Goal: Task Accomplishment & Management: Manage account settings

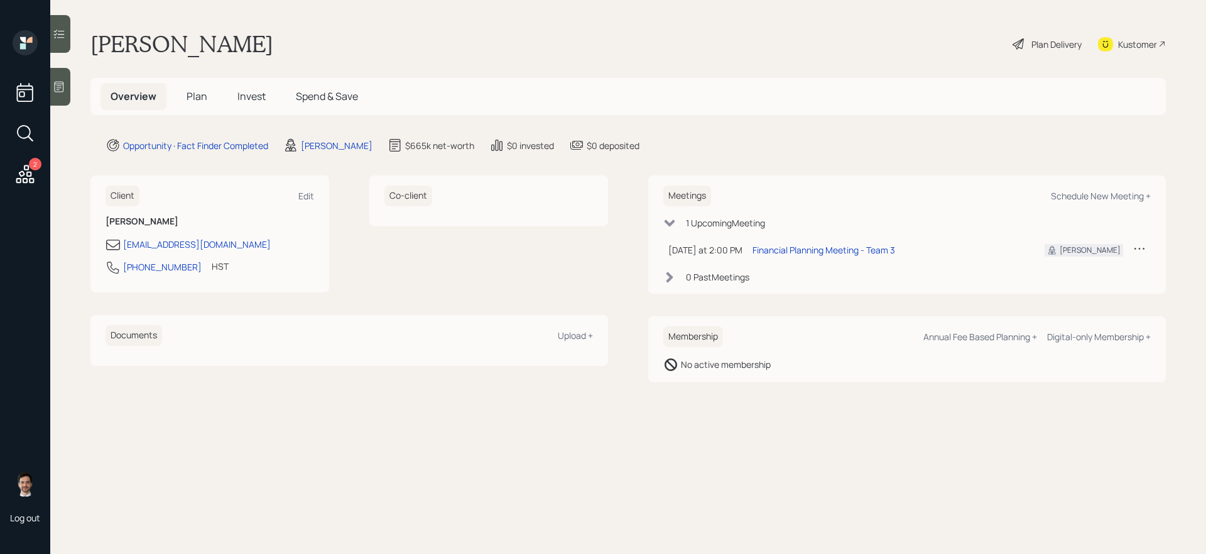
click at [201, 93] on span "Plan" at bounding box center [197, 96] width 21 height 14
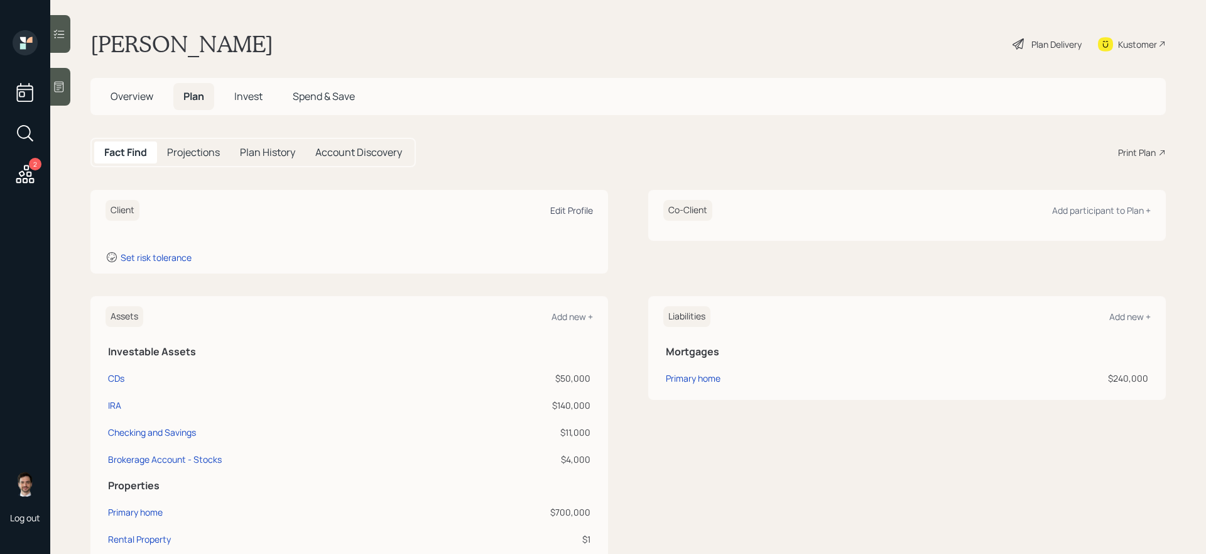
click at [560, 210] on div "Edit Profile" at bounding box center [571, 210] width 43 height 12
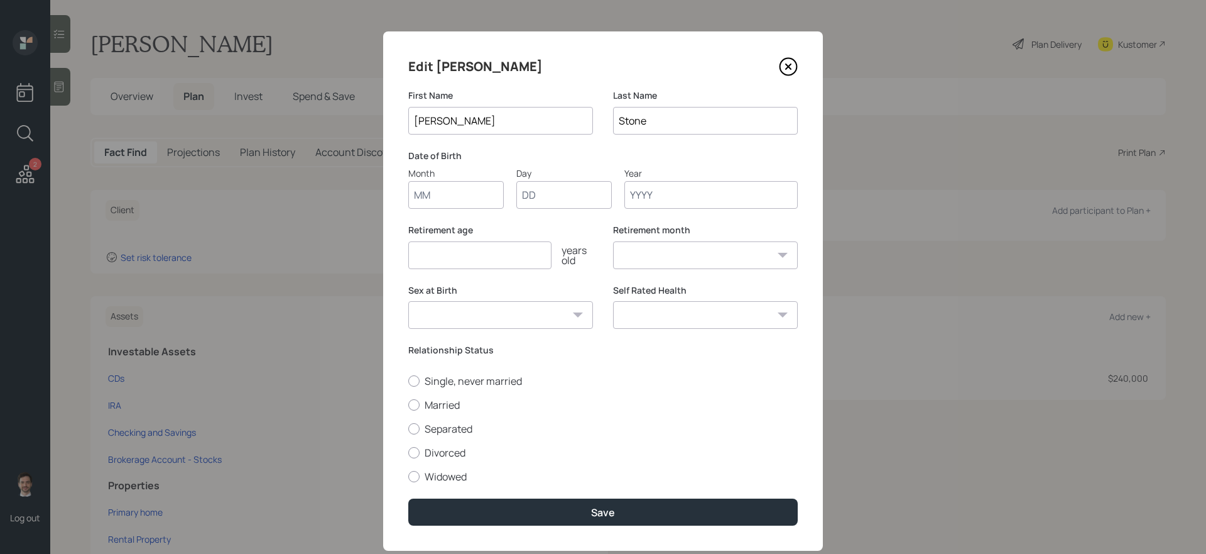
click at [464, 194] on input "Month" at bounding box center [456, 195] width 96 height 28
type input "02"
type input "21"
type input "1951"
select select "2"
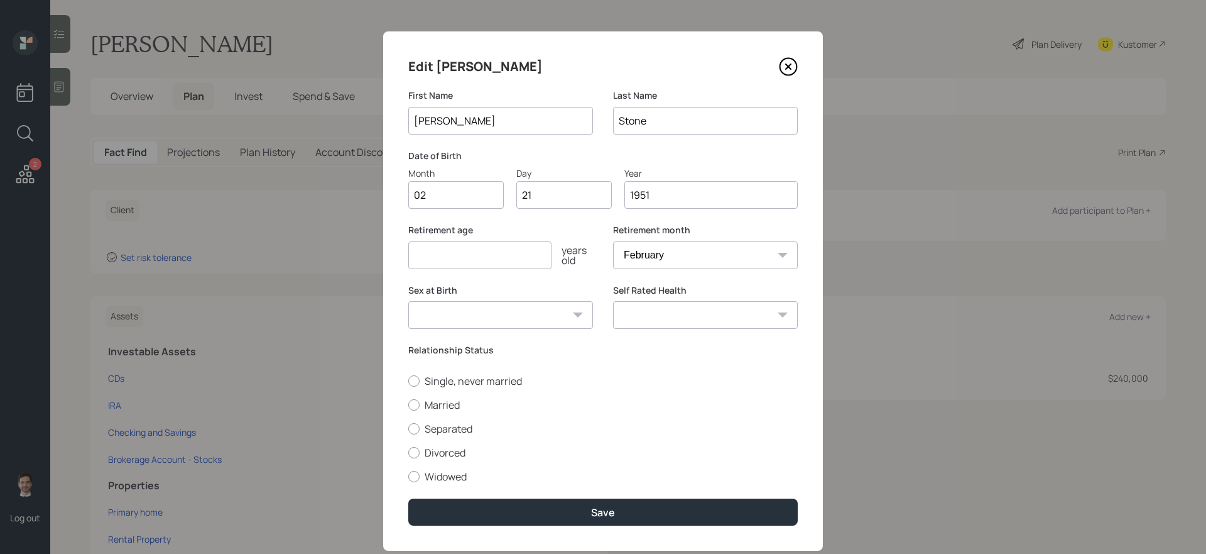
type input "1951"
click at [476, 253] on input "number" at bounding box center [479, 255] width 143 height 28
drag, startPoint x: 445, startPoint y: 476, endPoint x: 391, endPoint y: 470, distance: 54.3
click at [391, 467] on div "Edit [PERSON_NAME] First Name [PERSON_NAME] Last Name [PERSON_NAME] Date of Bir…" at bounding box center [603, 290] width 440 height 519
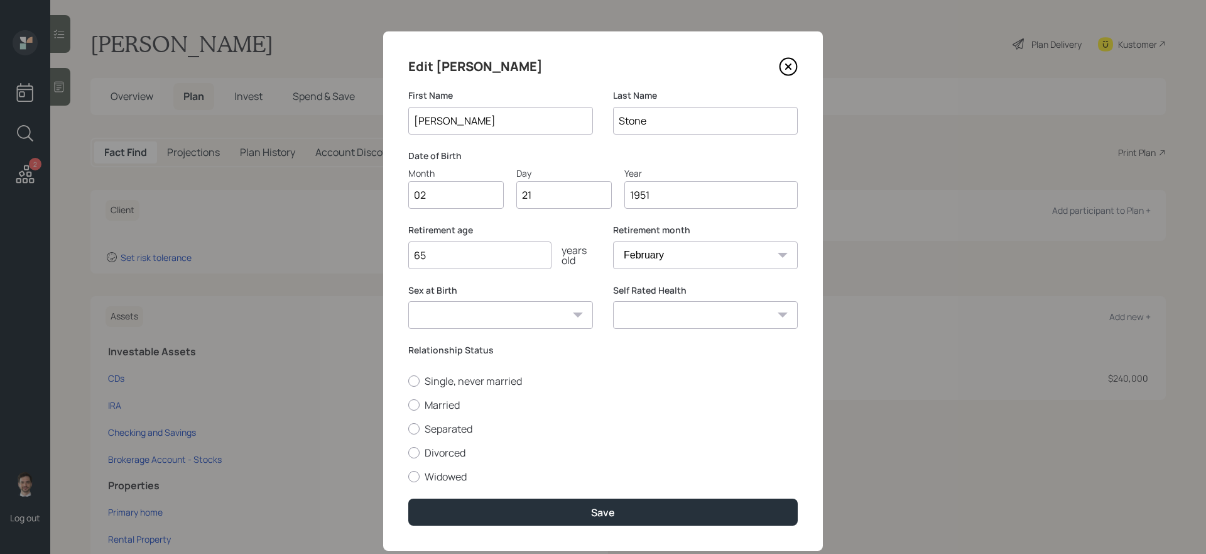
click at [445, 256] on input "65" at bounding box center [479, 255] width 143 height 28
type input "67"
click at [454, 467] on label "Widowed" at bounding box center [603, 476] width 390 height 14
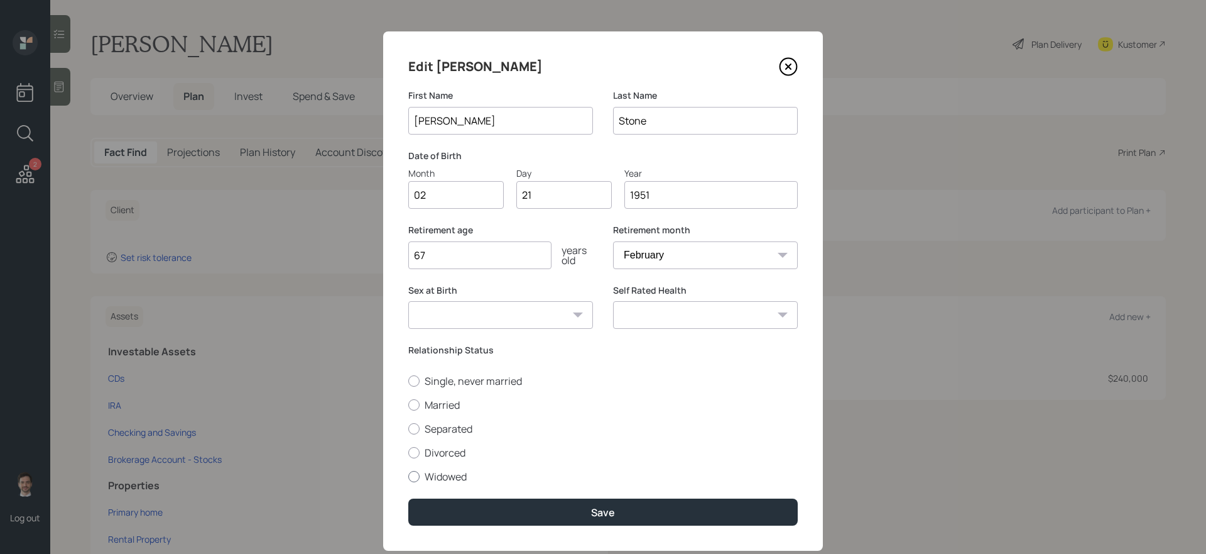
click at [408, 467] on input "Widowed" at bounding box center [408, 476] width 1 height 1
radio input "true"
click at [555, 315] on select "[DEMOGRAPHIC_DATA] [DEMOGRAPHIC_DATA] Other / Prefer not to say" at bounding box center [500, 315] width 185 height 28
select select "[DEMOGRAPHIC_DATA]"
click at [408, 301] on select "[DEMOGRAPHIC_DATA] [DEMOGRAPHIC_DATA] Other / Prefer not to say" at bounding box center [500, 315] width 185 height 28
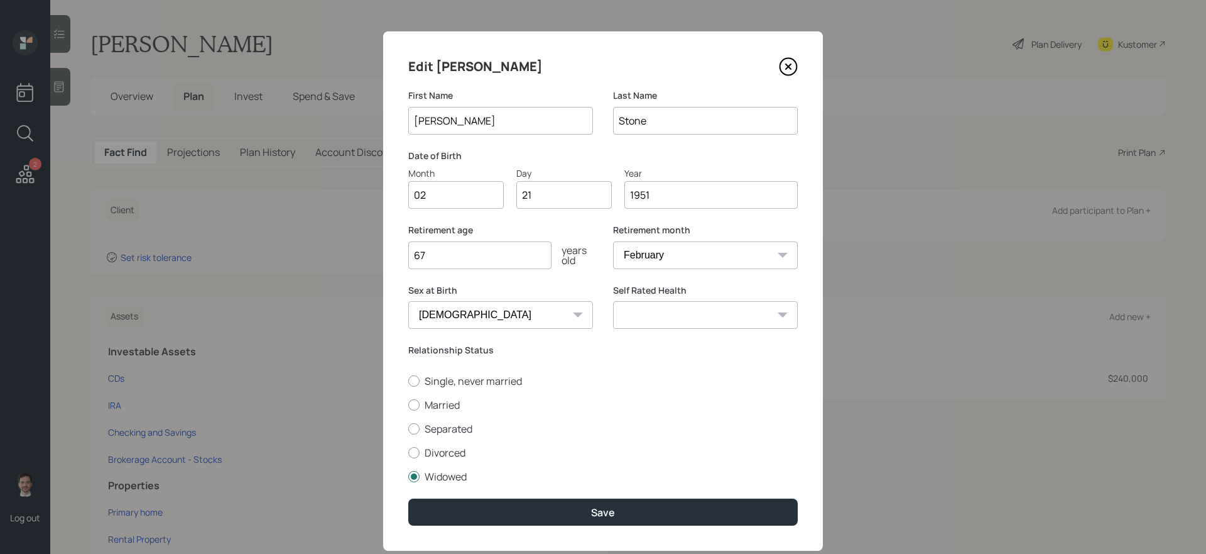
click at [731, 322] on select "Excellent Very Good Good Fair Poor" at bounding box center [705, 315] width 185 height 28
select select "very_good"
click at [613, 301] on select "Excellent Very Good Good Fair Poor" at bounding box center [705, 315] width 185 height 28
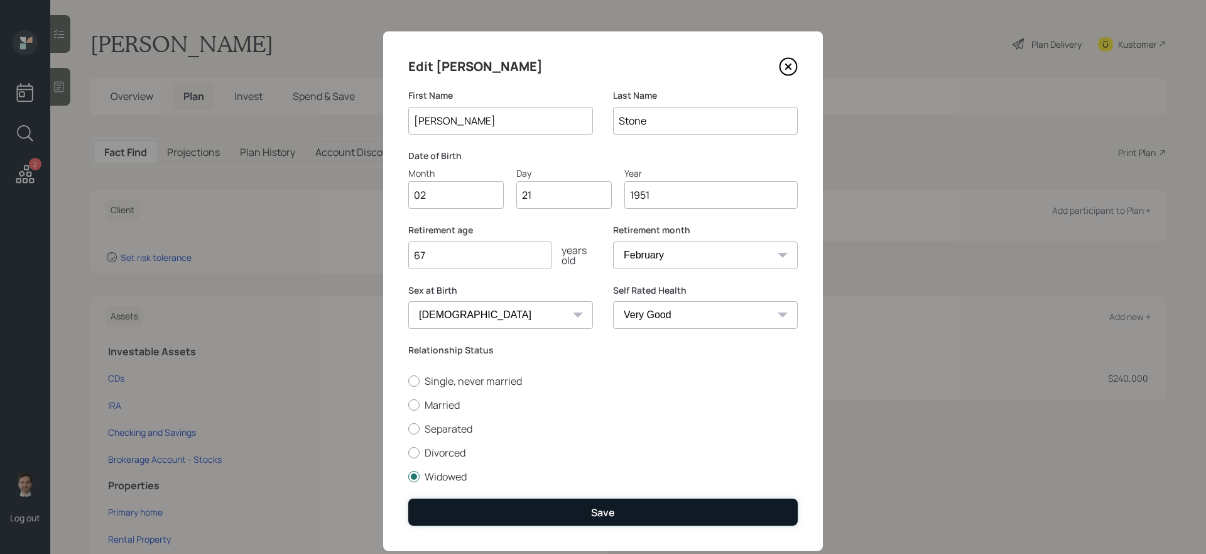
click at [765, 467] on button "Save" at bounding box center [603, 511] width 390 height 27
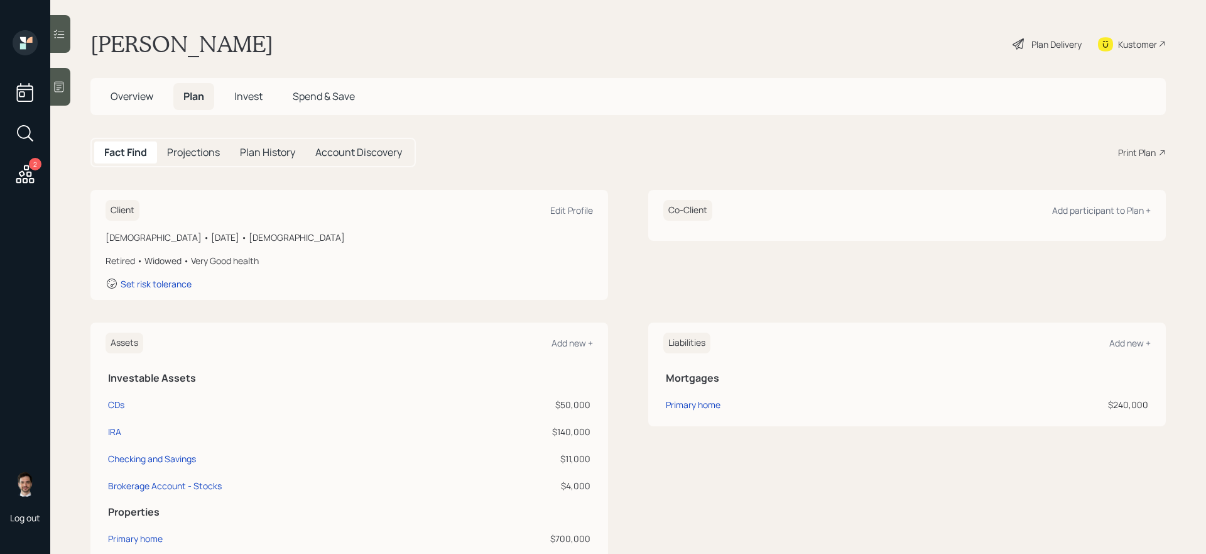
click at [923, 40] on div "Plan Delivery" at bounding box center [1057, 44] width 50 height 13
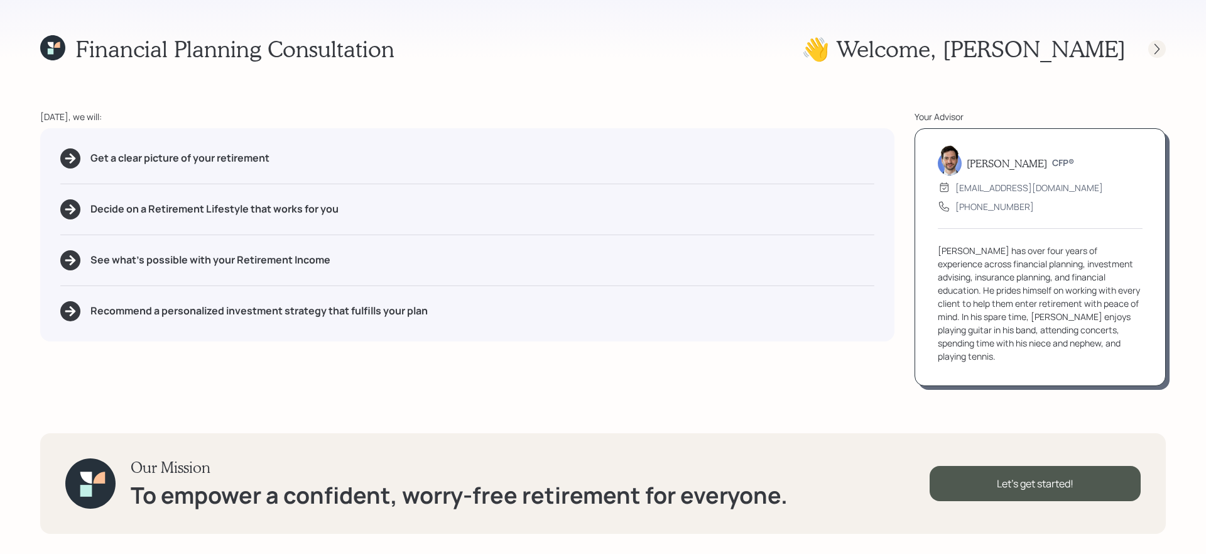
click at [923, 51] on icon at bounding box center [1157, 49] width 13 height 13
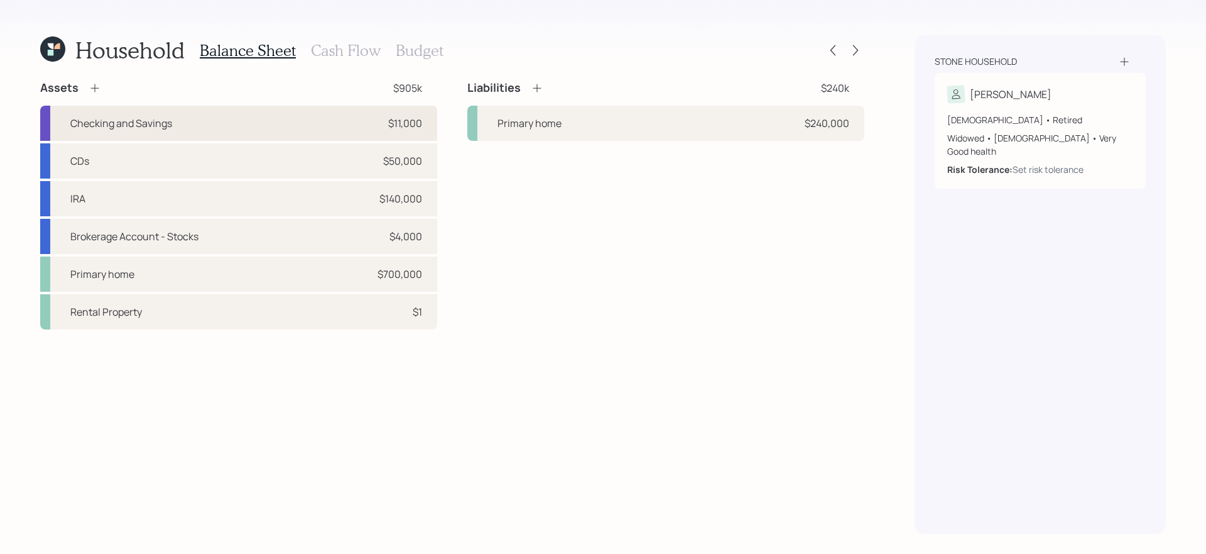
click at [390, 126] on div "$11,000" at bounding box center [405, 123] width 34 height 15
select select "emergency_fund"
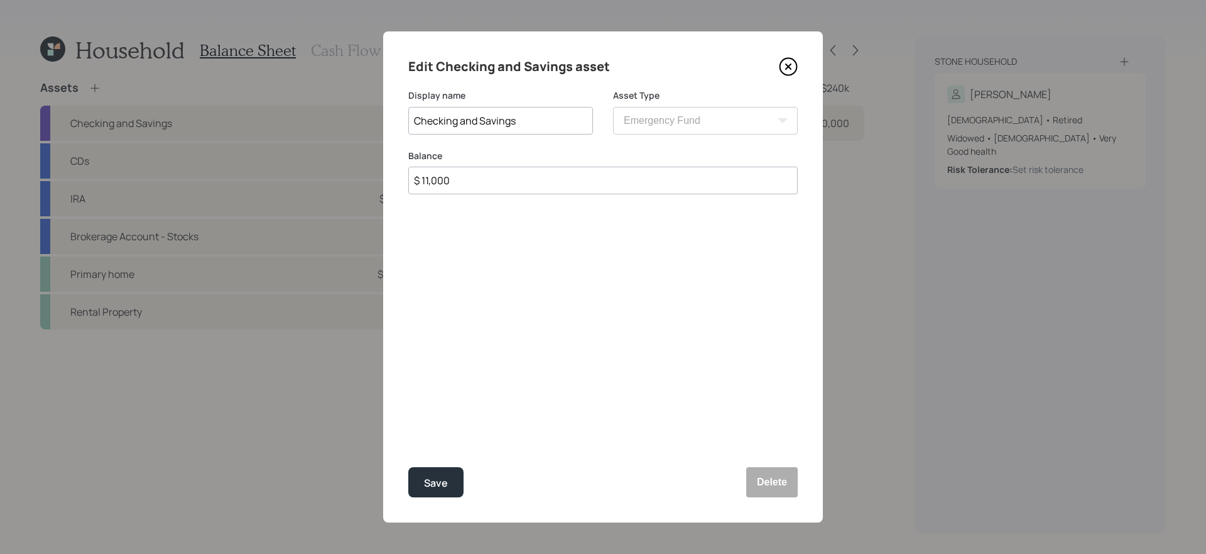
click at [579, 183] on input "$ 11,000" at bounding box center [603, 181] width 390 height 28
click at [554, 180] on input "$ 11,000" at bounding box center [603, 181] width 390 height 28
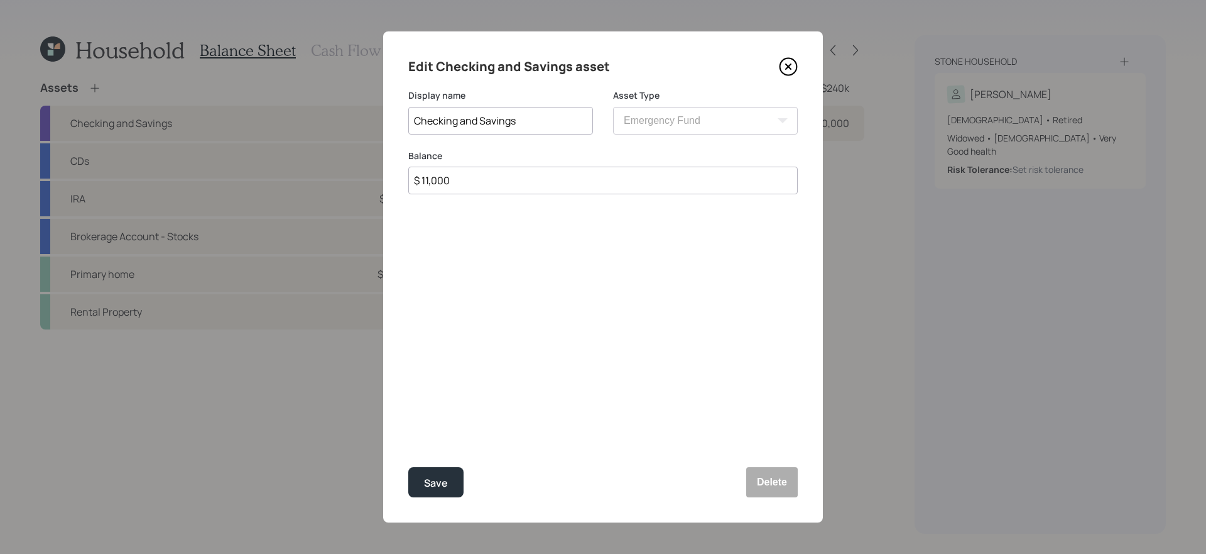
click at [554, 180] on input "$ 11,000" at bounding box center [603, 181] width 390 height 28
type input "$ 27,000"
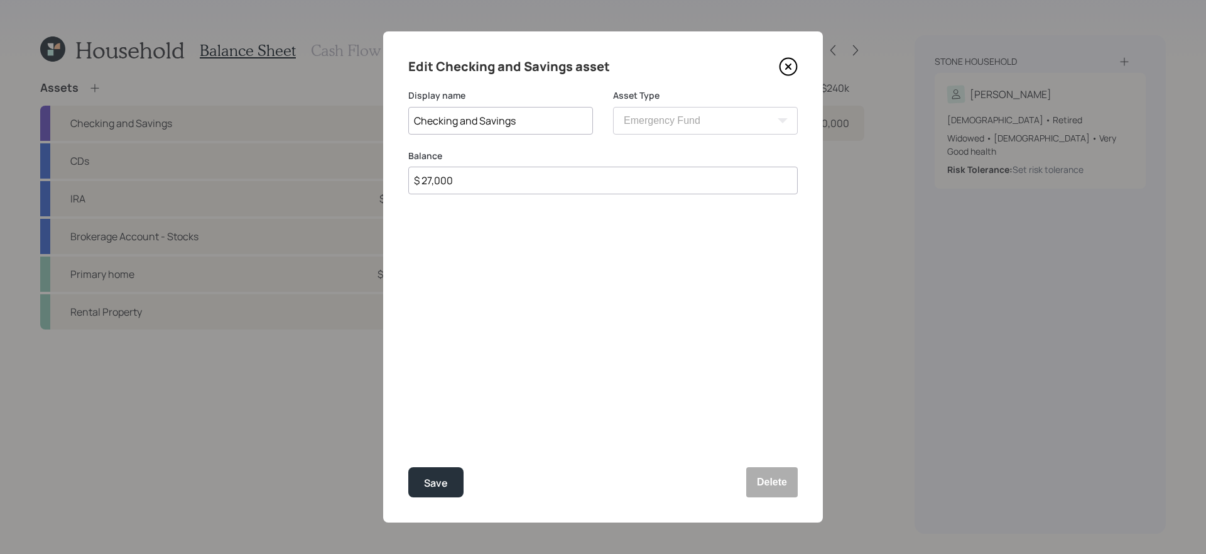
click at [408, 467] on button "Save" at bounding box center [435, 482] width 55 height 30
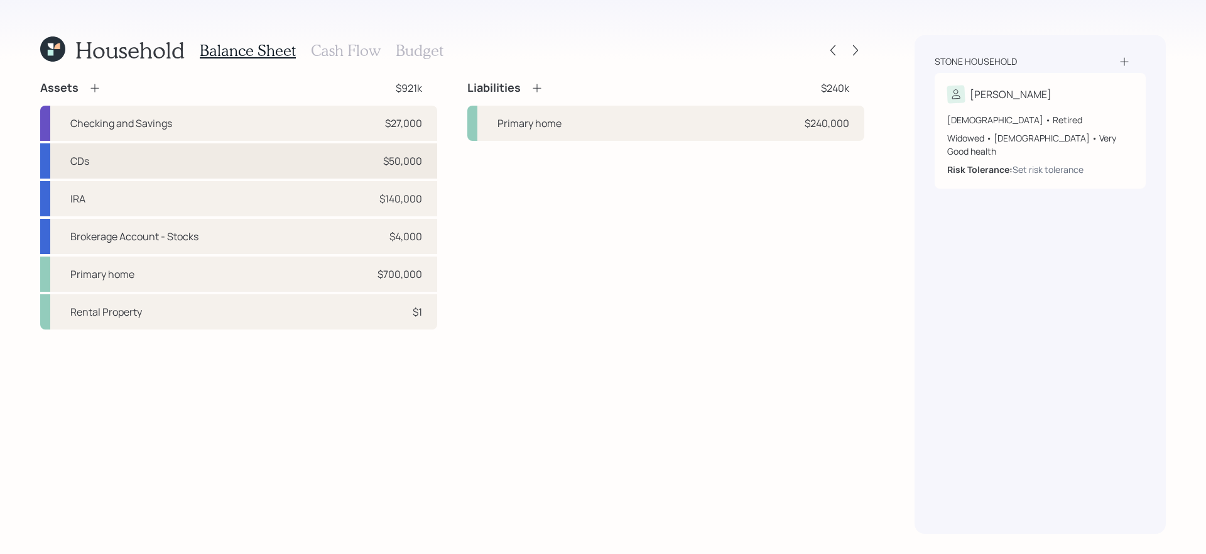
click at [328, 163] on div "CDs $50,000" at bounding box center [238, 160] width 397 height 35
select select "taxable"
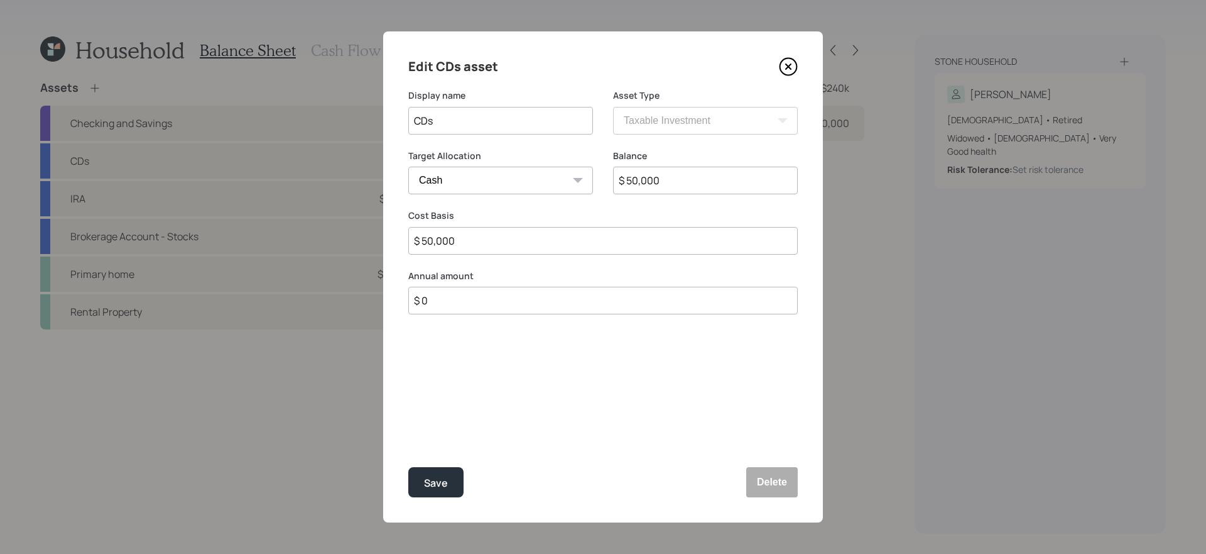
click at [696, 180] on input "$ 50,000" at bounding box center [705, 181] width 185 height 28
type input "$ 3"
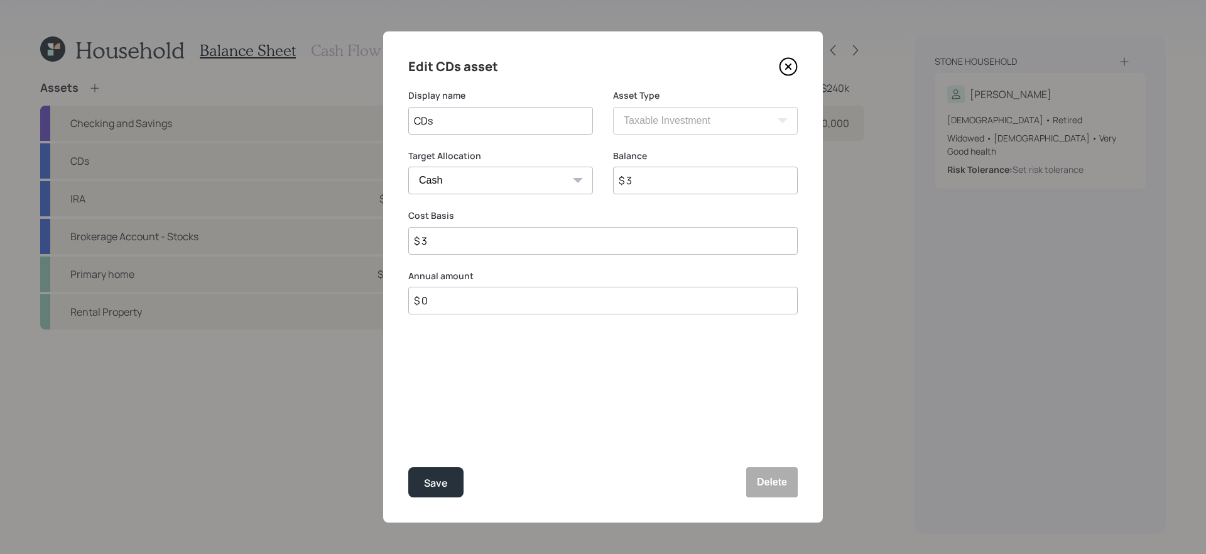
type input "$ 38"
type input "$ 380"
type input "$ 3,800"
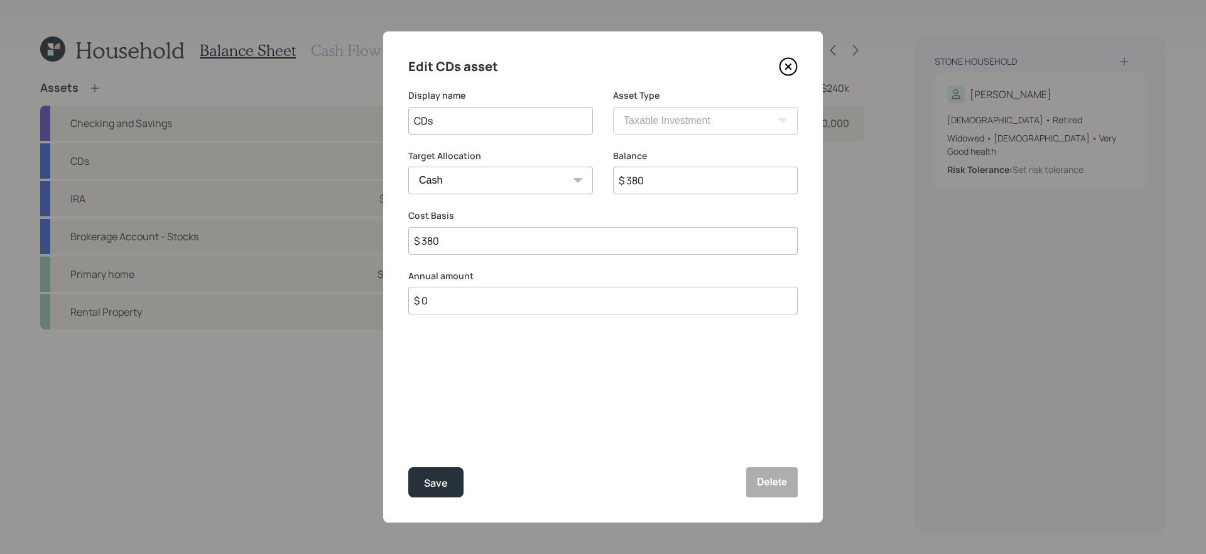
type input "$ 3,800"
type input "$ 38,000"
click at [527, 120] on input "CDs" at bounding box center [500, 121] width 185 height 28
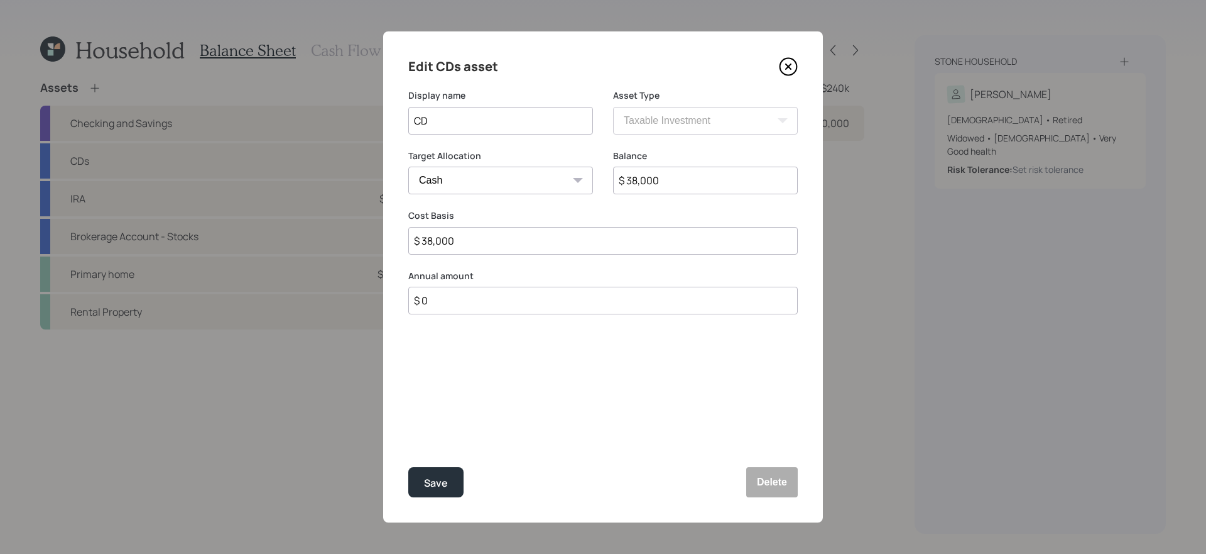
type input "C"
type input "Two CD's ([DATE] &"
click at [408, 467] on button "Save" at bounding box center [435, 482] width 55 height 30
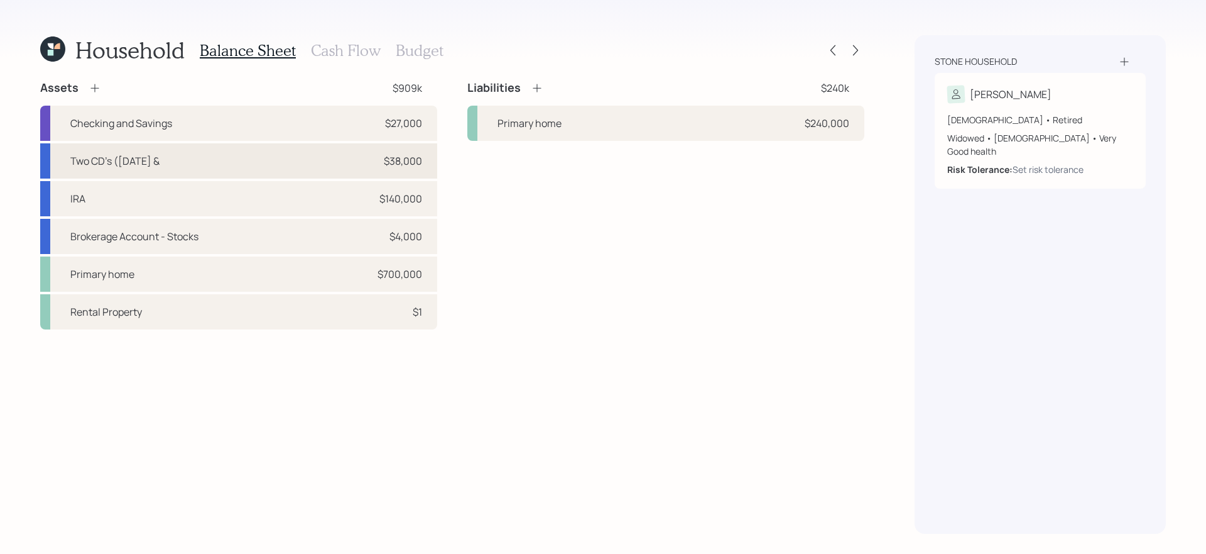
click at [284, 161] on div "Two CD's ([DATE] & $38,000" at bounding box center [238, 160] width 397 height 35
select select "taxable"
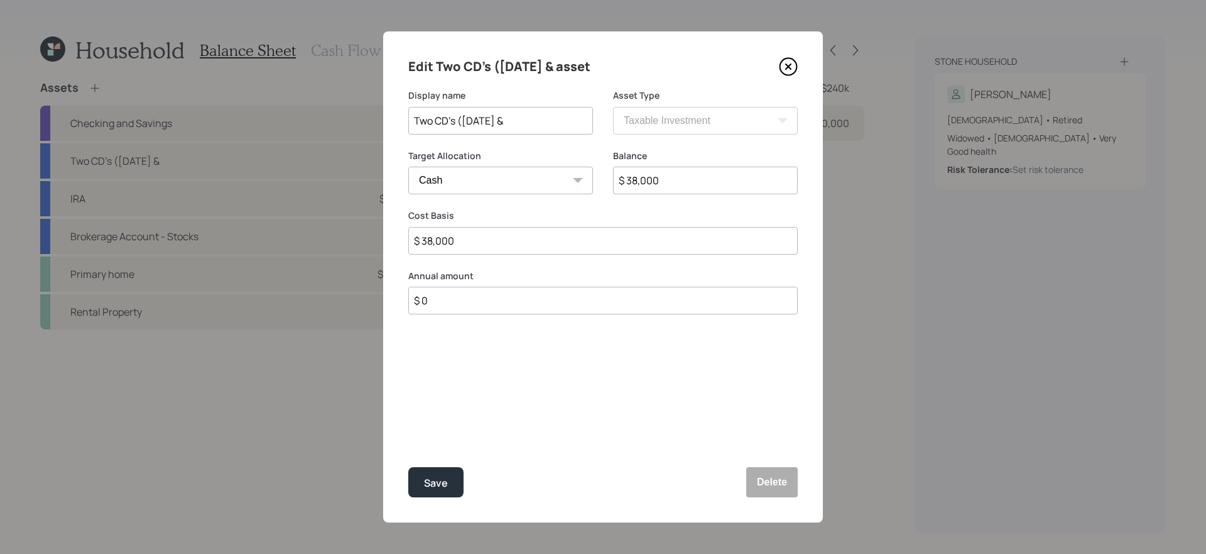
click at [518, 126] on input "Two CD's ([DATE] &" at bounding box center [500, 121] width 185 height 28
type input "Two CD's ([DATE] & [DATE])"
click at [408, 467] on button "Save" at bounding box center [435, 482] width 55 height 30
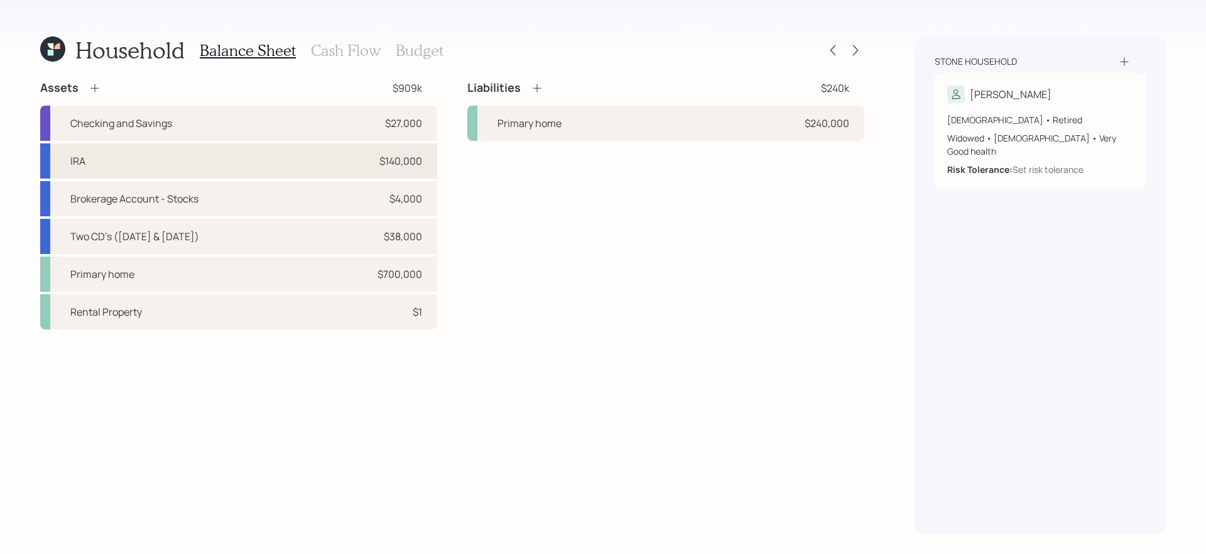
click at [275, 151] on div "IRA $140,000" at bounding box center [238, 160] width 397 height 35
select select "ira"
select select "balanced"
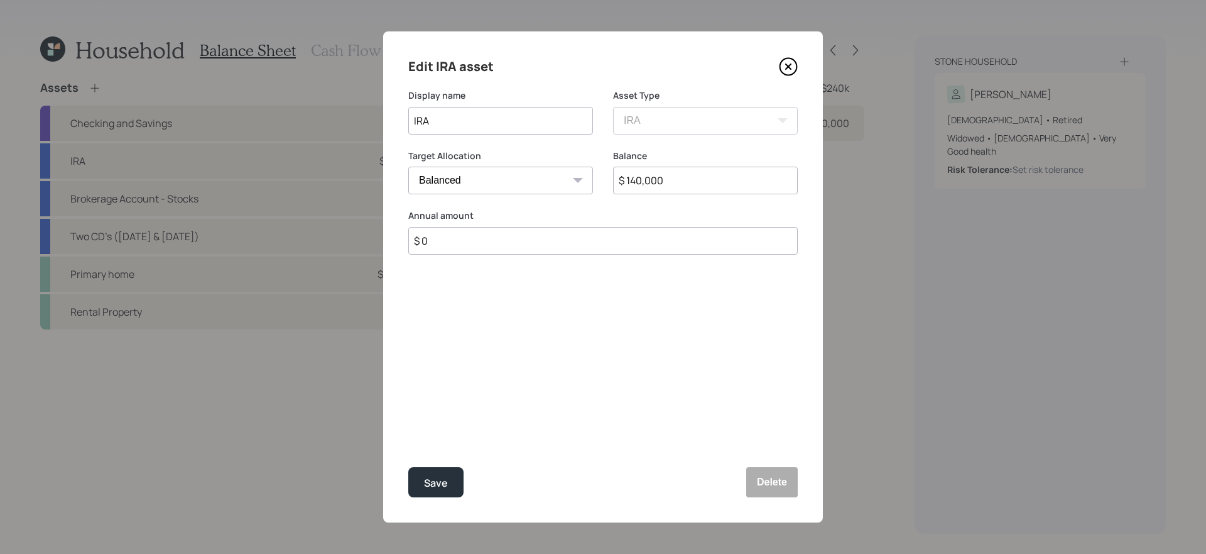
click at [547, 119] on input "IRA" at bounding box center [500, 121] width 185 height 28
click at [500, 126] on input "IRA (CD" at bounding box center [500, 121] width 185 height 28
type input "IRA (CD - $100k)"
click at [437, 467] on button "Save" at bounding box center [435, 482] width 55 height 30
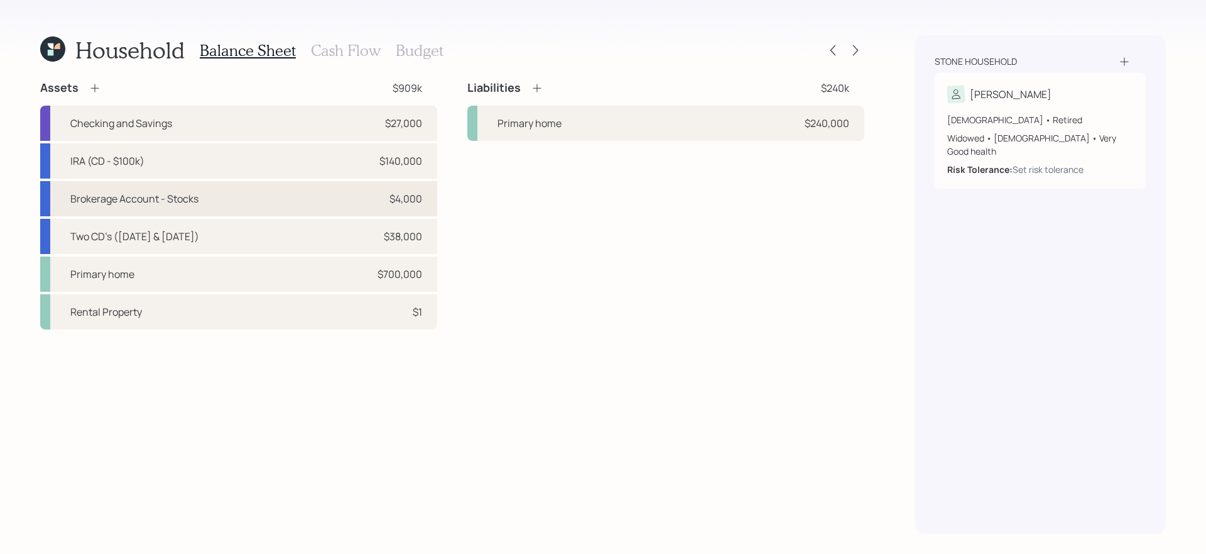
click at [422, 194] on div "Brokerage Account - Stocks $4,000" at bounding box center [238, 198] width 397 height 35
select select "taxable"
select select "balanced"
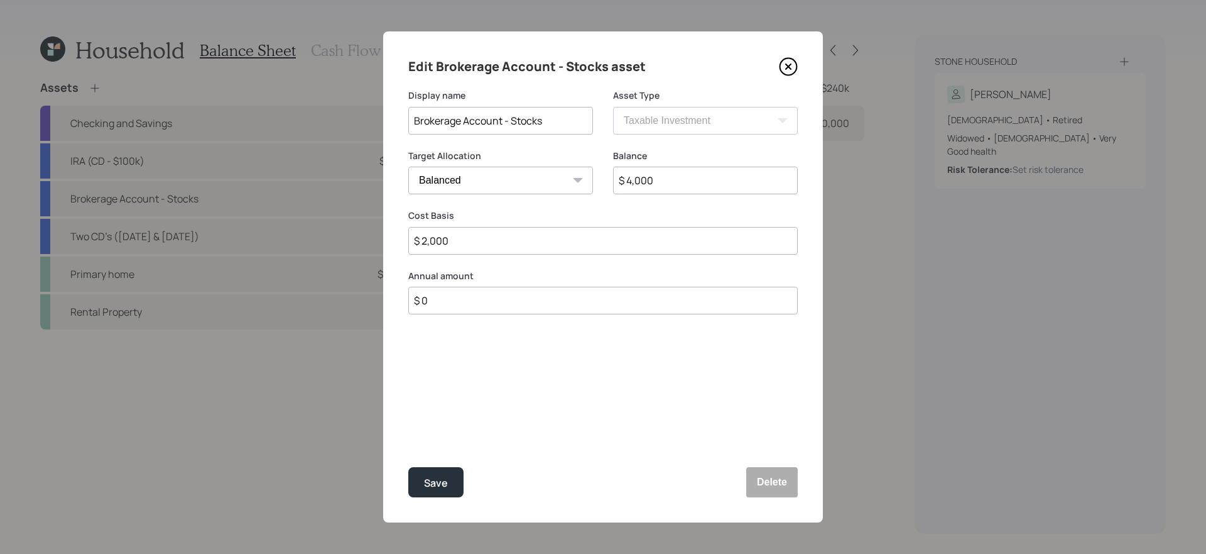
click at [733, 187] on input "$ 4,000" at bounding box center [705, 181] width 185 height 28
click at [789, 63] on icon at bounding box center [788, 66] width 19 height 19
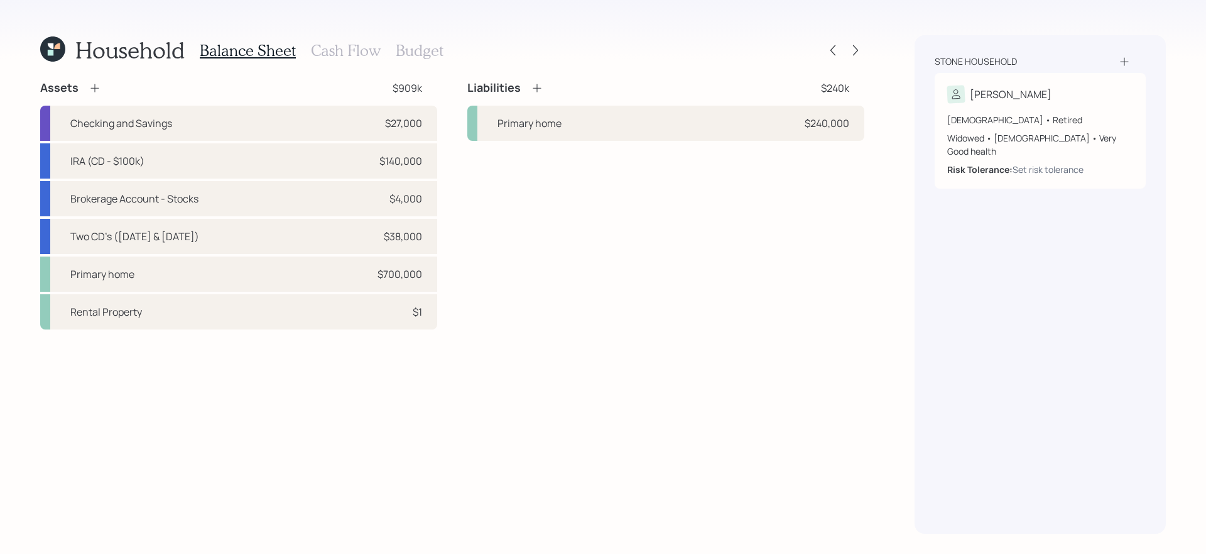
click at [608, 337] on div "Assets $909k Checking and Savings $27,000 IRA (CD - $100k) $140,000 Brokerage A…" at bounding box center [452, 306] width 824 height 453
click at [424, 281] on div "Primary home $700,000" at bounding box center [238, 273] width 397 height 35
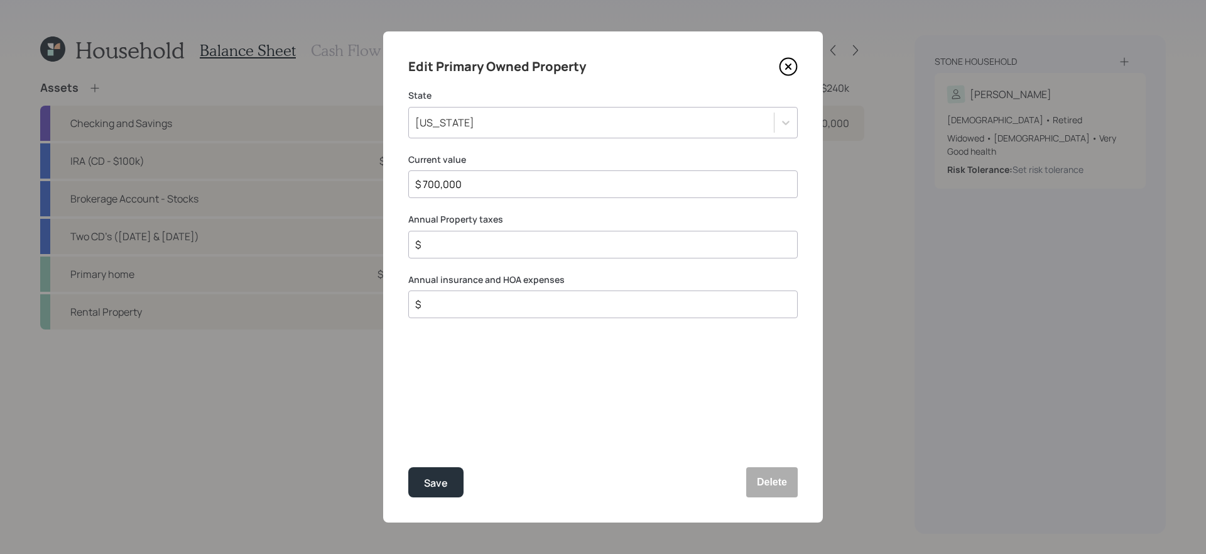
click at [516, 246] on input "$" at bounding box center [598, 244] width 368 height 15
type input "$ 4,000"
type input "$ 2,400"
click at [408, 467] on button "Save" at bounding box center [435, 482] width 55 height 30
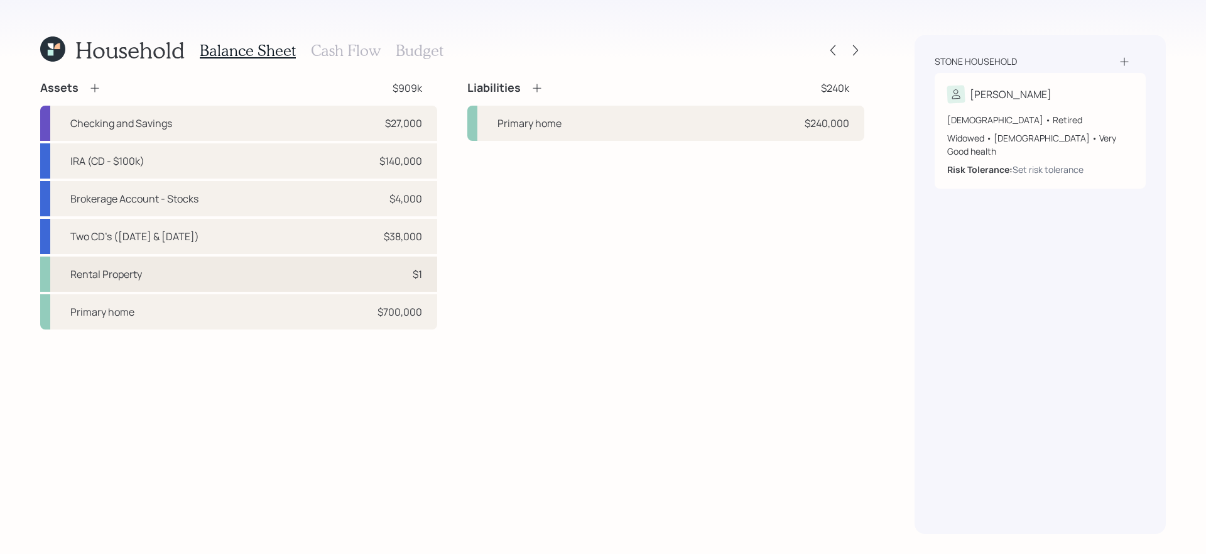
click at [174, 263] on div "Rental Property $1" at bounding box center [238, 273] width 397 height 35
select select "rental_property"
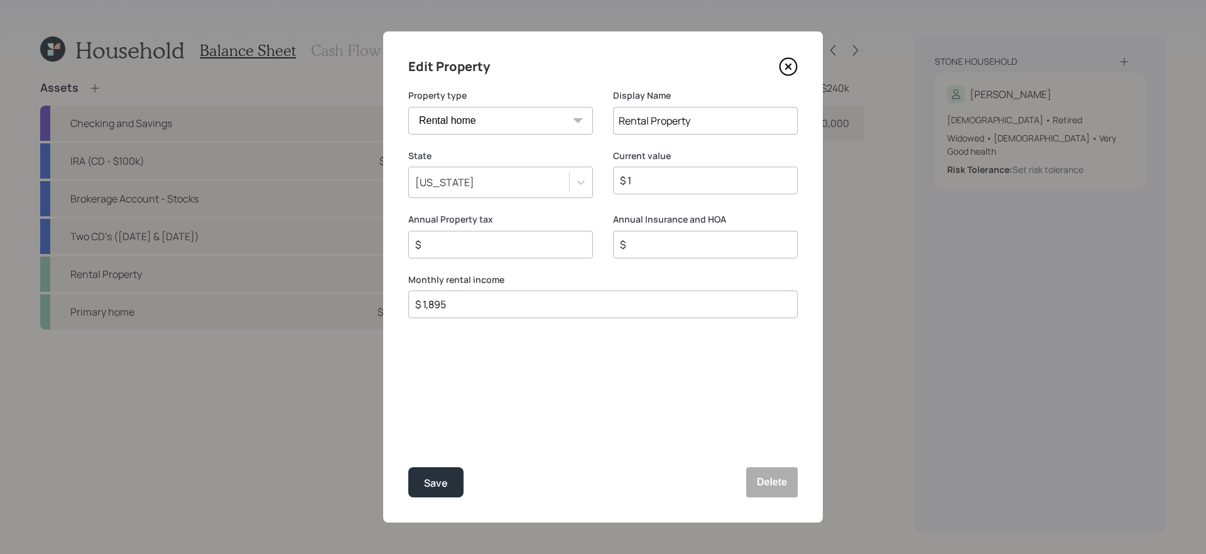
click at [636, 181] on input "$ 1" at bounding box center [700, 180] width 163 height 15
click at [790, 64] on icon at bounding box center [788, 66] width 5 height 5
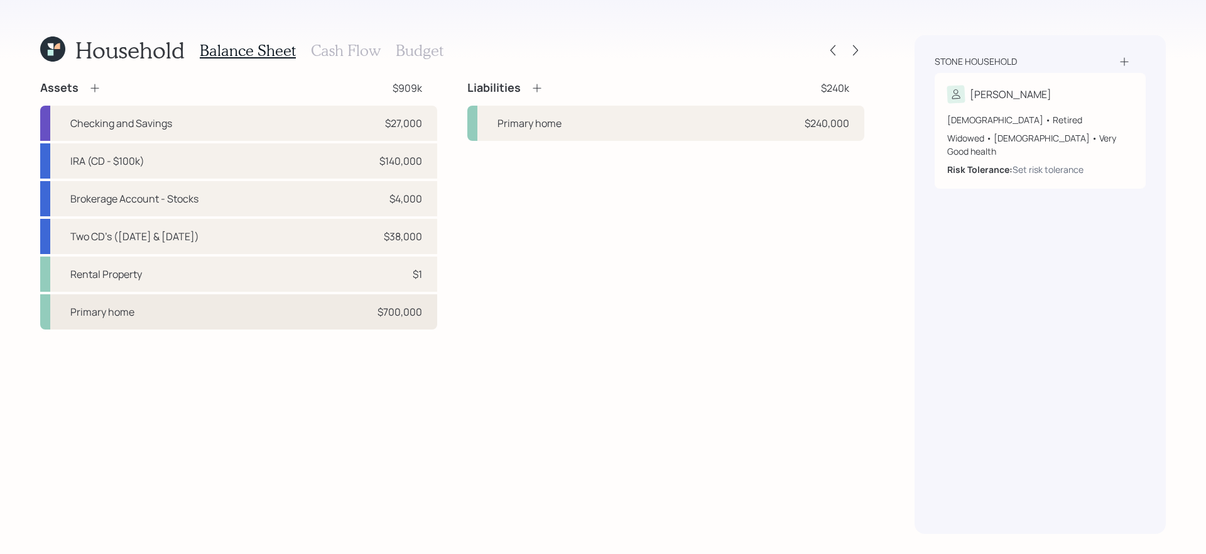
click at [339, 312] on div "Primary home $700,000" at bounding box center [238, 311] width 397 height 35
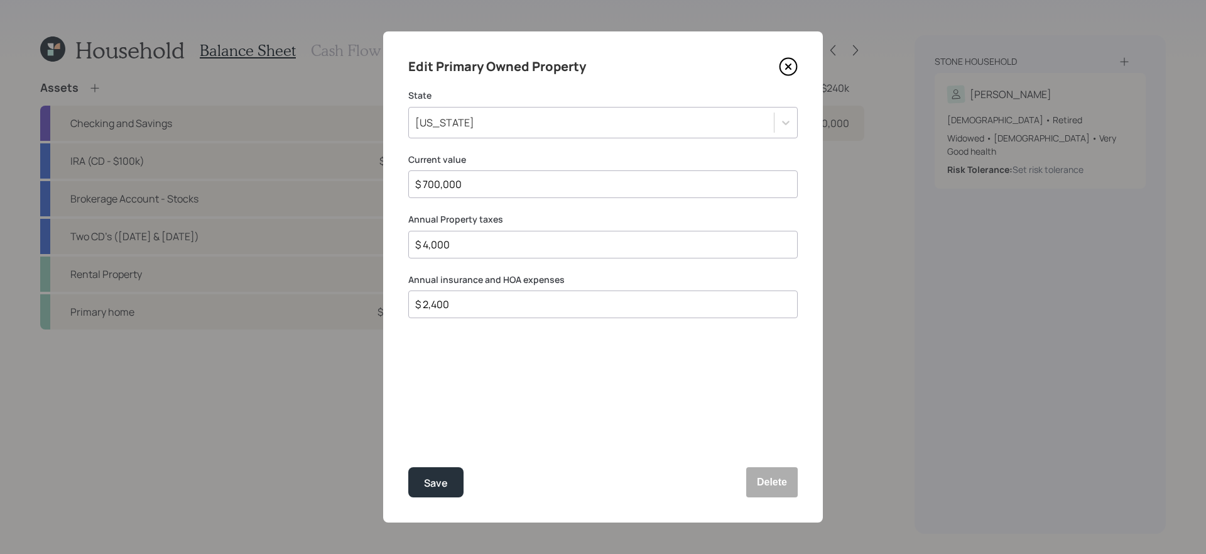
click at [794, 65] on icon at bounding box center [788, 66] width 19 height 19
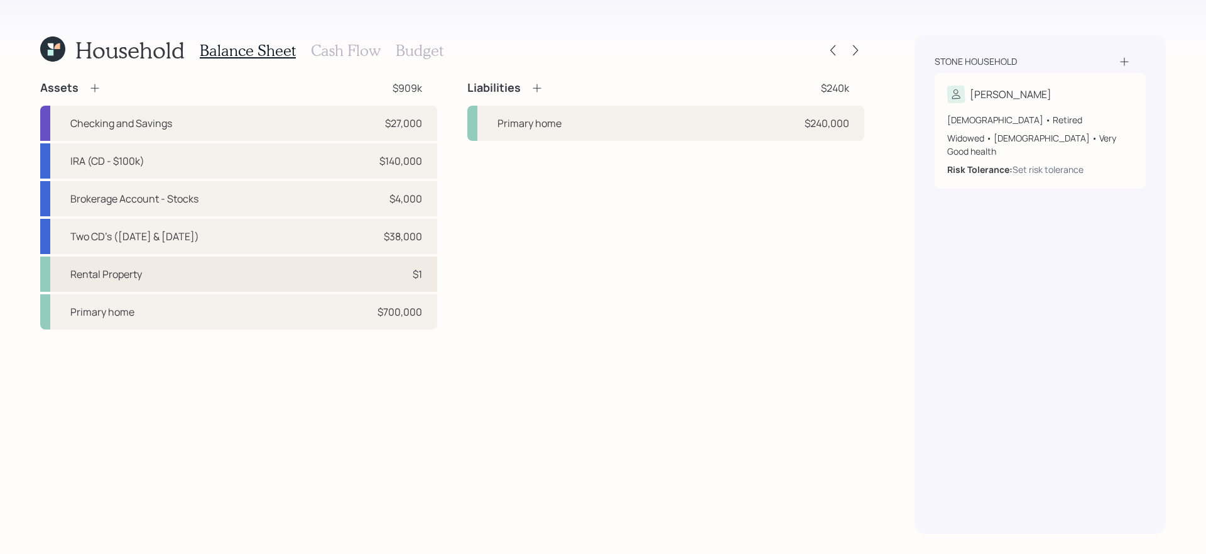
click at [328, 271] on div "Rental Property $1" at bounding box center [238, 273] width 397 height 35
select select "rental_property"
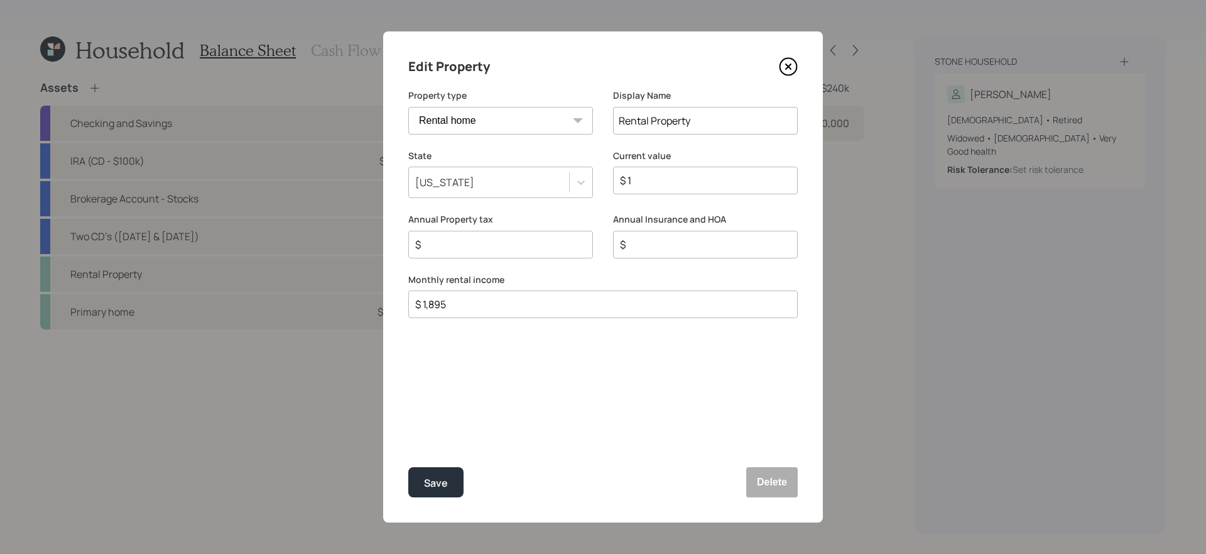
click at [673, 176] on input "$ 1" at bounding box center [700, 180] width 163 height 15
type input "$ 700,000"
type input "$ 4,000"
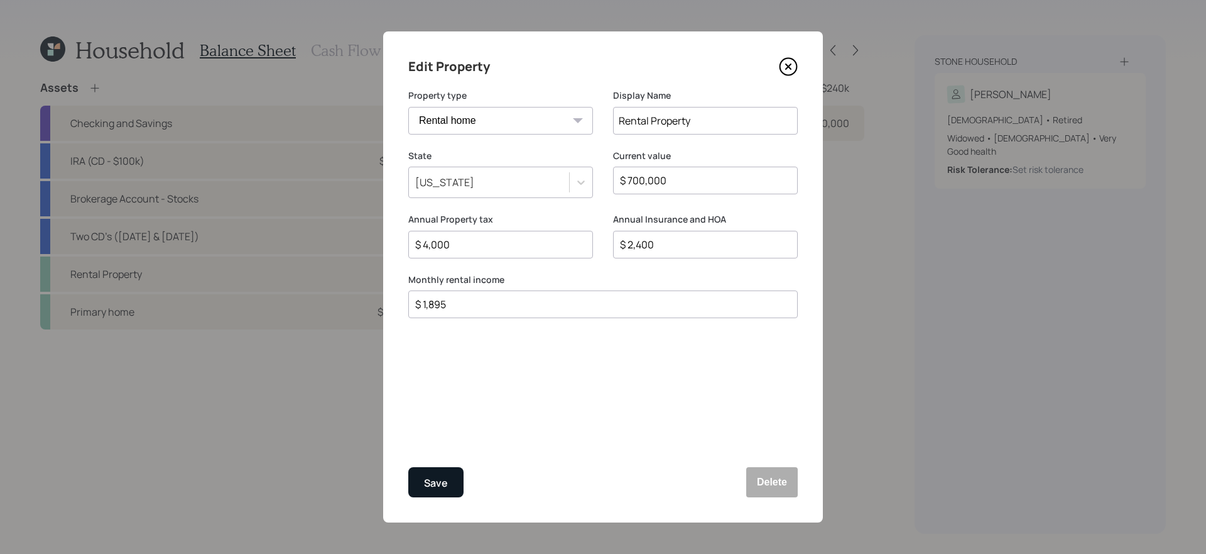
type input "$ 2,400"
click at [449, 467] on button "Save" at bounding box center [435, 482] width 55 height 30
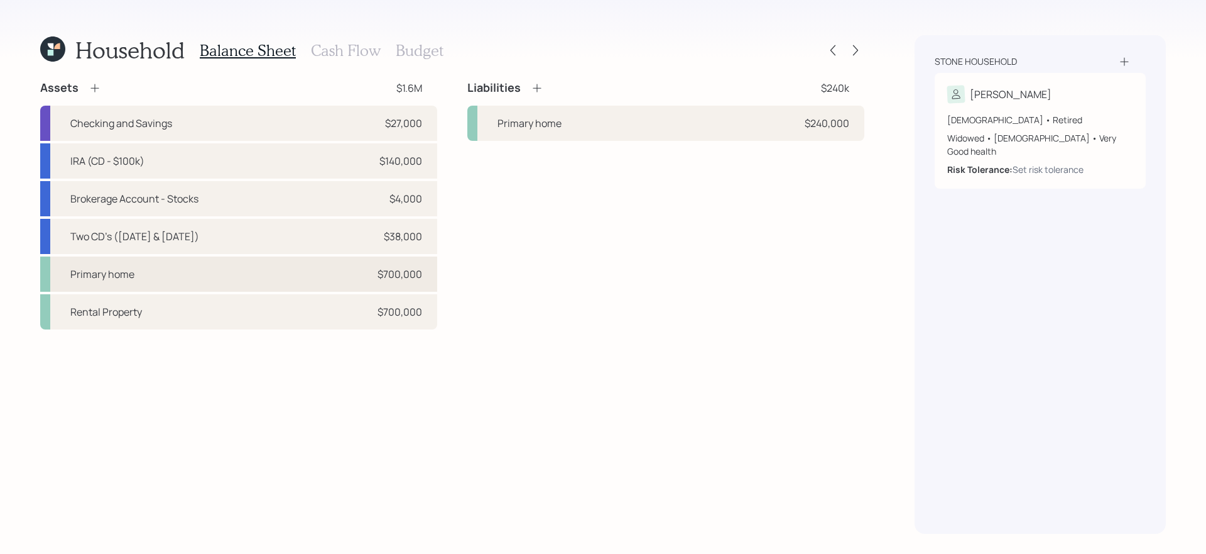
click at [371, 285] on div "Primary home $700,000" at bounding box center [238, 273] width 397 height 35
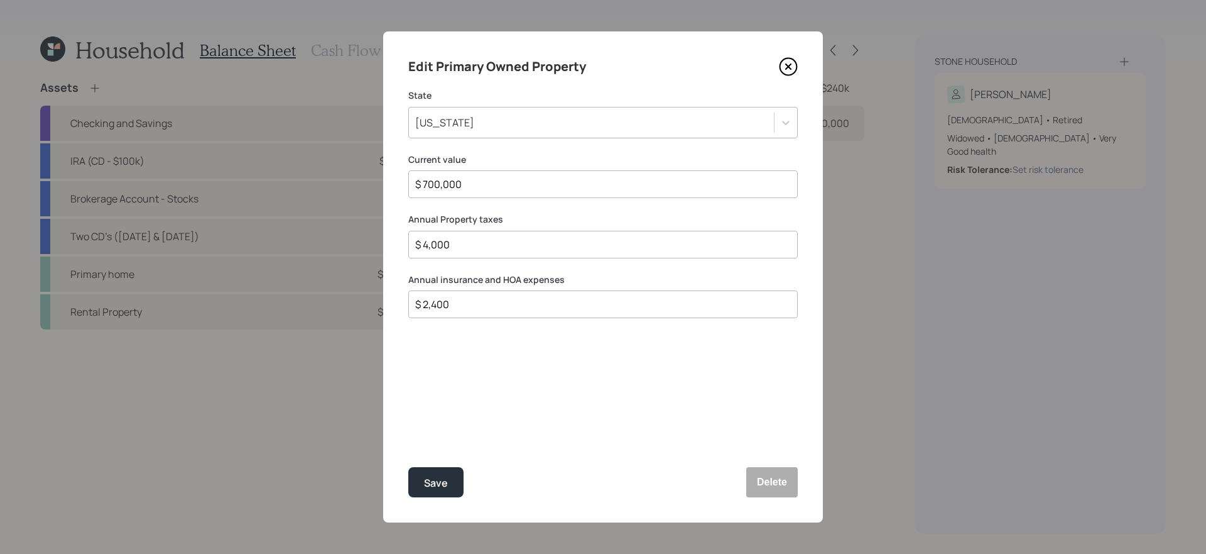
click at [643, 178] on input "$ 700,000" at bounding box center [598, 184] width 368 height 15
type input "$ 190,000"
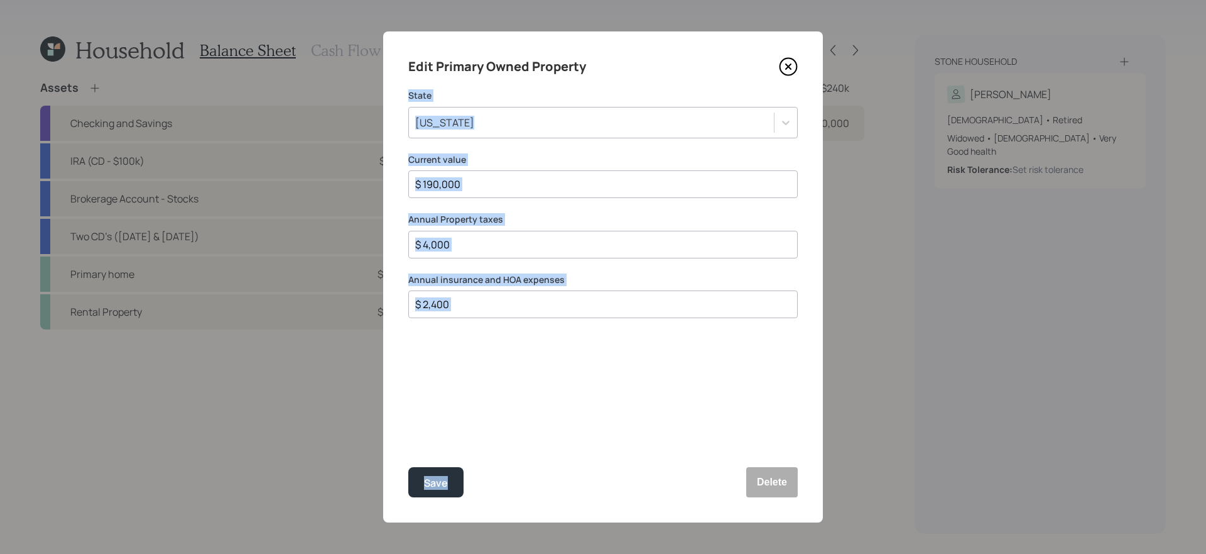
drag, startPoint x: 785, startPoint y: 65, endPoint x: 691, endPoint y: 454, distance: 399.6
click at [691, 454] on div "Edit Primary Owned Property State [US_STATE] Current value $ 190,000 Annual Pro…" at bounding box center [603, 276] width 440 height 491
click at [780, 467] on button "Delete" at bounding box center [772, 482] width 52 height 30
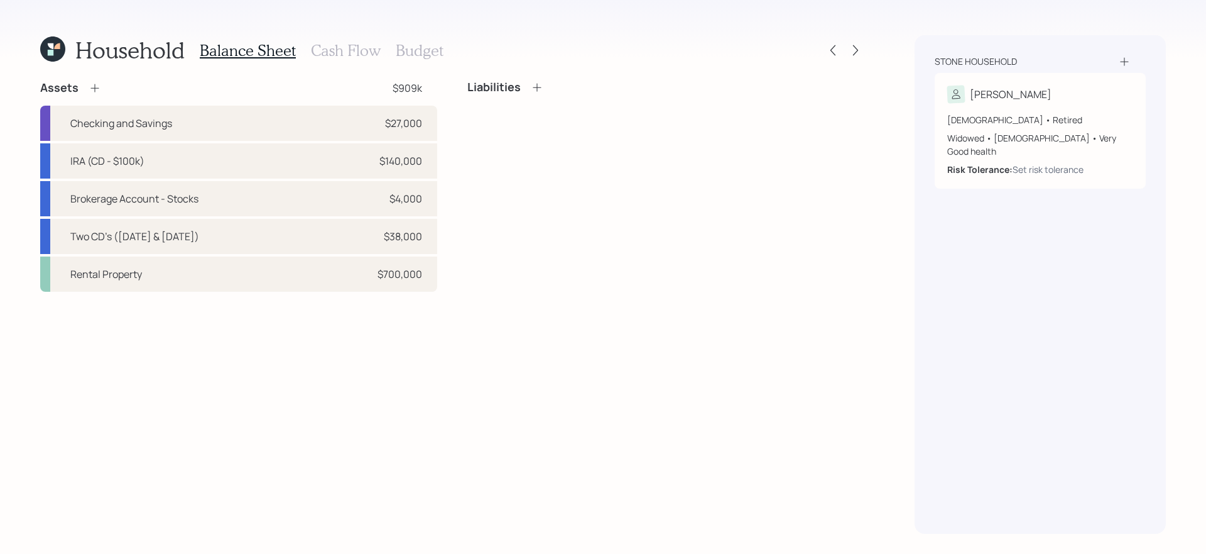
click at [535, 85] on icon at bounding box center [537, 87] width 13 height 13
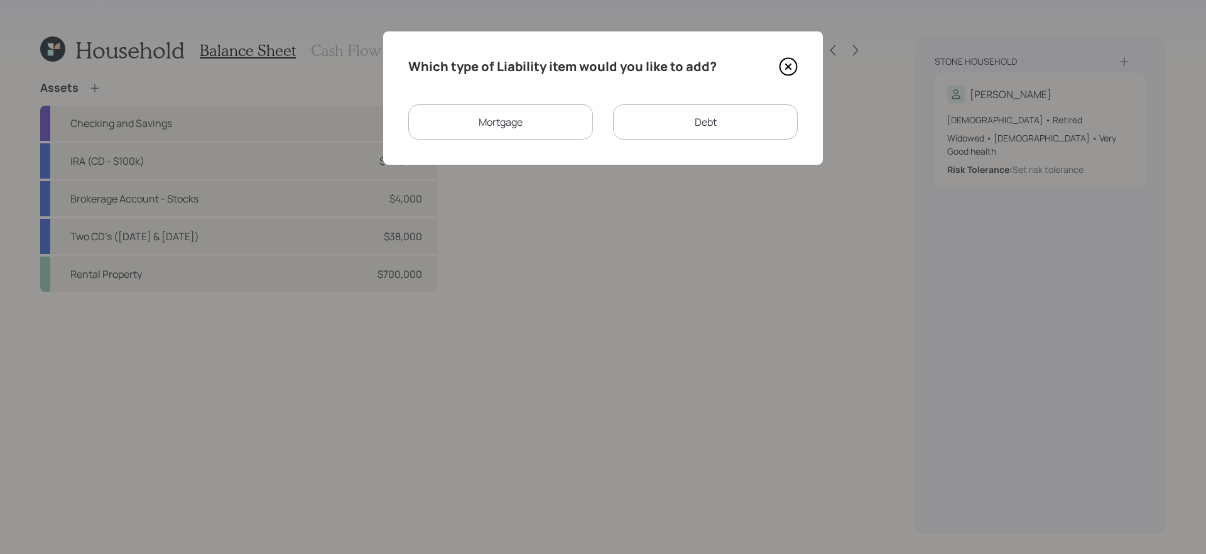
click at [549, 123] on div "Mortgage" at bounding box center [500, 121] width 185 height 35
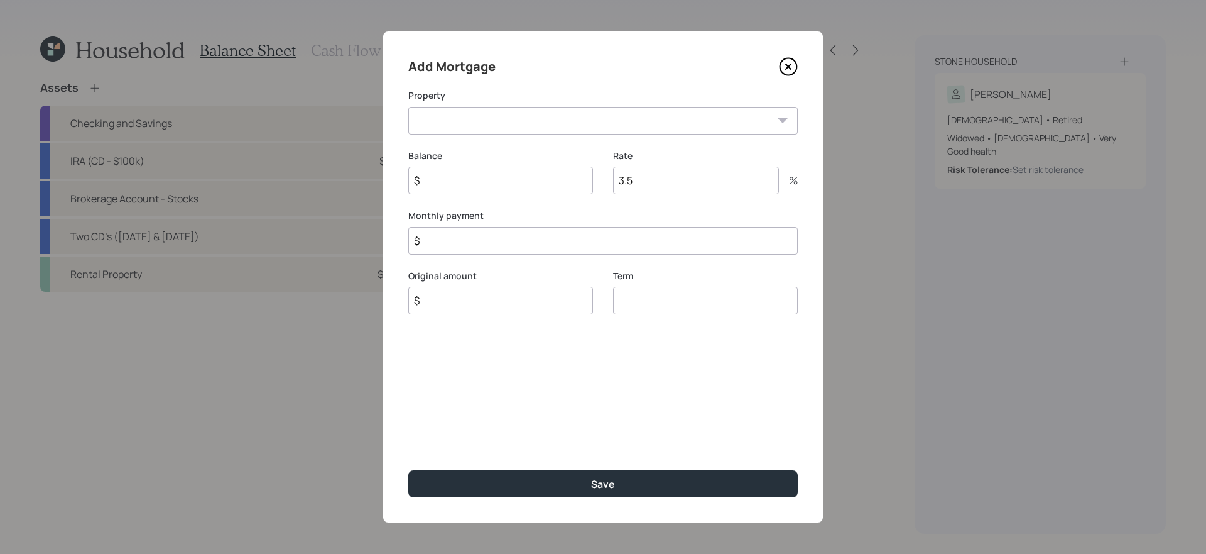
click at [550, 123] on select "Rental Property" at bounding box center [603, 121] width 390 height 28
select select "e1566de2-7121-4dde-b7be-095ccfa66fc9"
click at [408, 107] on select "Rental Property" at bounding box center [603, 121] width 390 height 28
click at [540, 185] on input "$" at bounding box center [500, 181] width 185 height 28
type input "$ 240,000"
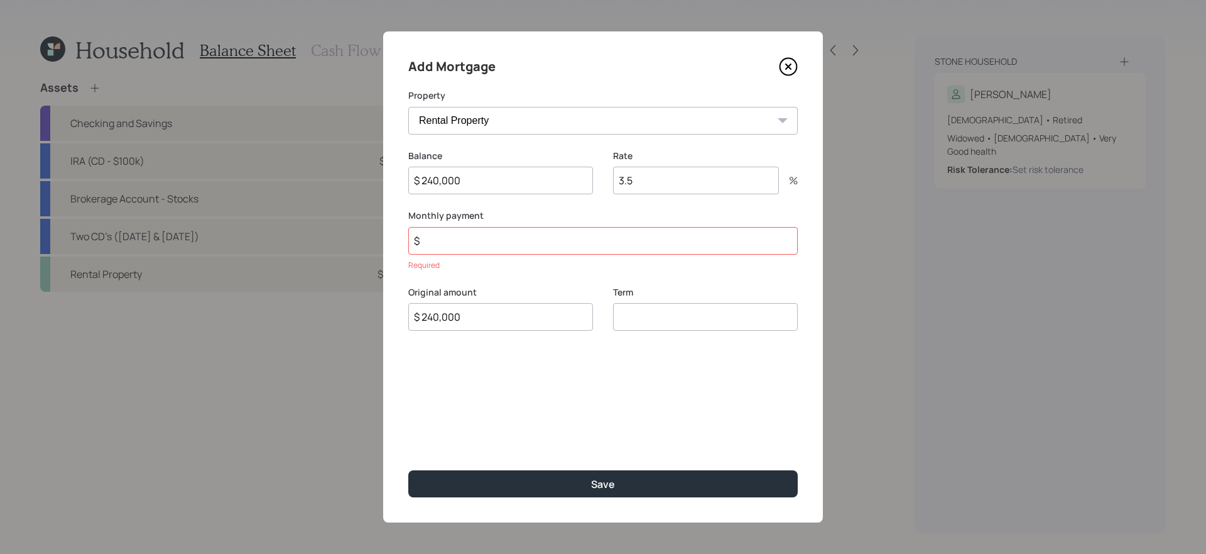
type input "$ 240,000"
type input "30"
type input "$ 1,971"
type input "4.25"
click at [515, 246] on input "$ 1,971" at bounding box center [603, 241] width 390 height 28
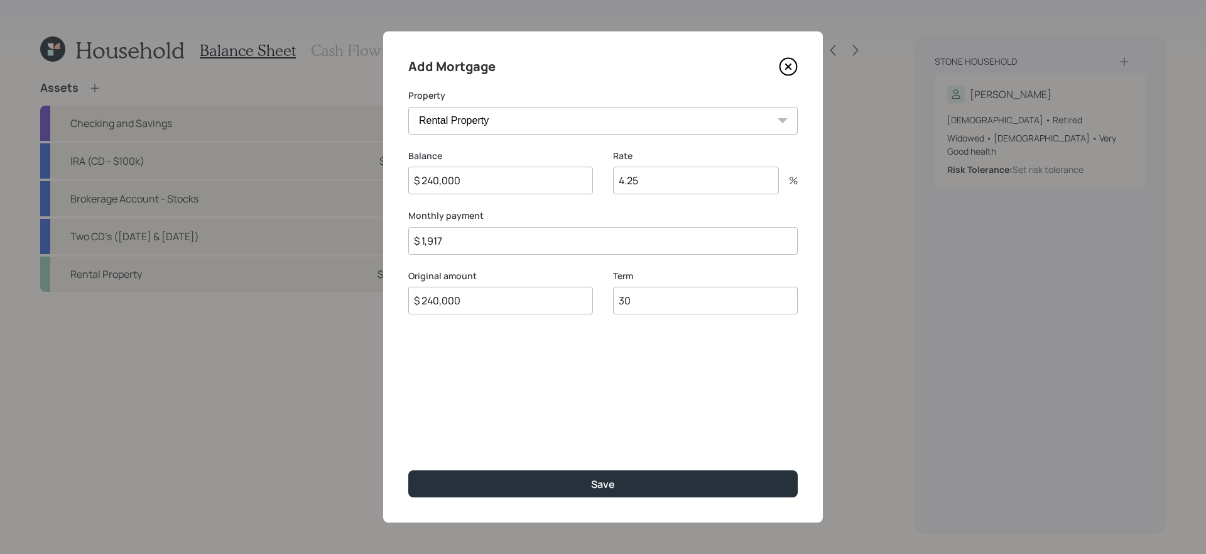
type input "$ 1,917"
click at [408, 467] on button "Save" at bounding box center [603, 483] width 390 height 27
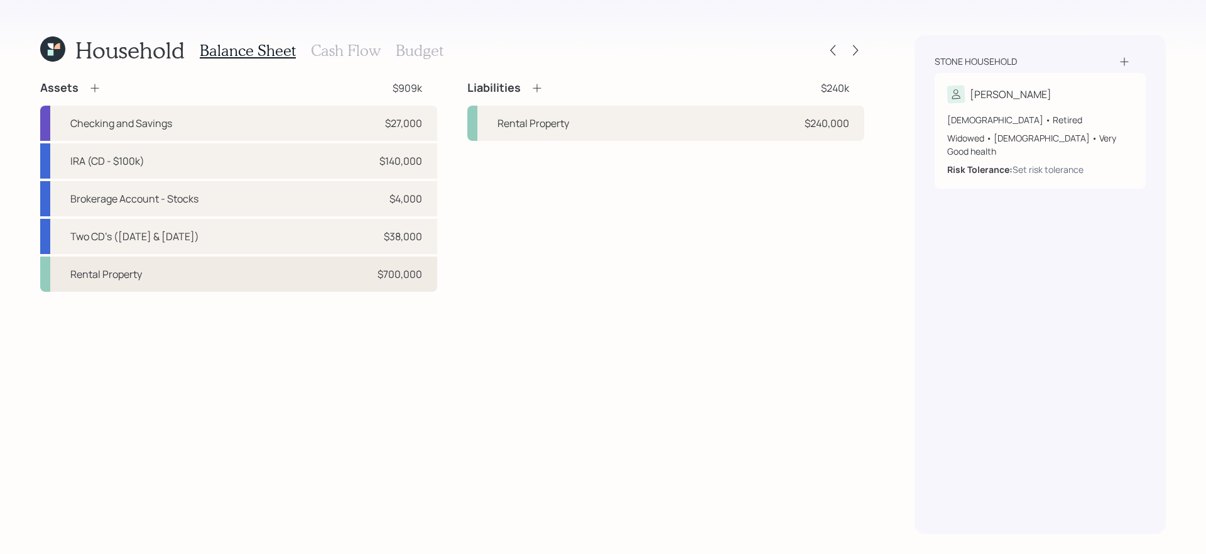
click at [254, 280] on div "Rental Property $700,000" at bounding box center [238, 273] width 397 height 35
select select "rental_property"
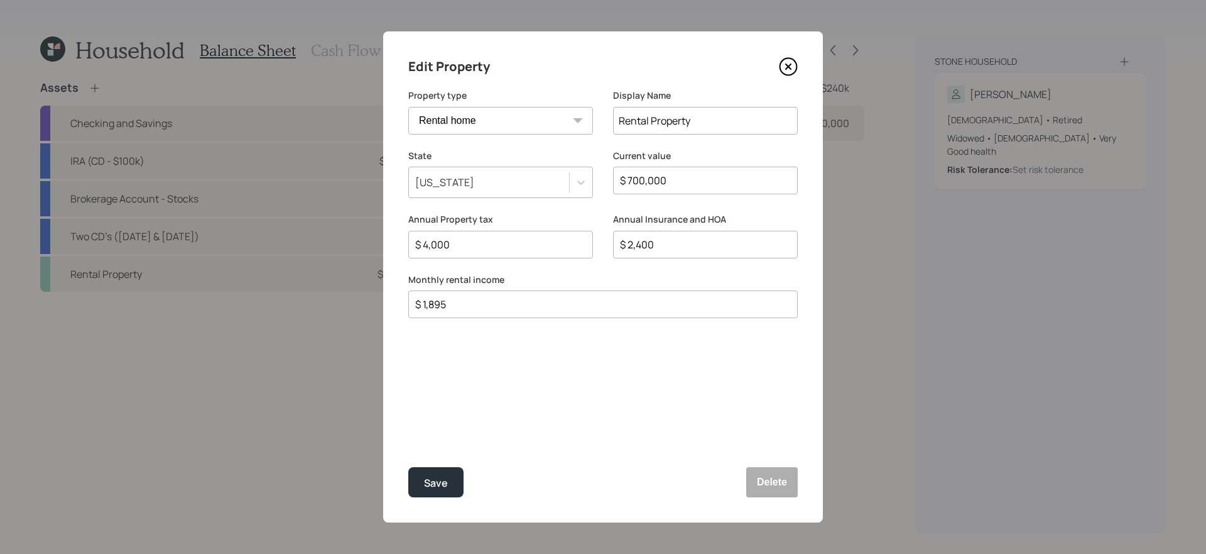
click at [791, 71] on icon at bounding box center [788, 66] width 19 height 19
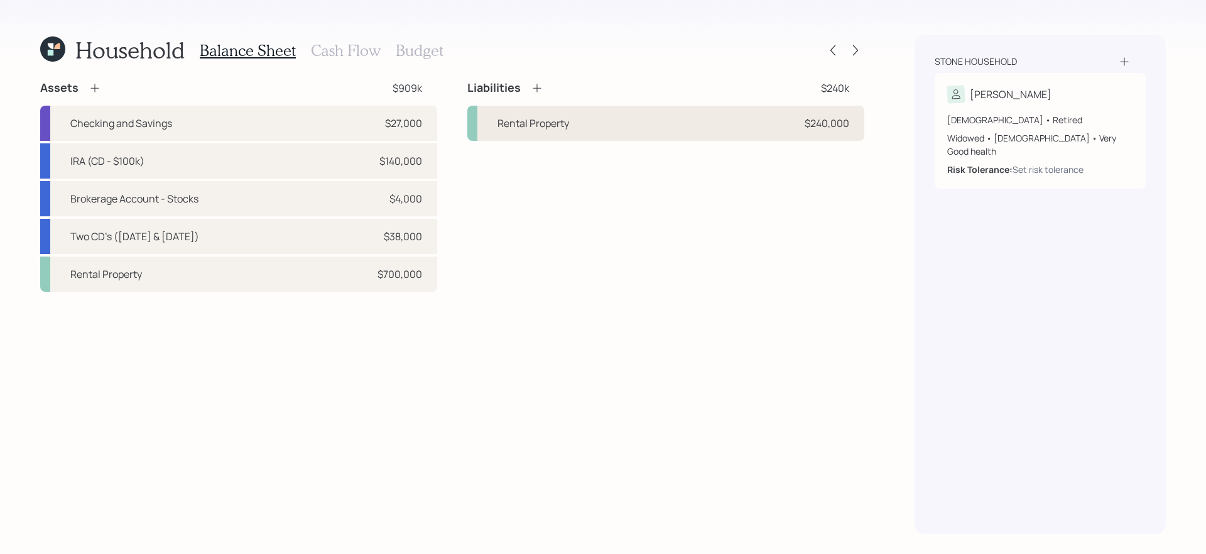
click at [699, 125] on div "Rental Property $240,000" at bounding box center [665, 123] width 397 height 35
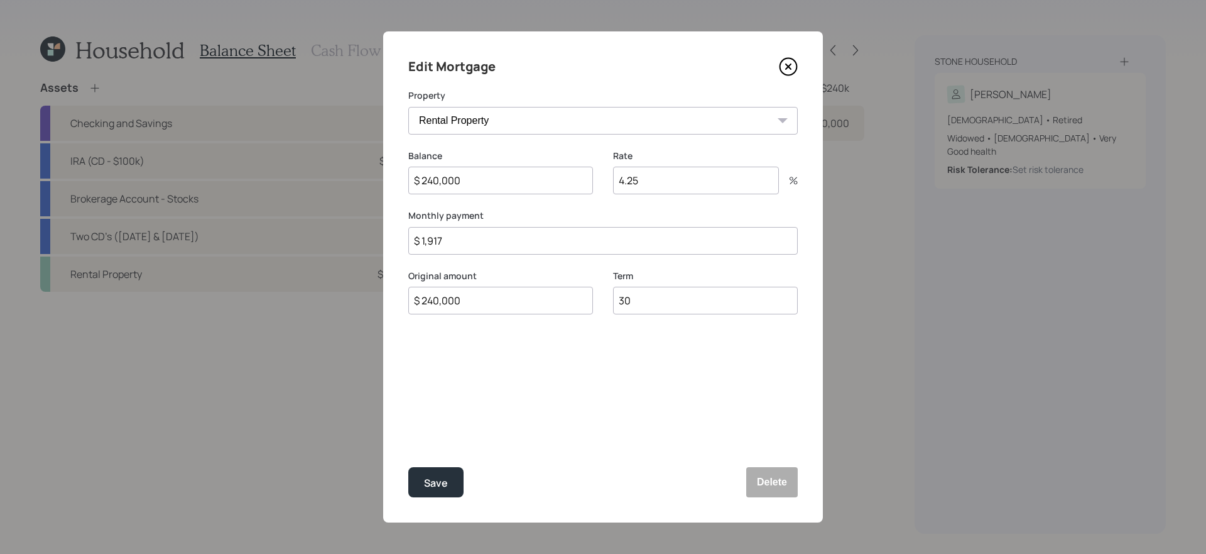
click at [551, 239] on input "$ 1,917" at bounding box center [603, 241] width 390 height 28
type input "$ 1,404"
click at [408, 467] on button "Save" at bounding box center [435, 482] width 55 height 30
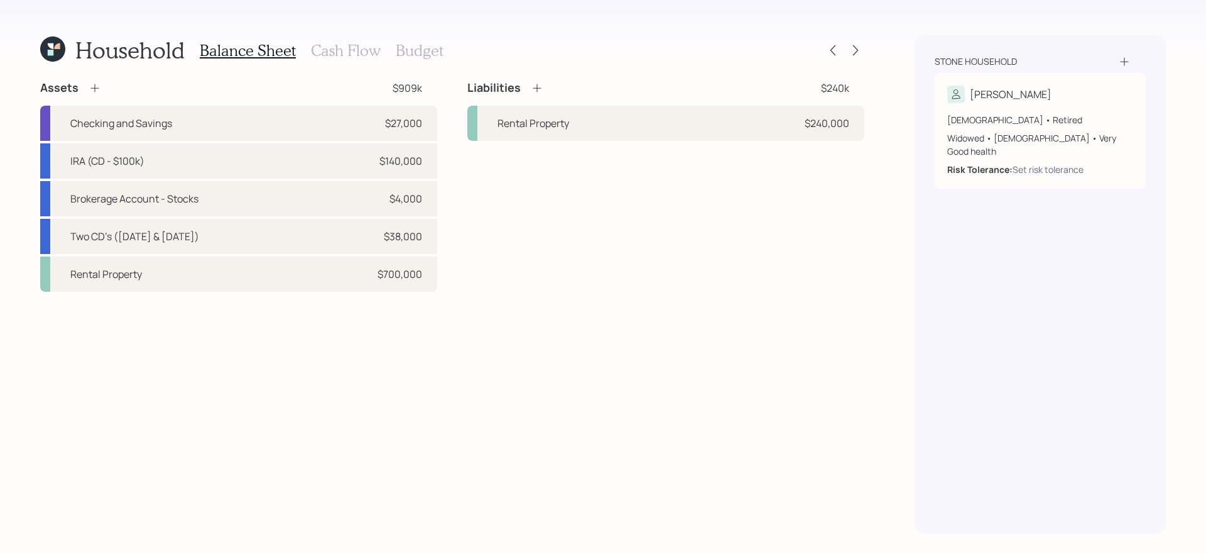
click at [353, 52] on h3 "Cash Flow" at bounding box center [346, 50] width 70 height 18
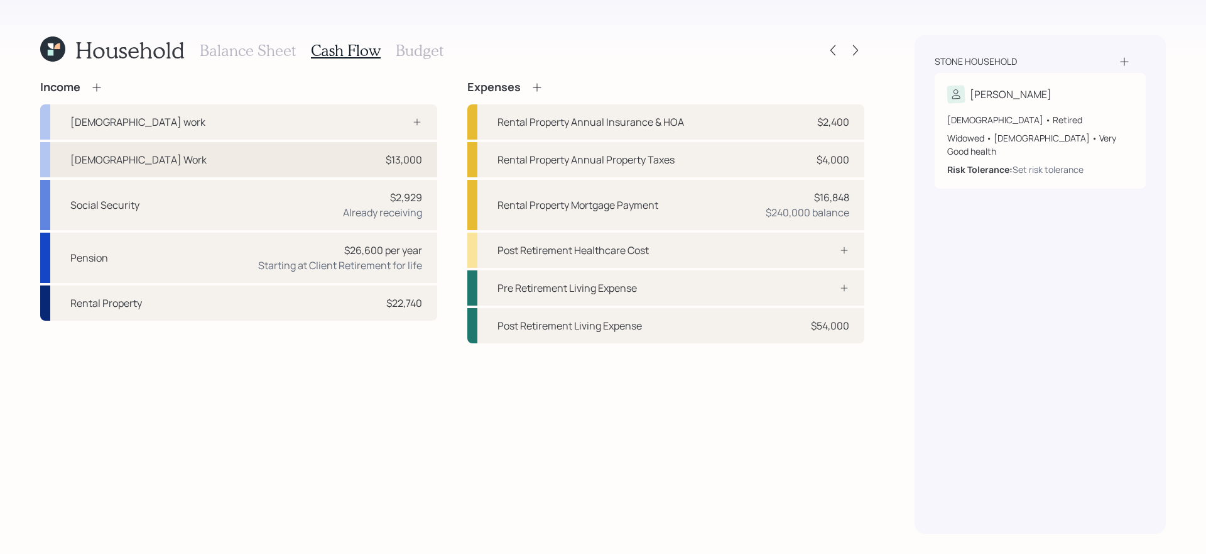
click at [362, 161] on div "[DEMOGRAPHIC_DATA] Work $13,000" at bounding box center [238, 159] width 397 height 35
select select "part_time"
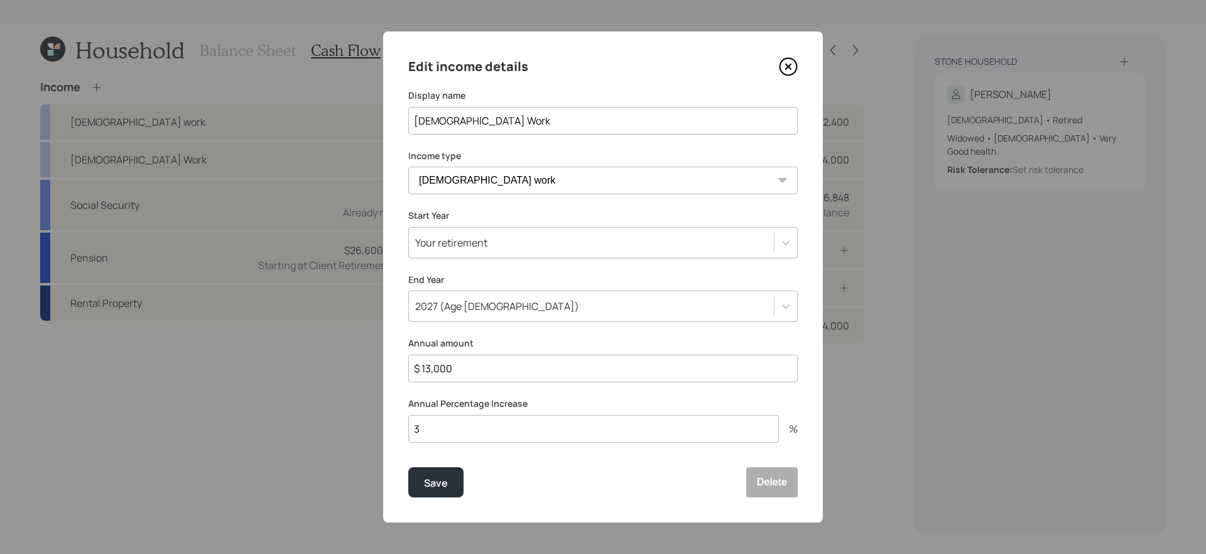
click at [550, 366] on input "$ 13,000" at bounding box center [603, 368] width 390 height 28
type input "$ 15,000"
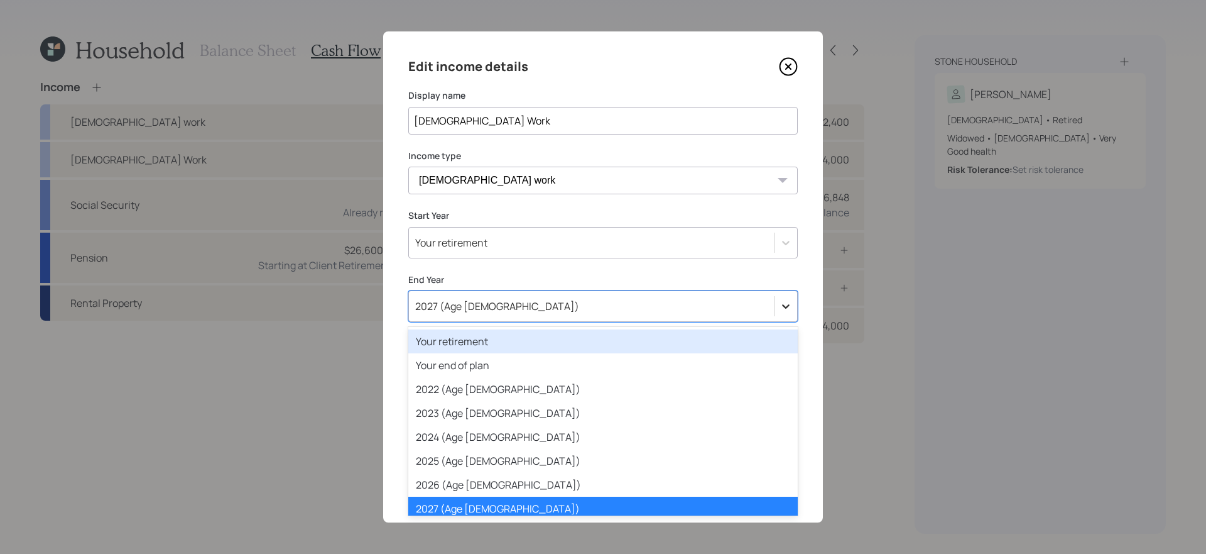
click at [793, 313] on div at bounding box center [786, 306] width 23 height 23
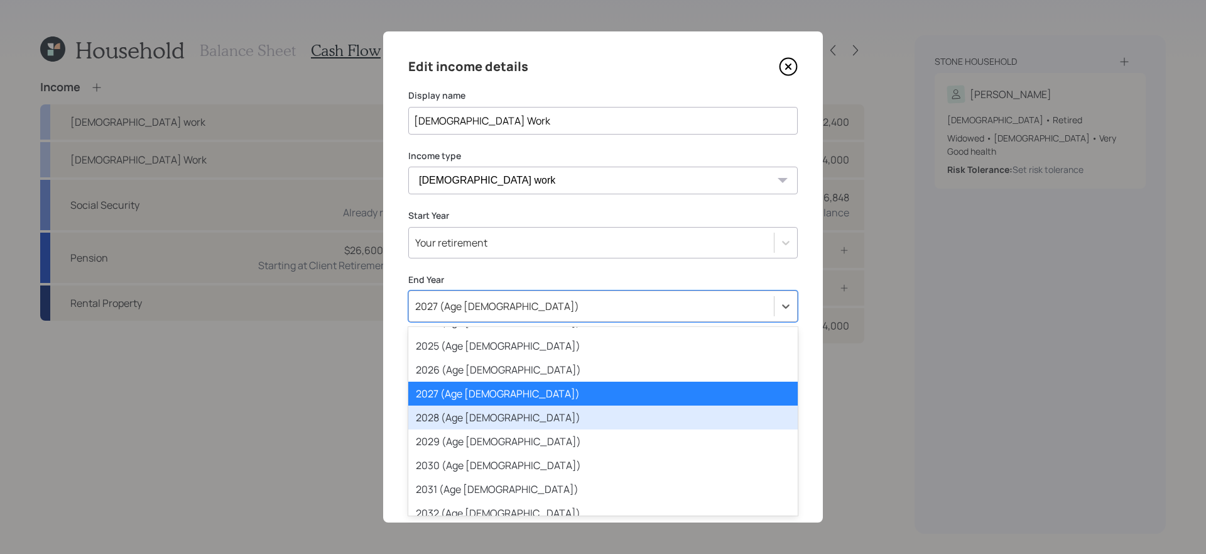
scroll to position [116, 0]
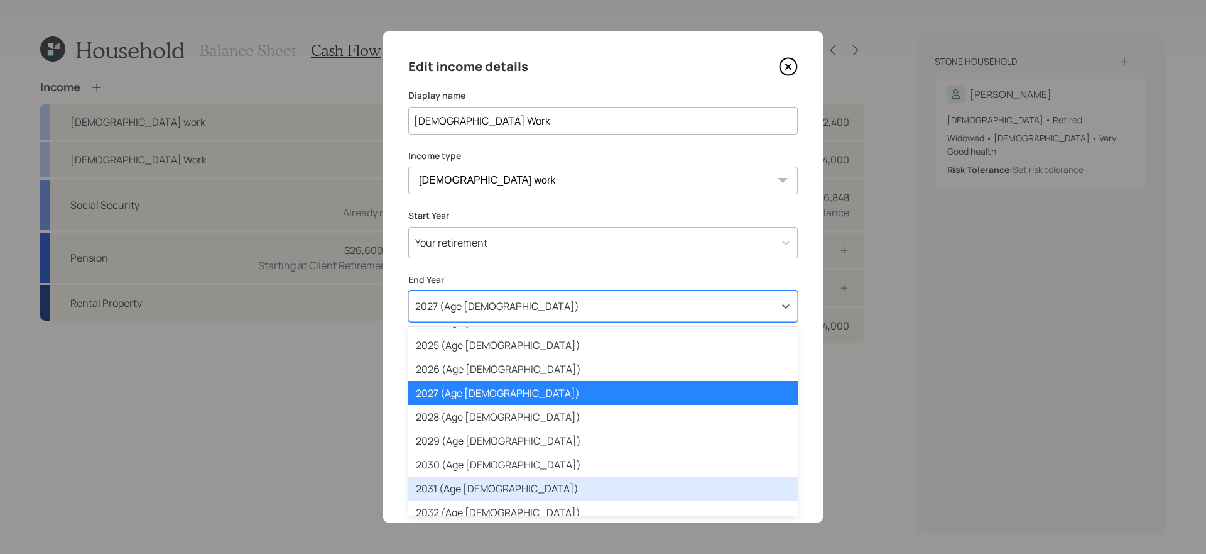
click at [645, 467] on div "2031 (Age [DEMOGRAPHIC_DATA])" at bounding box center [603, 488] width 390 height 24
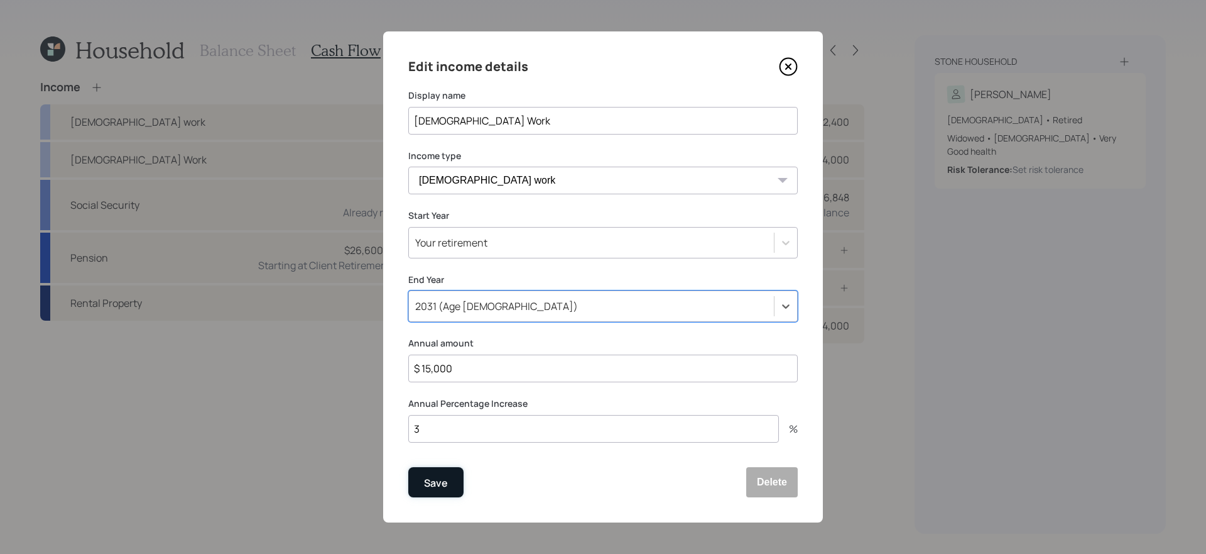
click at [451, 467] on button "Save" at bounding box center [435, 482] width 55 height 30
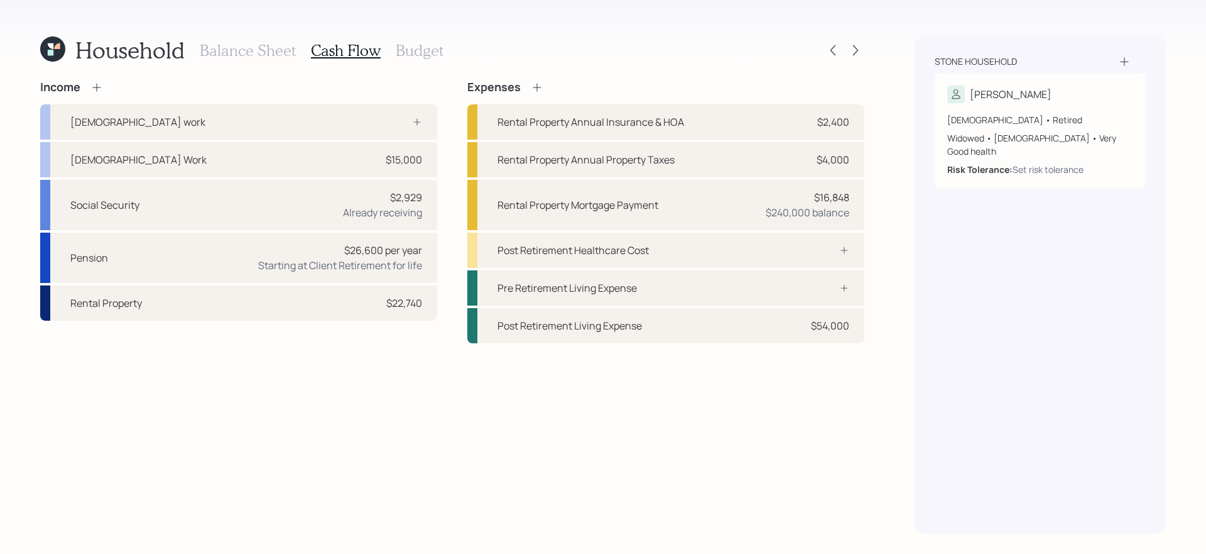
click at [356, 346] on div "Income [DEMOGRAPHIC_DATA] work [DEMOGRAPHIC_DATA] Work $15,000 Social Security …" at bounding box center [452, 306] width 824 height 453
click at [254, 256] on div "Pension $26,600 per year Starting at Client Retirement for life" at bounding box center [238, 257] width 397 height 50
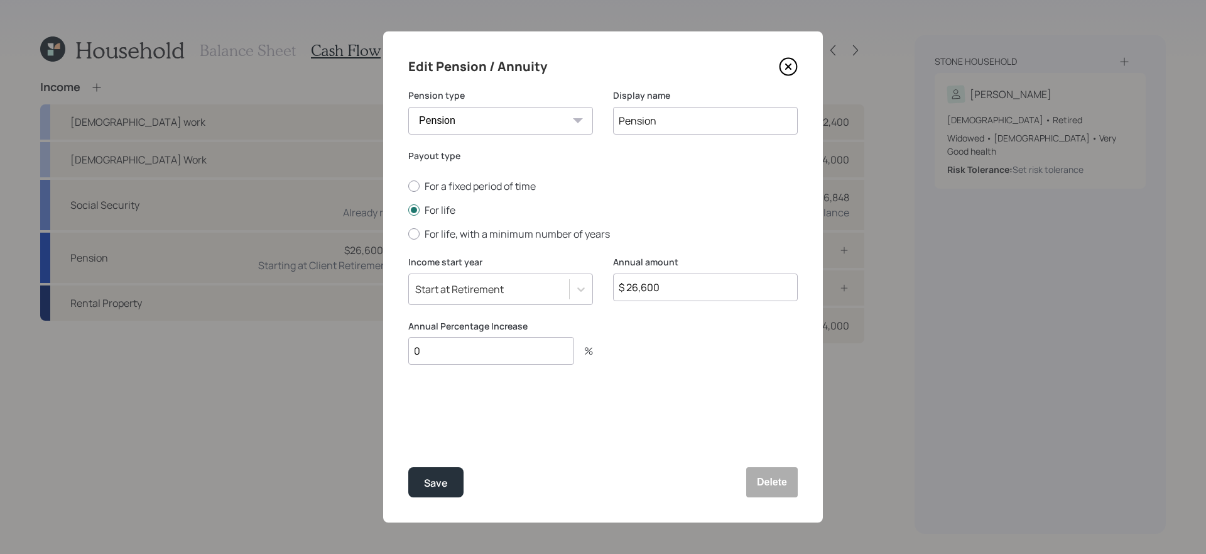
click at [536, 350] on input "0" at bounding box center [491, 351] width 166 height 28
type input "3"
click at [408, 467] on button "Save" at bounding box center [435, 482] width 55 height 30
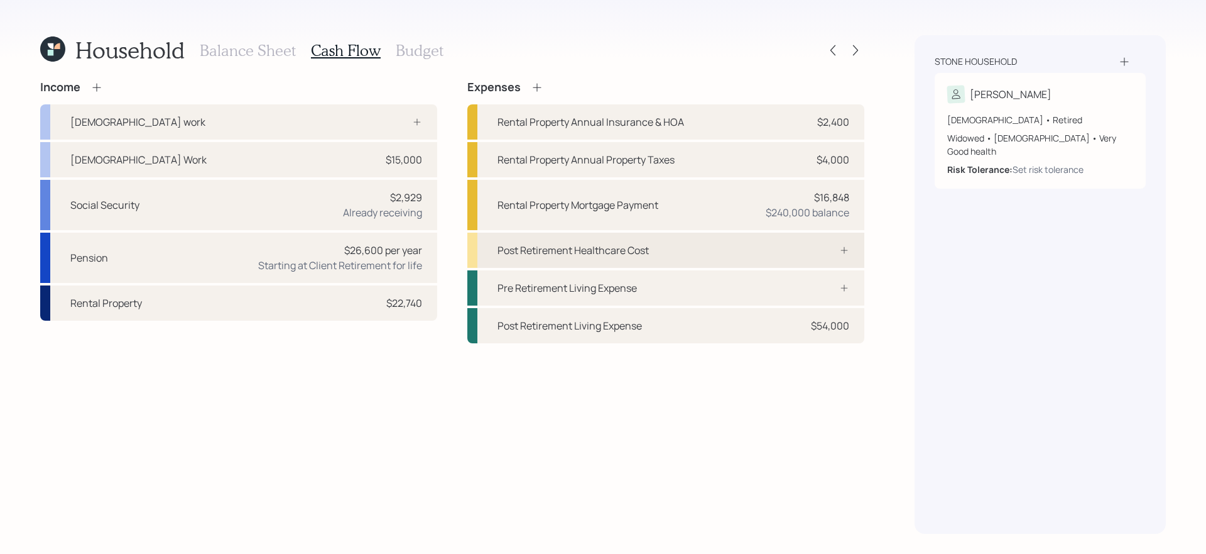
click at [831, 254] on div "Post Retirement Healthcare Cost" at bounding box center [665, 249] width 397 height 35
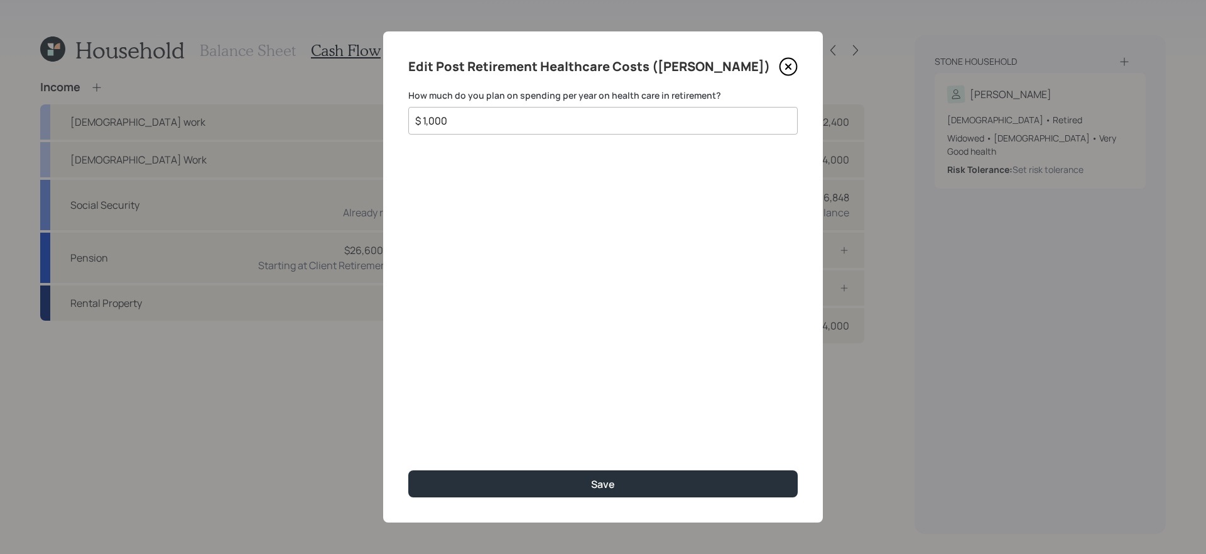
type input "$ 1,000"
click at [408, 467] on button "Save" at bounding box center [603, 483] width 390 height 27
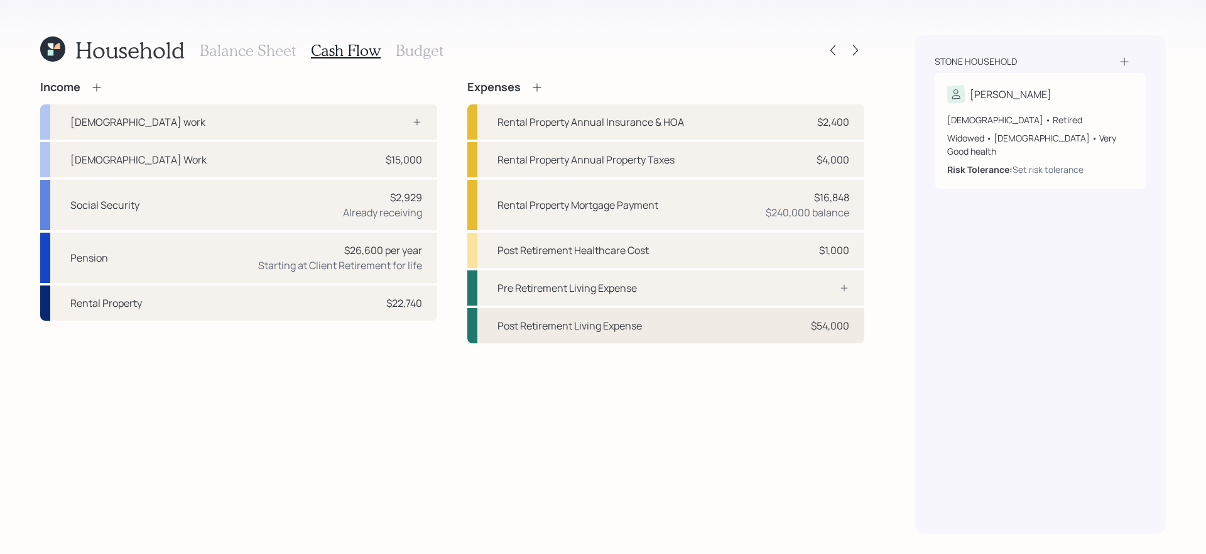
click at [769, 326] on div "Post Retirement Living Expense $54,000" at bounding box center [665, 325] width 397 height 35
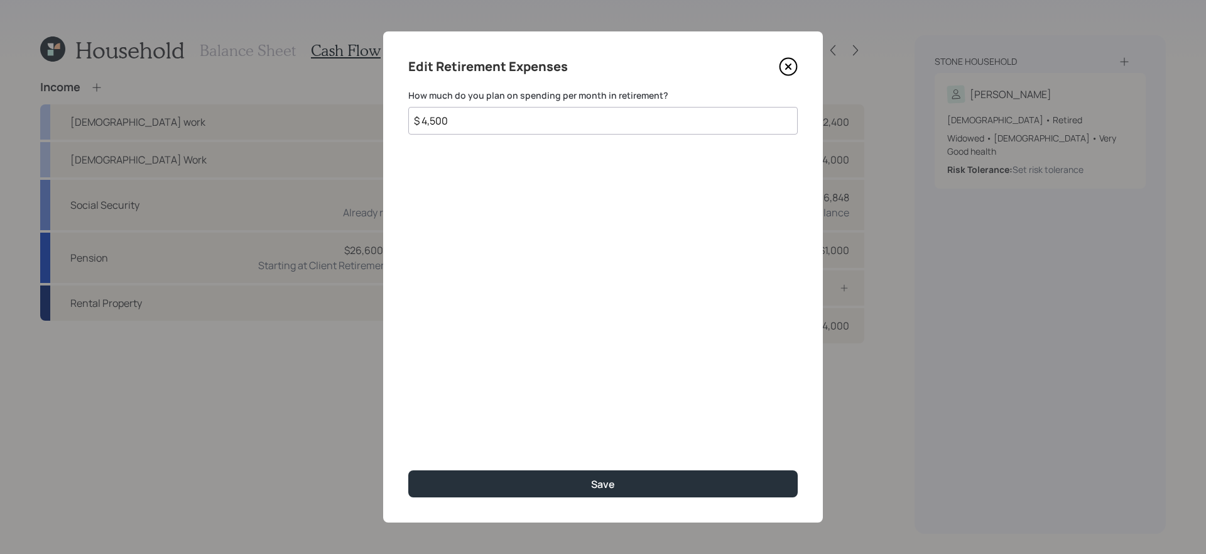
click at [792, 69] on icon at bounding box center [788, 66] width 19 height 19
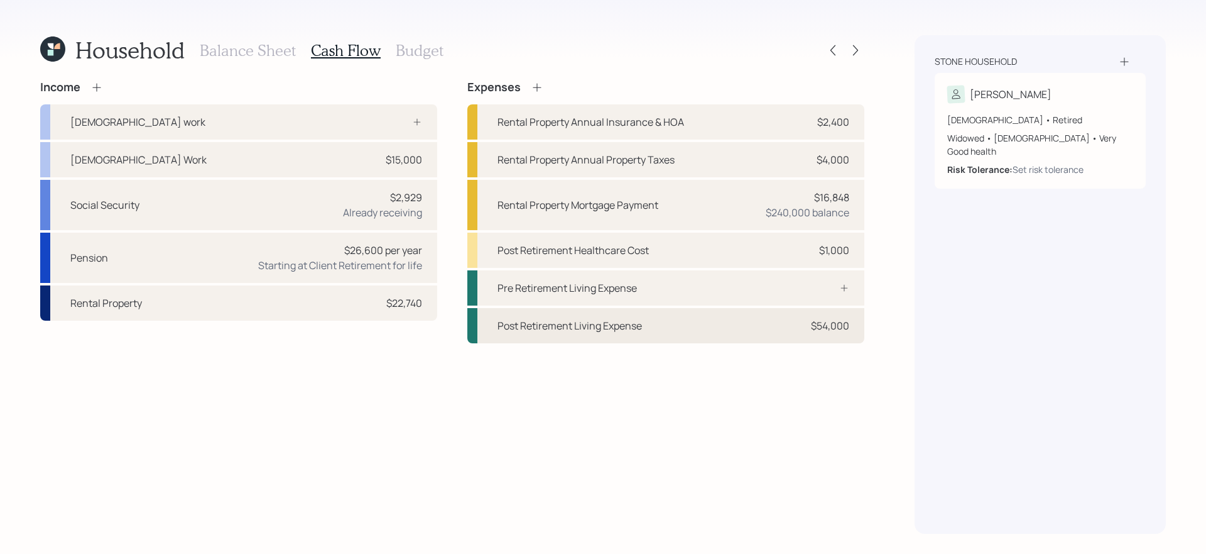
click at [767, 334] on div "Post Retirement Living Expense $54,000" at bounding box center [665, 325] width 397 height 35
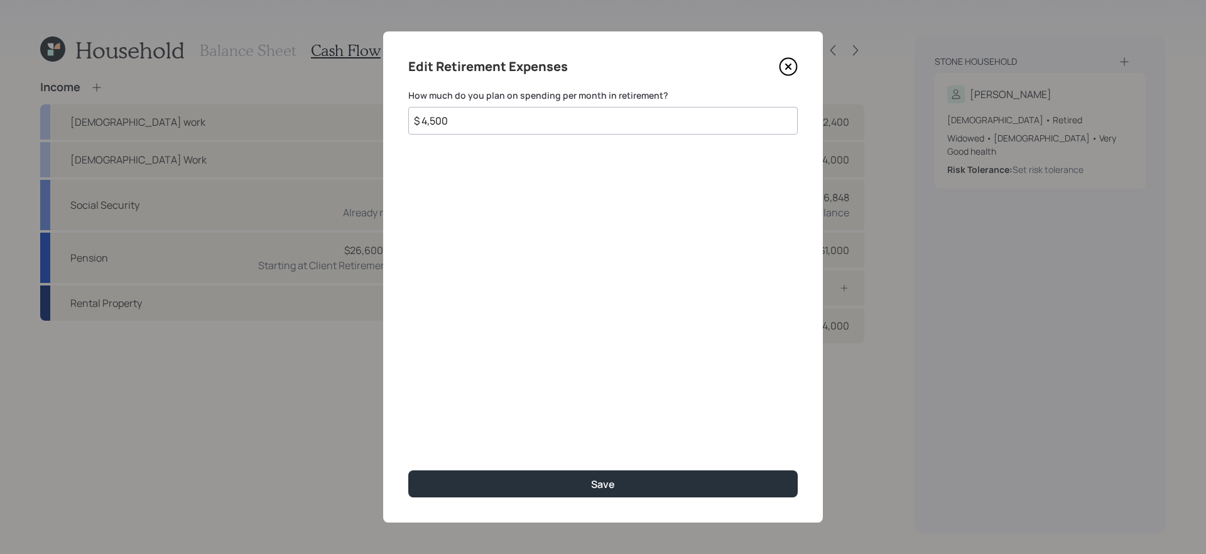
click at [794, 71] on icon at bounding box center [788, 66] width 19 height 19
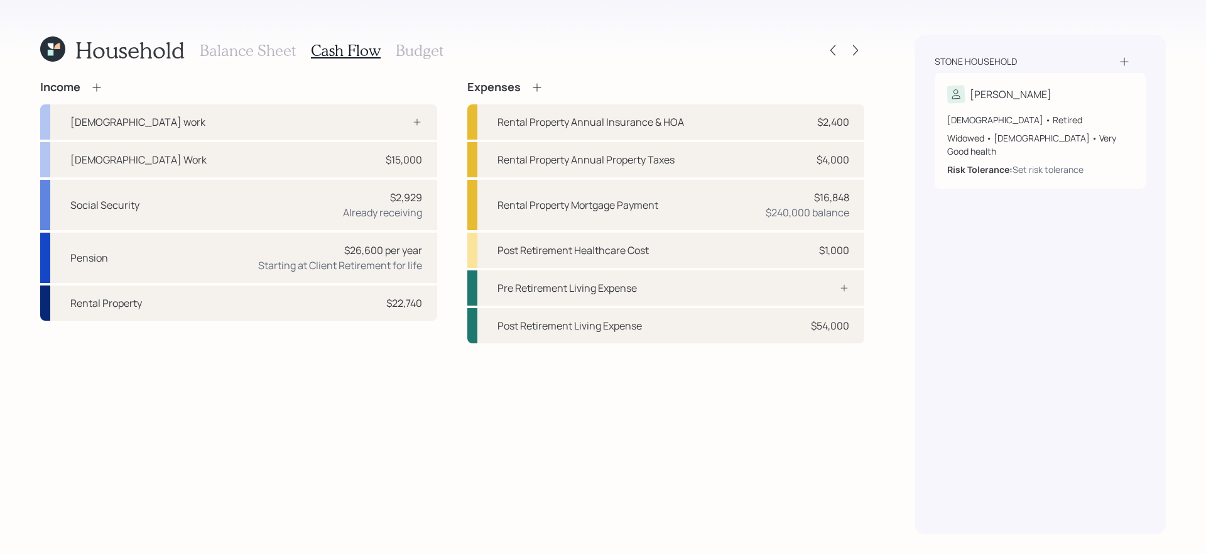
click at [425, 53] on h3 "Budget" at bounding box center [420, 50] width 48 height 18
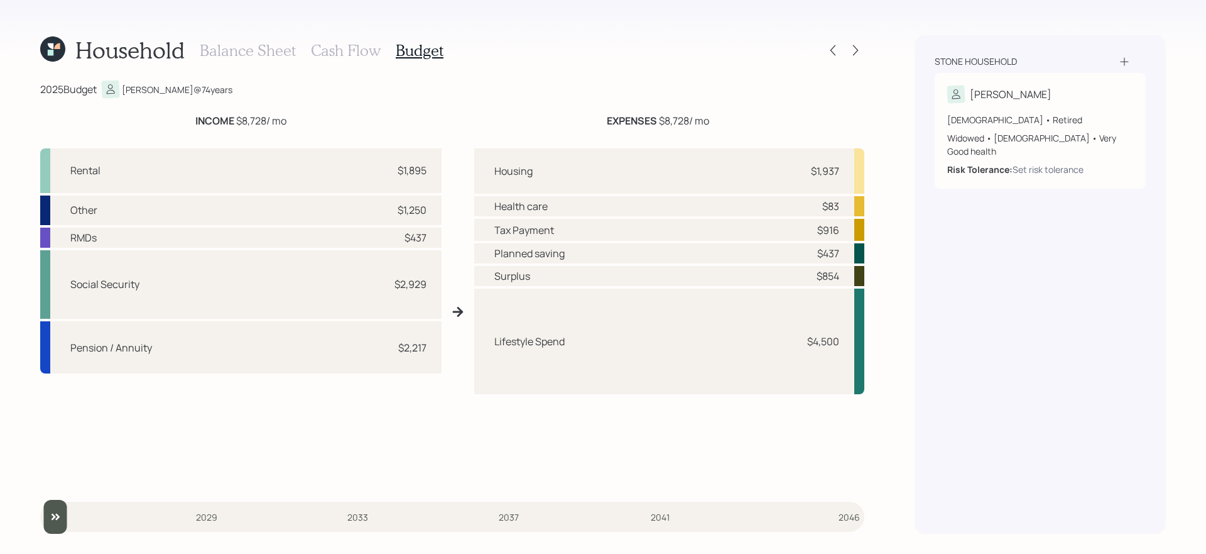
click at [312, 56] on h3 "Cash Flow" at bounding box center [346, 50] width 70 height 18
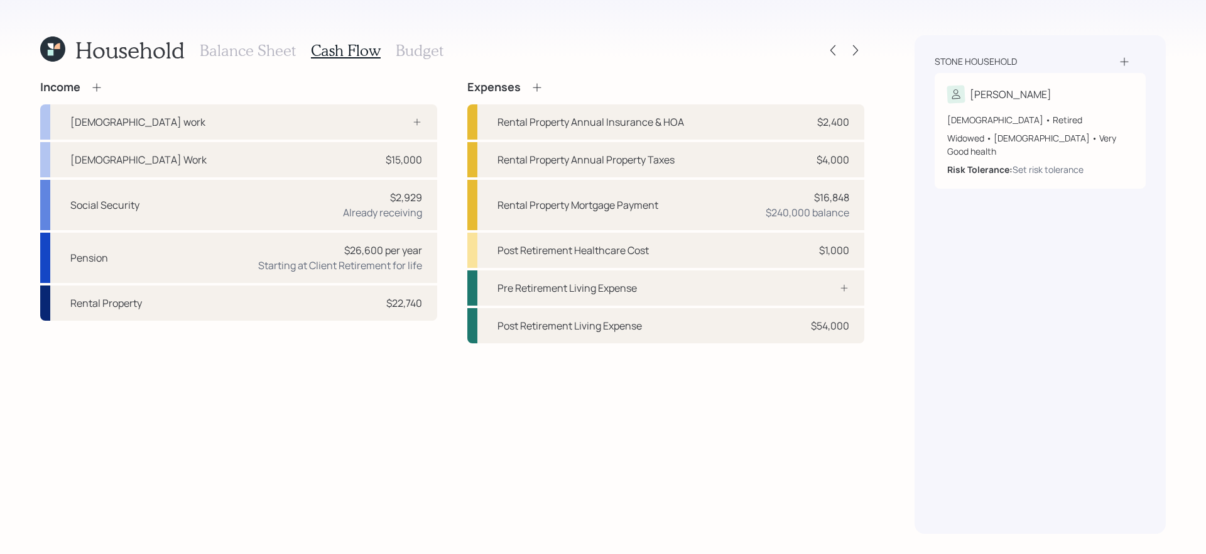
click at [263, 55] on h3 "Balance Sheet" at bounding box center [248, 50] width 96 height 18
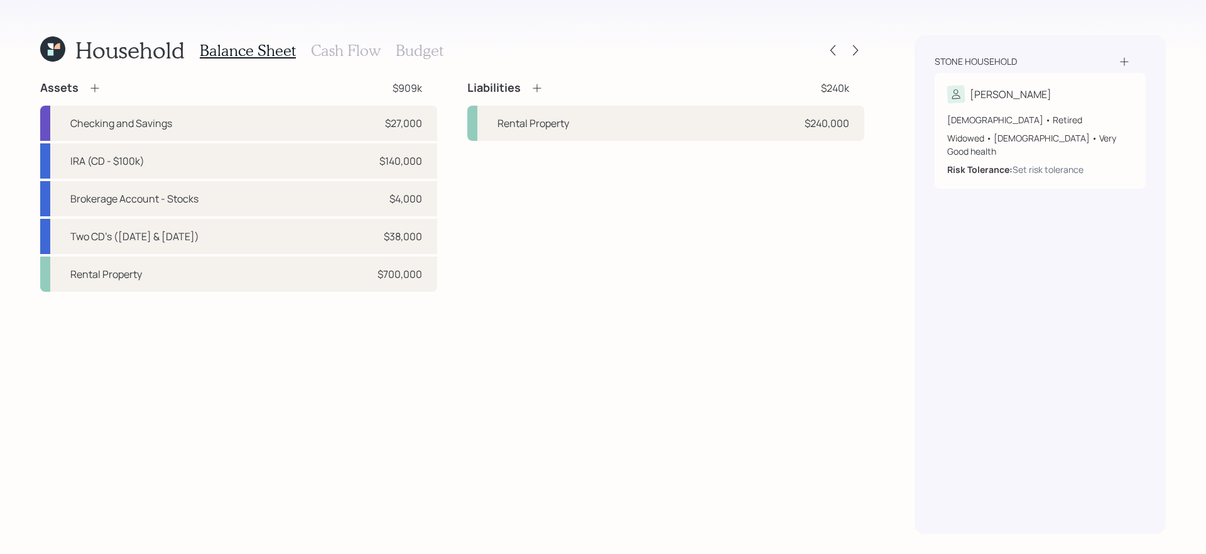
click at [538, 92] on icon at bounding box center [537, 88] width 13 height 13
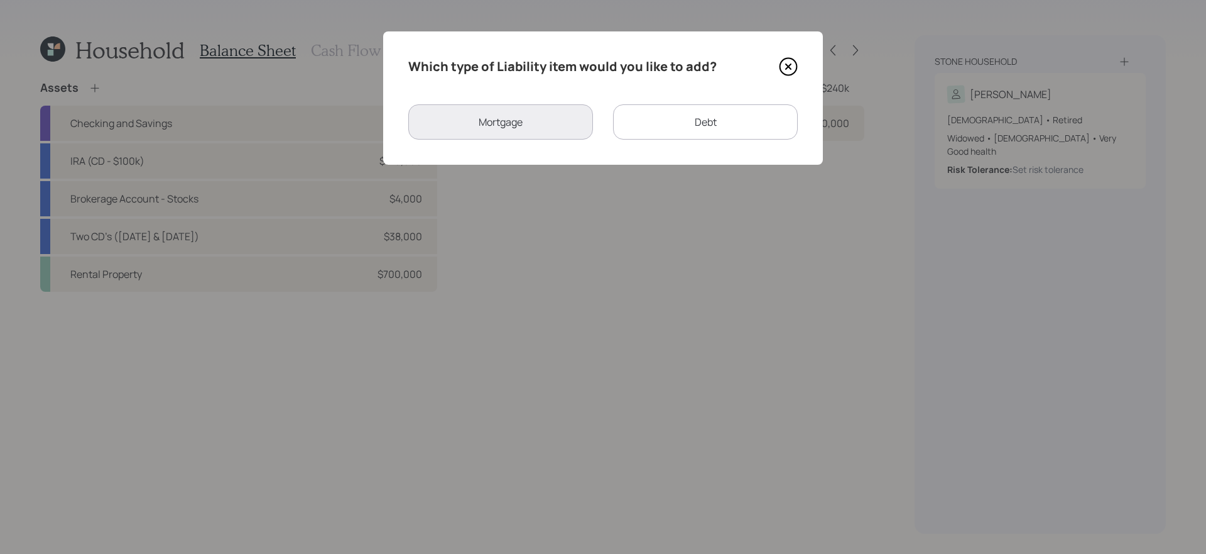
click at [681, 126] on div "Debt" at bounding box center [705, 121] width 185 height 35
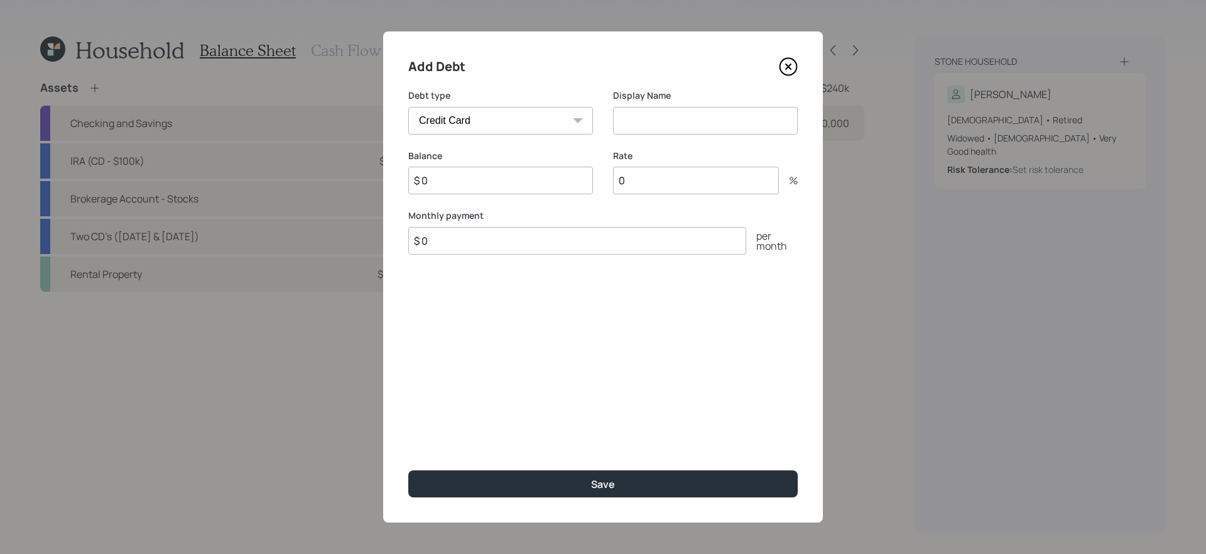
click at [554, 133] on select "Car Credit Card Medical Student Other" at bounding box center [500, 121] width 185 height 28
select select "other"
click at [408, 107] on select "Car Credit Card Medical Student Other" at bounding box center [500, 121] width 185 height 28
click at [687, 121] on input at bounding box center [705, 121] width 185 height 28
type input "Boat"
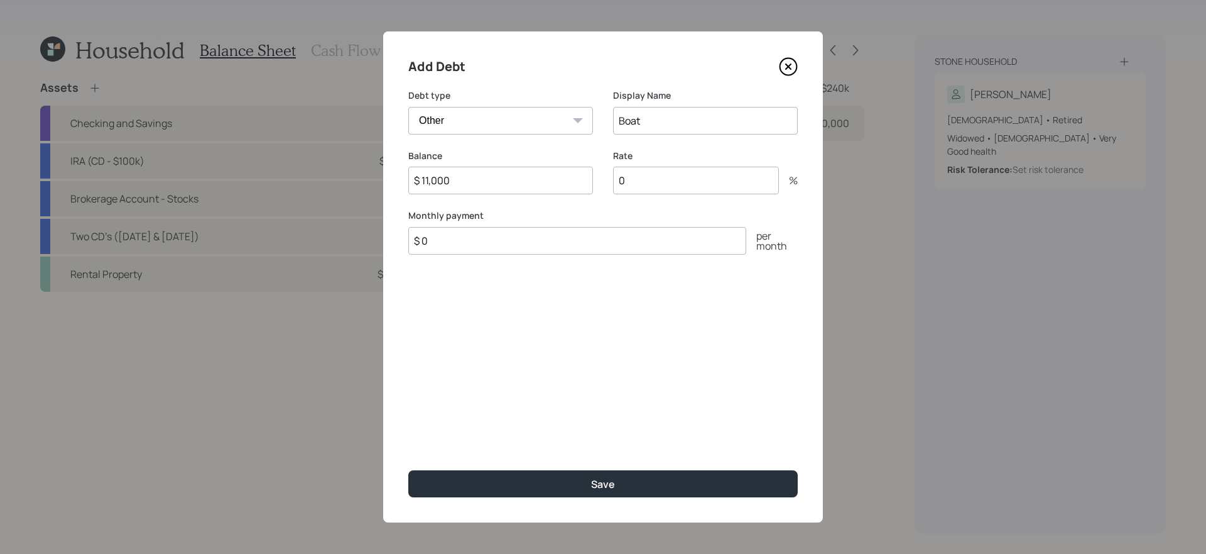
type input "$ 11,000"
type input "$ 326"
type input "4.5"
click at [408, 467] on button "Save" at bounding box center [603, 483] width 390 height 27
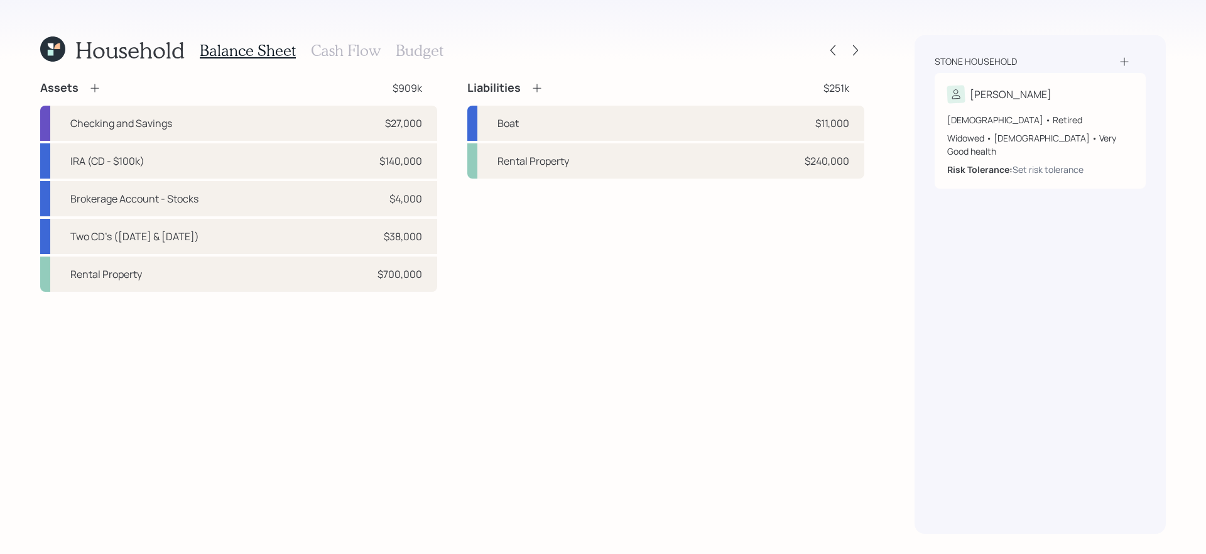
click at [420, 47] on h3 "Budget" at bounding box center [420, 50] width 48 height 18
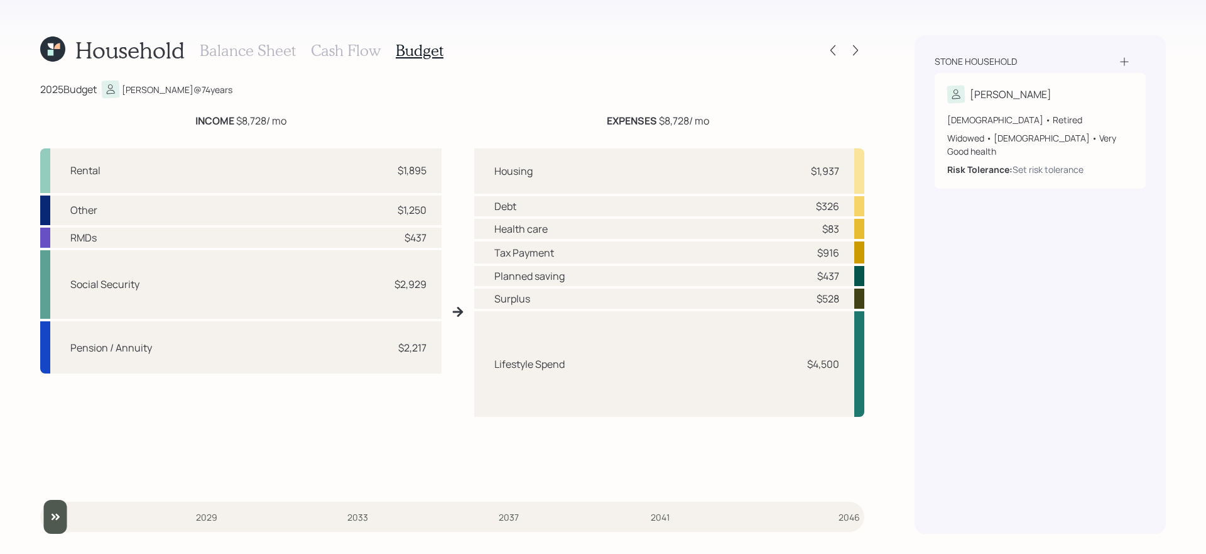
click at [355, 45] on h3 "Cash Flow" at bounding box center [346, 50] width 70 height 18
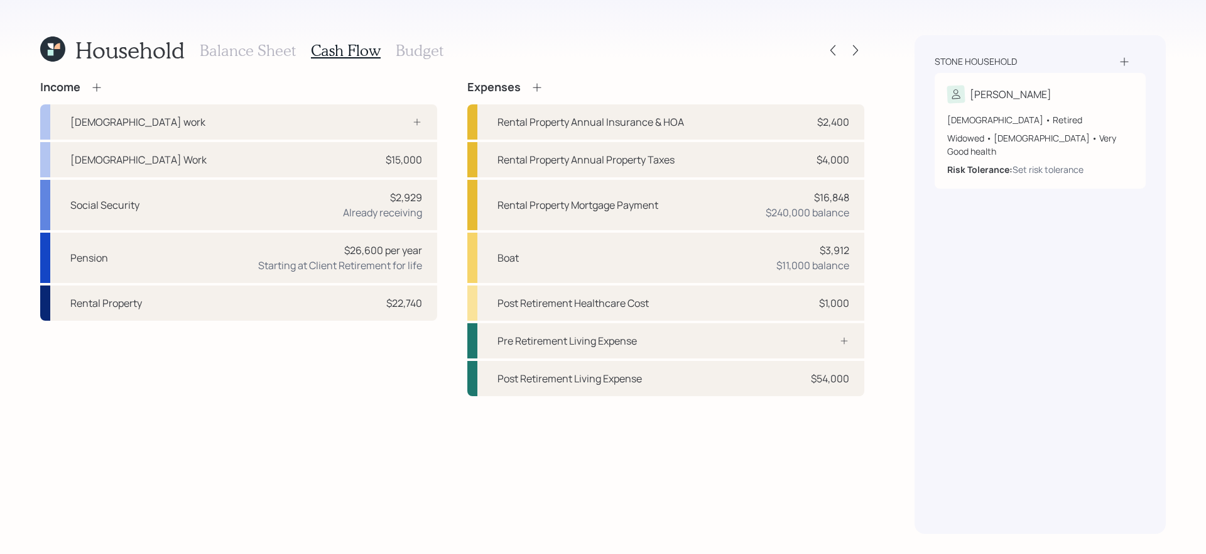
click at [539, 85] on icon at bounding box center [537, 87] width 13 height 13
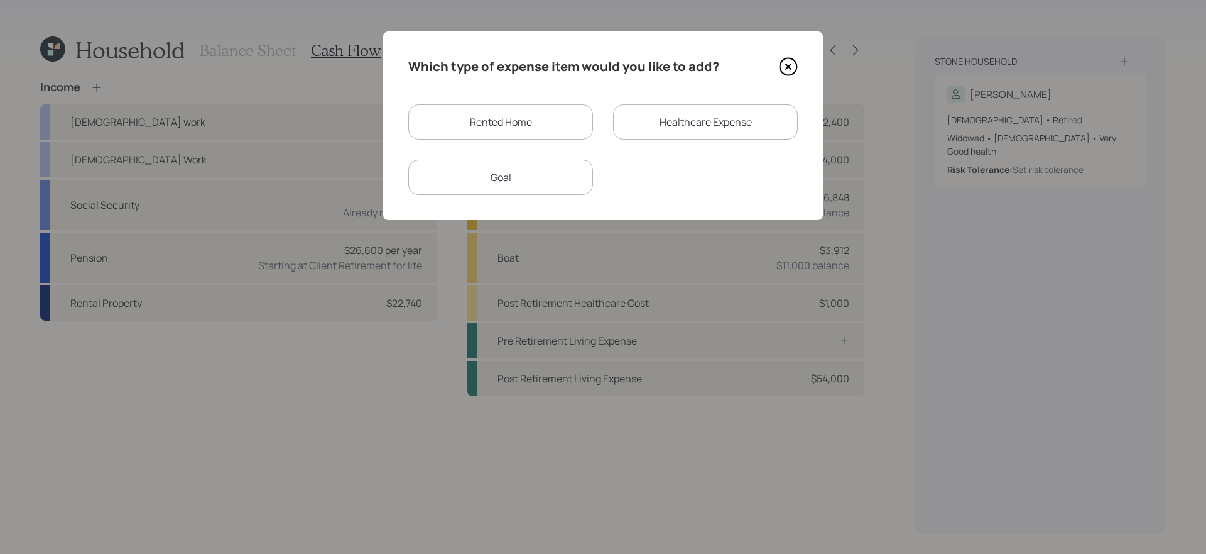
click at [545, 173] on div "Goal" at bounding box center [500, 177] width 185 height 35
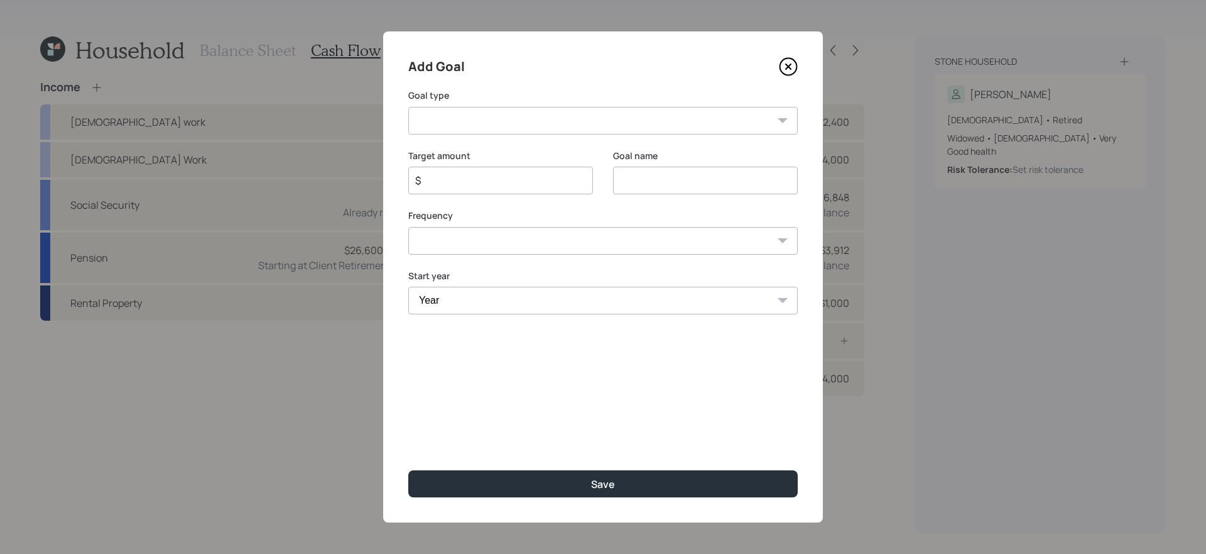
click at [586, 134] on div "Add Goal Goal type Create an emergency fund Donate to charity Purchase a home M…" at bounding box center [603, 276] width 440 height 491
click at [580, 126] on select "Create an emergency fund Donate to charity Purchase a home Make a purchase Supp…" at bounding box center [603, 121] width 390 height 28
select select "vacation"
click at [408, 107] on select "Create an emergency fund Donate to charity Purchase a home Make a purchase Supp…" at bounding box center [603, 121] width 390 height 28
type input "Plan for travel"
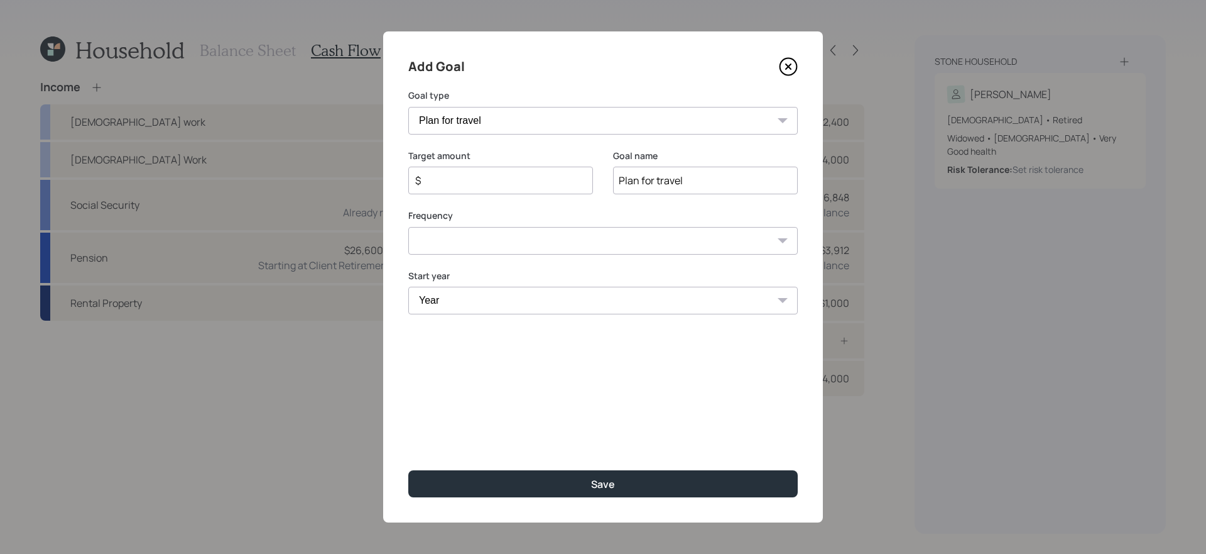
click at [561, 301] on select "Year [DATE] 2026 2027 2028 2029 2030 2031 2032 2033 2034 2035 2036 2037 2038 20…" at bounding box center [603, 301] width 390 height 28
select select "2025"
click at [408, 287] on select "Year [DATE] 2026 2027 2028 2029 2030 2031 2032 2033 2034 2035 2036 2037 2038 20…" at bounding box center [603, 301] width 390 height 28
click at [555, 248] on select "One time Every 1 year Every 2 years Every 3 years Every 4 years Every 5 years E…" at bounding box center [603, 241] width 390 height 28
select select "1"
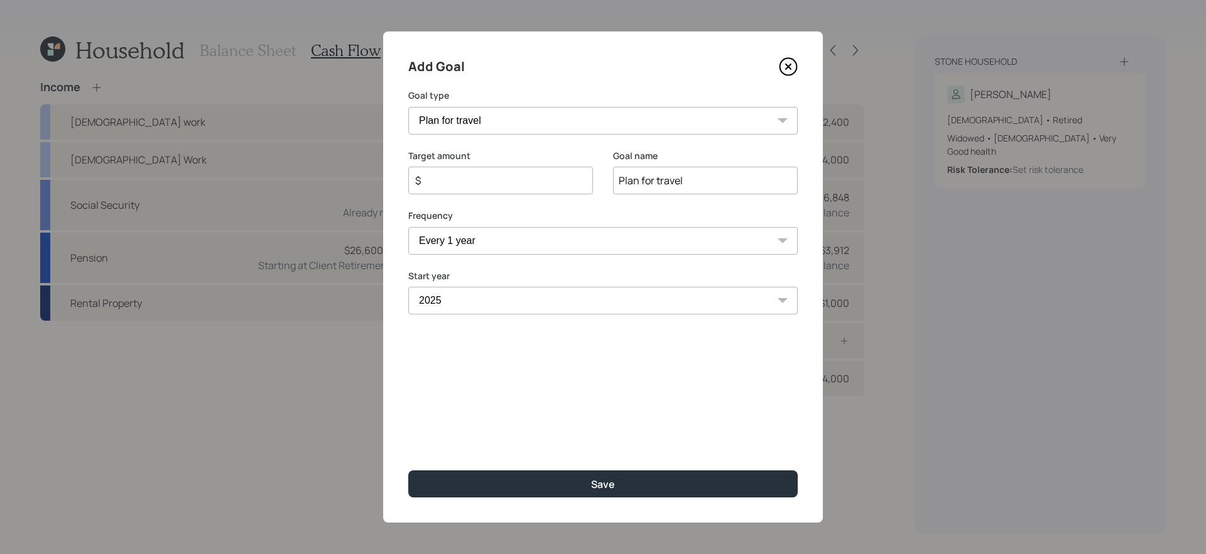
click at [408, 227] on select "One time Every 1 year Every 2 years Every 3 years Every 4 years Every 5 years E…" at bounding box center [603, 241] width 390 height 28
click at [522, 185] on input "$" at bounding box center [495, 180] width 163 height 15
click at [787, 65] on icon at bounding box center [788, 66] width 5 height 5
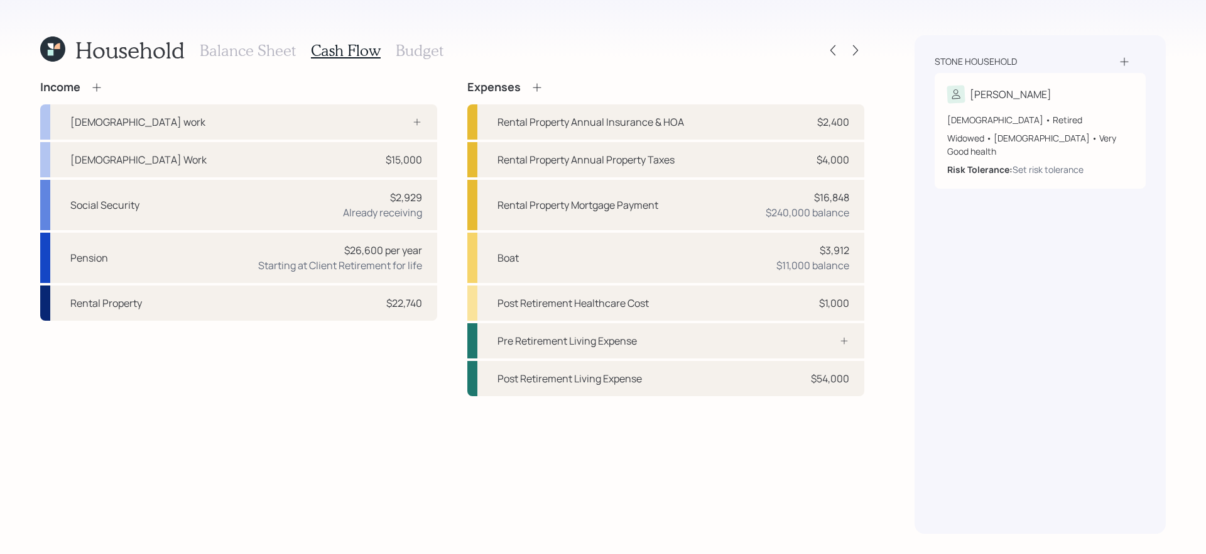
click at [437, 52] on h3 "Budget" at bounding box center [420, 50] width 48 height 18
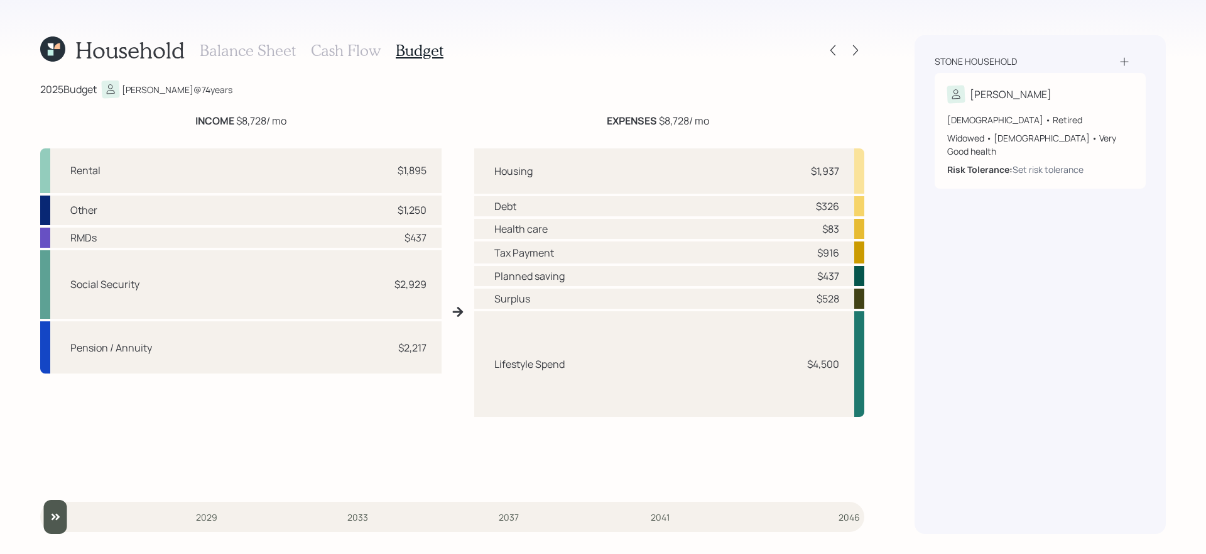
click at [367, 52] on h3 "Cash Flow" at bounding box center [346, 50] width 70 height 18
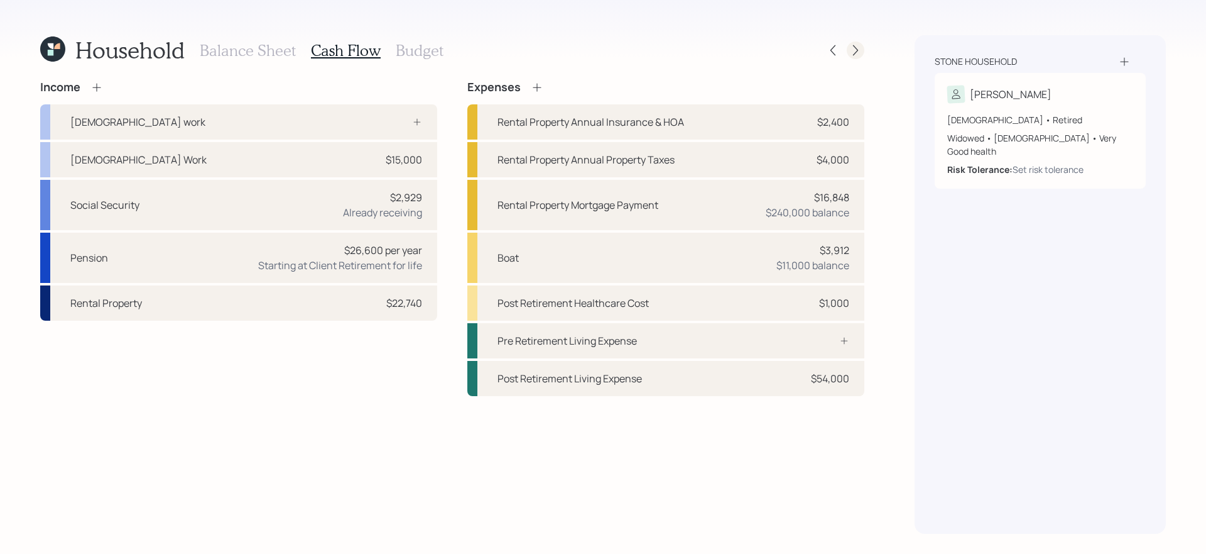
click at [853, 57] on div at bounding box center [856, 50] width 18 height 18
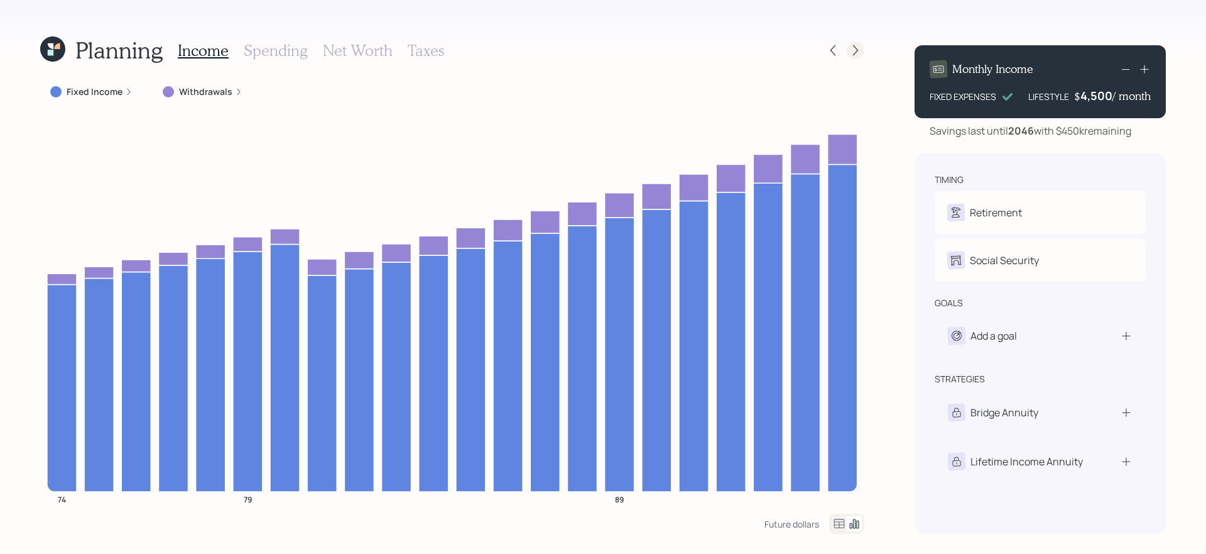
click at [858, 52] on icon at bounding box center [856, 50] width 13 height 13
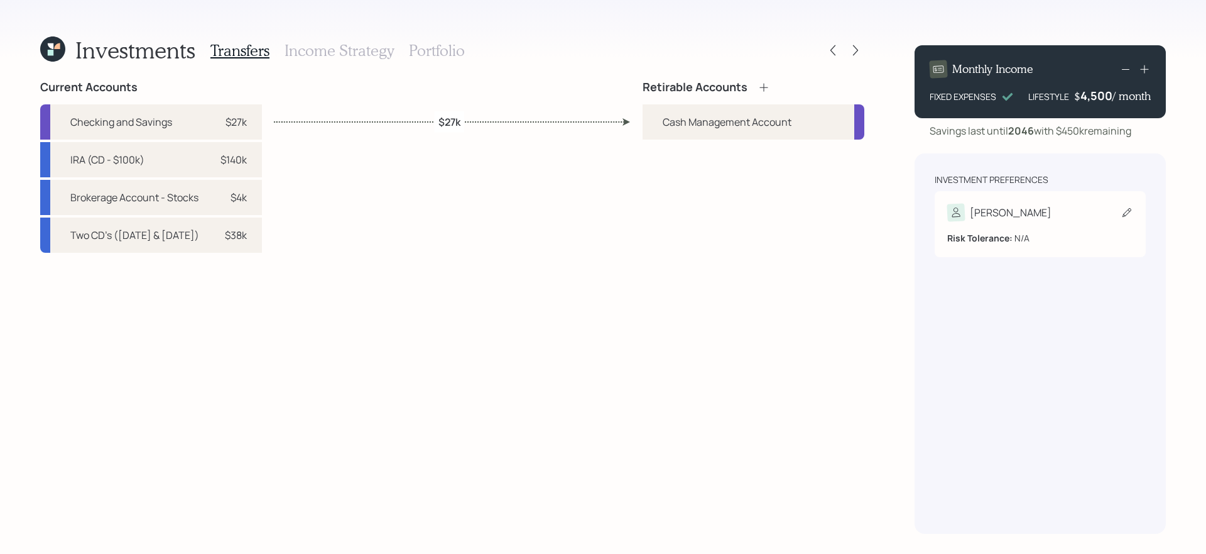
click at [923, 211] on div "[PERSON_NAME]" at bounding box center [1041, 213] width 186 height 18
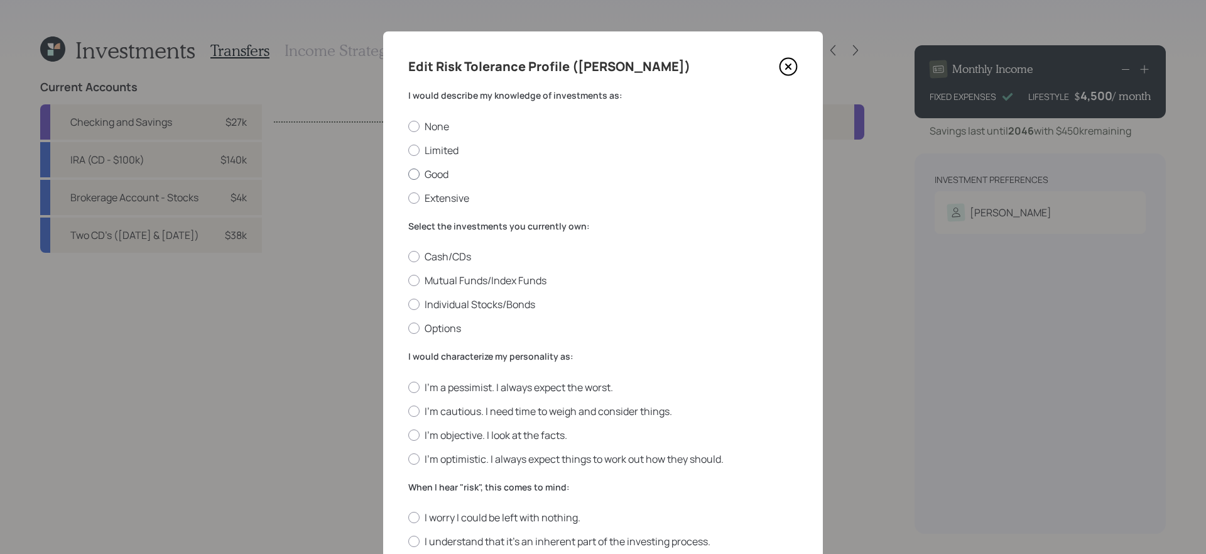
click at [440, 174] on label "Good" at bounding box center [603, 174] width 390 height 14
click at [408, 174] on input "Good" at bounding box center [408, 173] width 1 height 1
radio input "true"
click at [449, 255] on label "Cash/CDs" at bounding box center [603, 256] width 390 height 14
click at [408, 256] on input "Cash/CDs" at bounding box center [408, 256] width 1 height 1
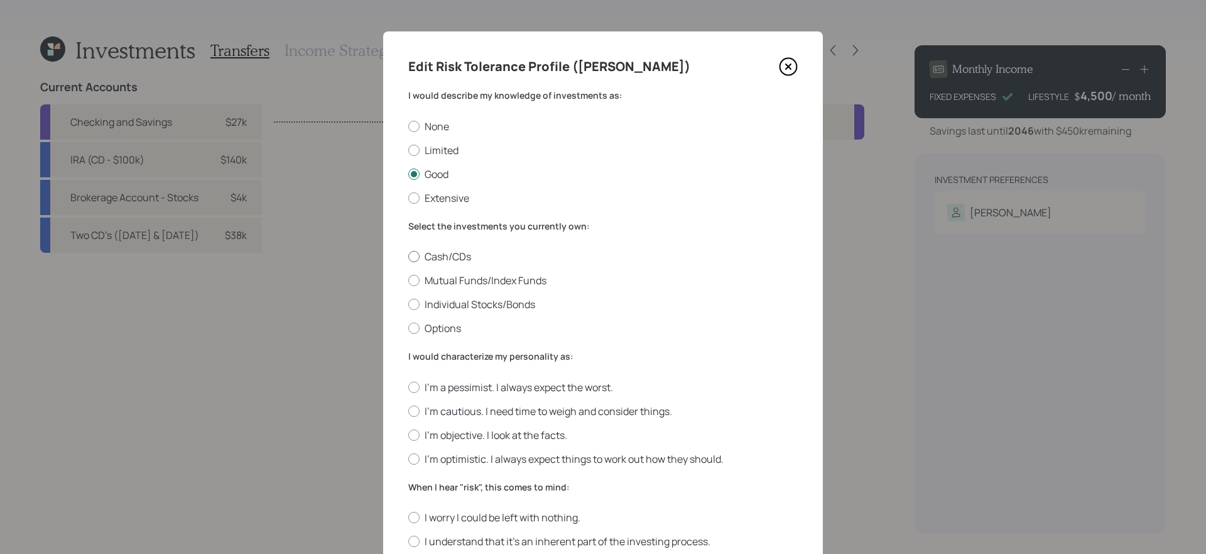
radio input "true"
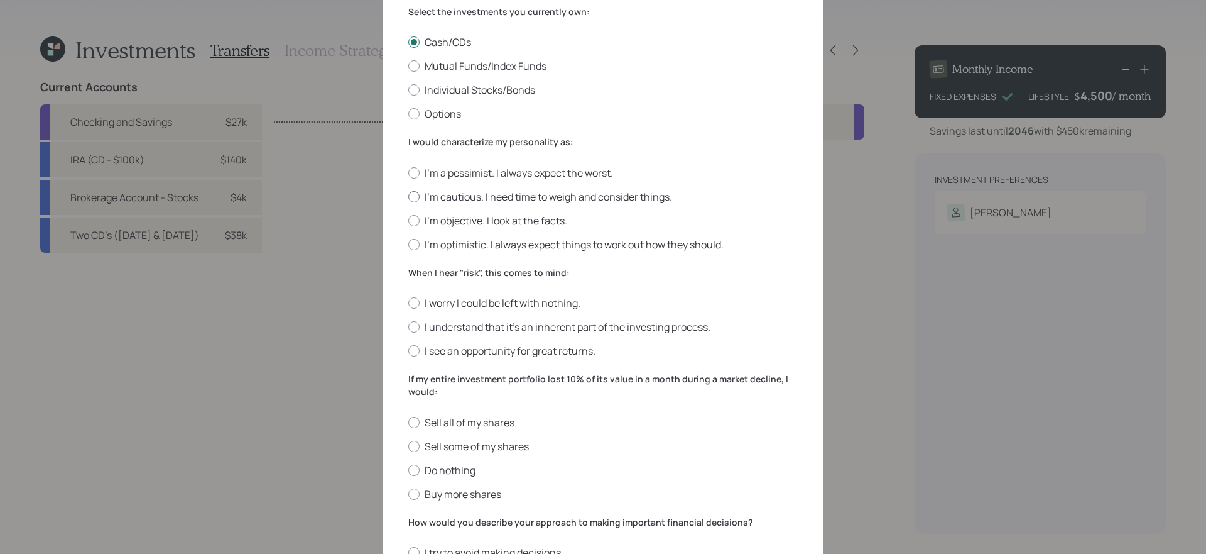
scroll to position [214, 0]
click at [484, 226] on label "I'm objective. I look at the facts." at bounding box center [603, 221] width 390 height 14
click at [408, 221] on input "I'm objective. I look at the facts." at bounding box center [408, 221] width 1 height 1
radio input "true"
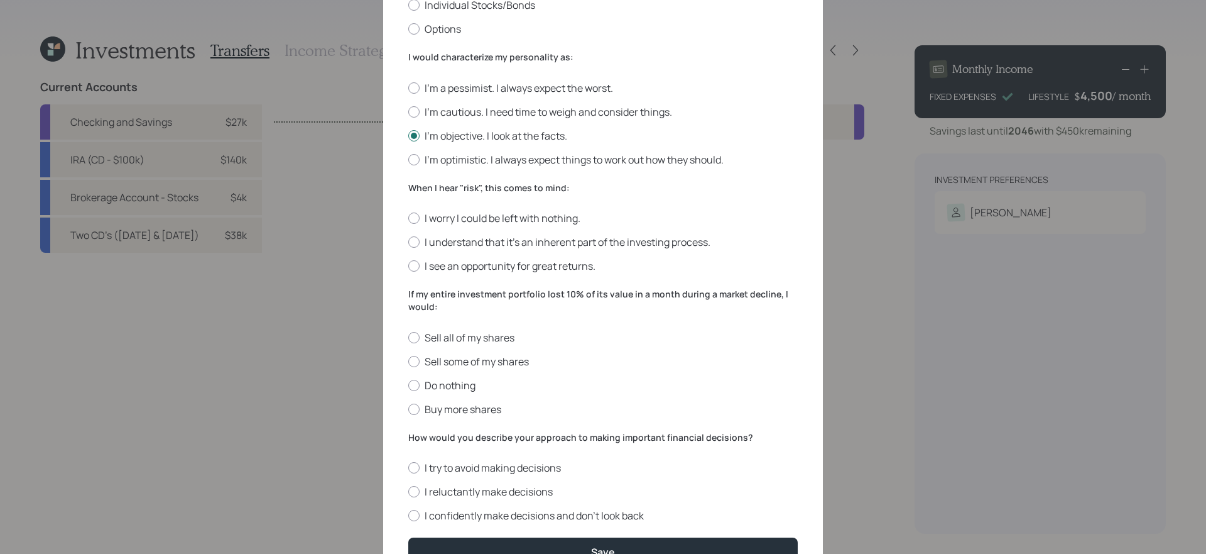
scroll to position [313, 0]
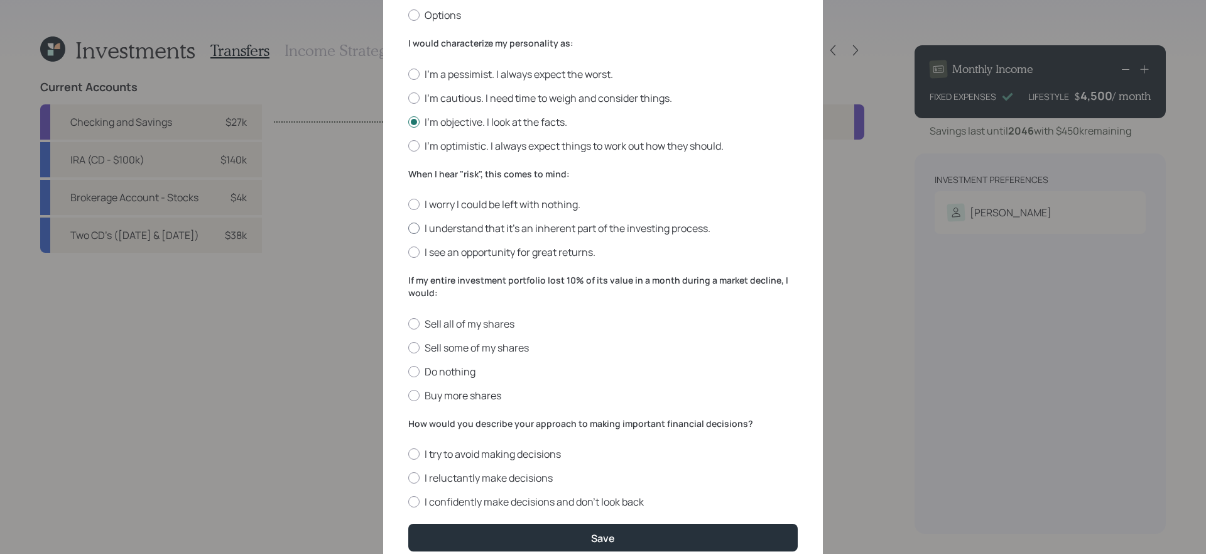
click at [585, 226] on label "I understand that it’s an inherent part of the investing process." at bounding box center [603, 228] width 390 height 14
click at [408, 228] on input "I understand that it’s an inherent part of the investing process." at bounding box center [408, 228] width 1 height 1
radio input "true"
click at [479, 400] on label "Buy more shares" at bounding box center [603, 395] width 390 height 14
click at [408, 395] on input "Buy more shares" at bounding box center [408, 395] width 1 height 1
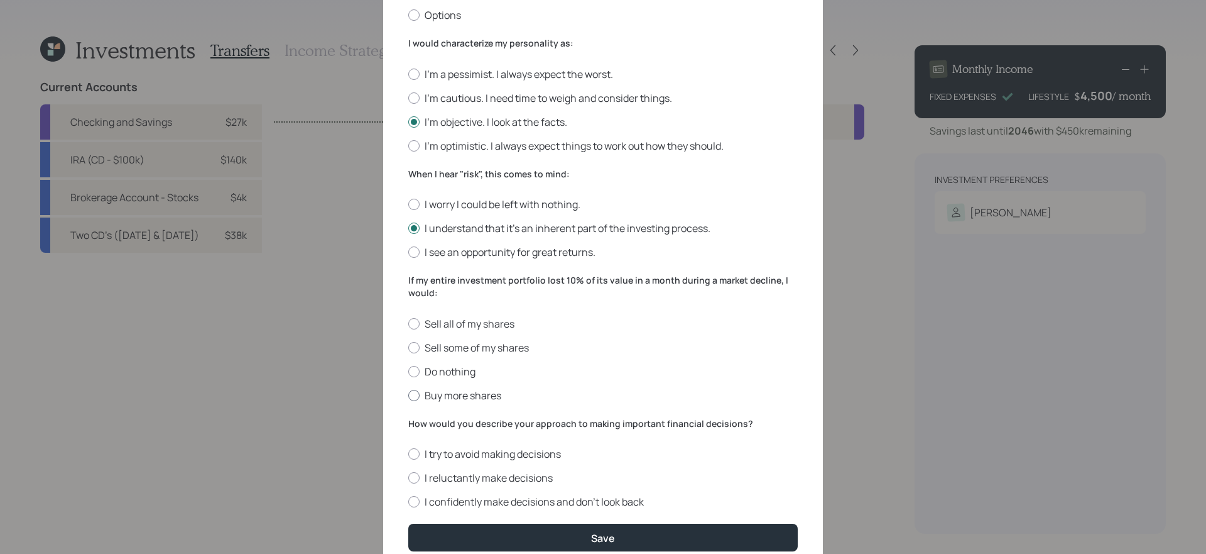
radio input "true"
click at [602, 467] on label "I confidently make decisions and don’t look back" at bounding box center [603, 502] width 390 height 14
click at [408, 467] on input "I confidently make decisions and don’t look back" at bounding box center [408, 501] width 1 height 1
radio input "true"
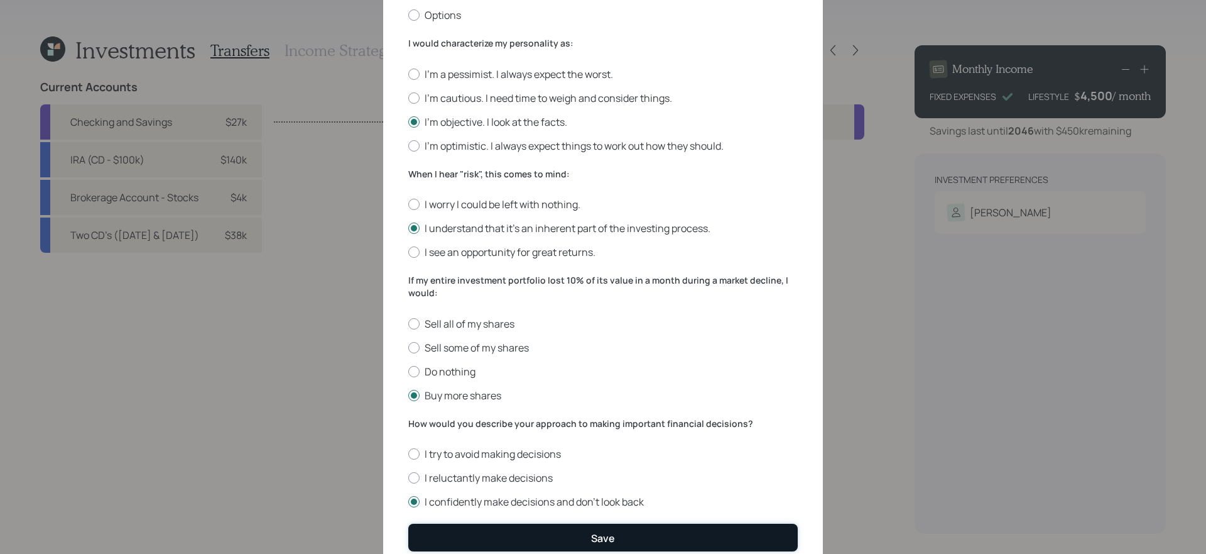
click at [683, 467] on button "Save" at bounding box center [603, 536] width 390 height 27
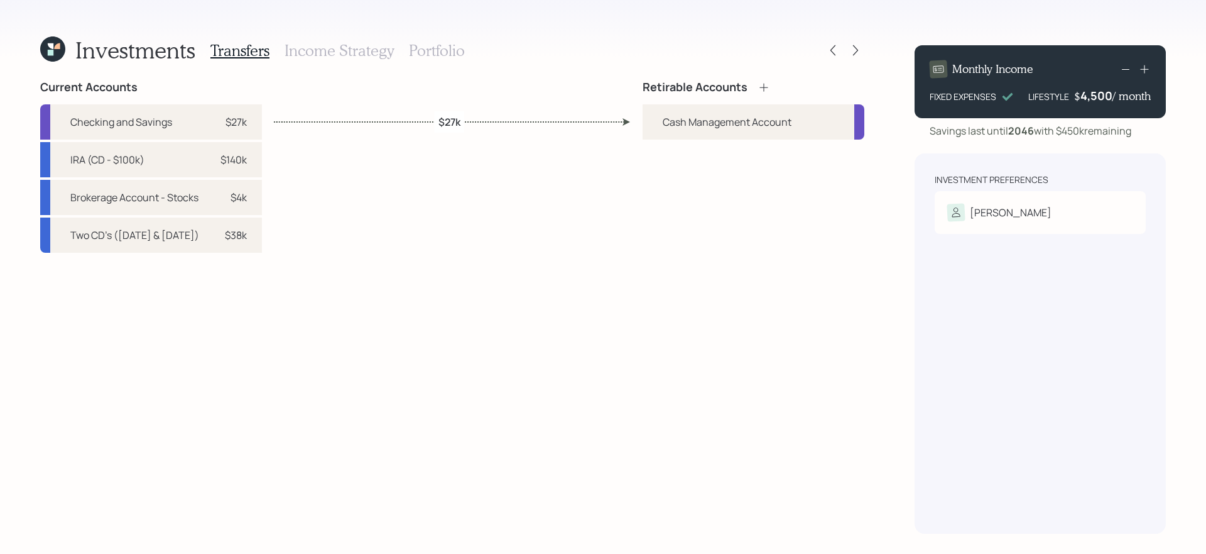
click at [768, 89] on icon at bounding box center [764, 87] width 13 height 13
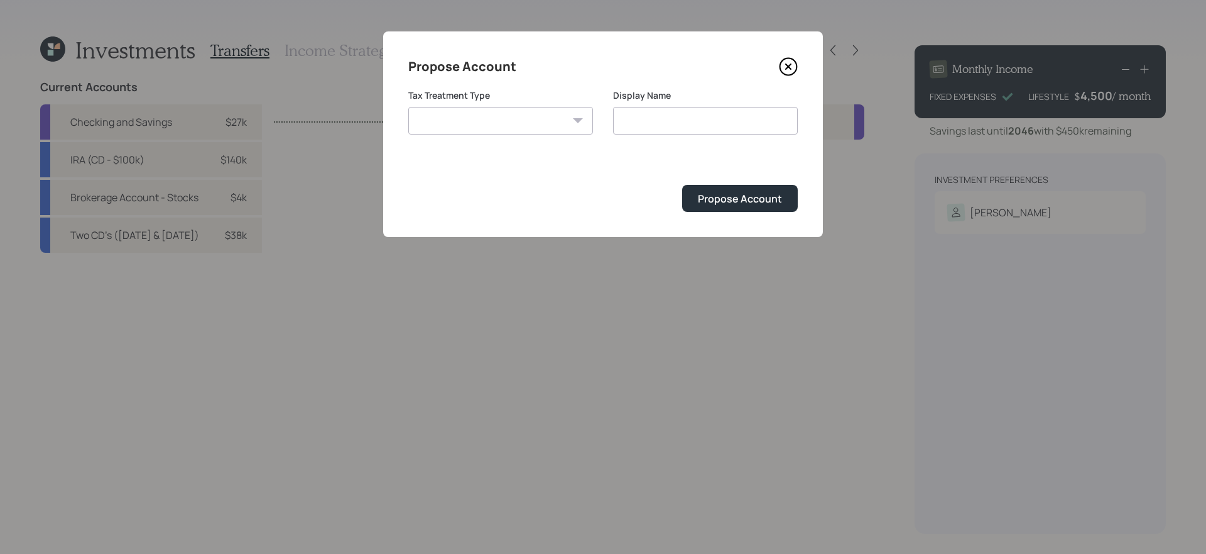
click at [568, 119] on select "[PERSON_NAME] Taxable Traditional" at bounding box center [500, 121] width 185 height 28
select select "traditional"
click at [408, 107] on select "[PERSON_NAME] Taxable Traditional" at bounding box center [500, 121] width 185 height 28
type input "Traditional"
click at [737, 197] on div "Propose Account" at bounding box center [740, 199] width 84 height 14
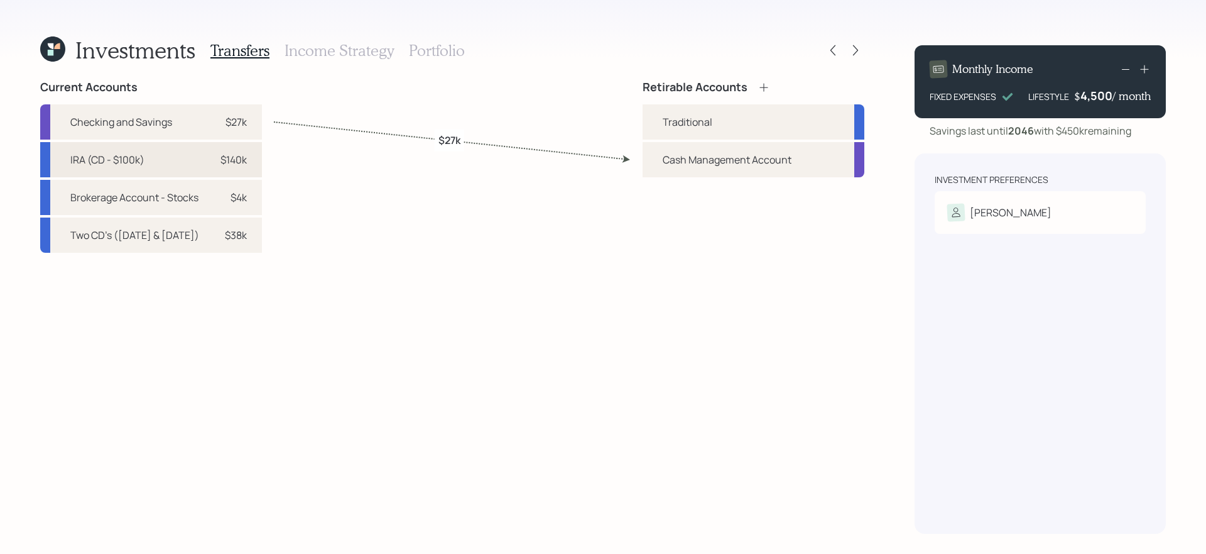
click at [148, 160] on div "IRA (CD - $100k) $140k" at bounding box center [151, 159] width 222 height 35
click at [689, 133] on div "Traditional" at bounding box center [754, 121] width 222 height 35
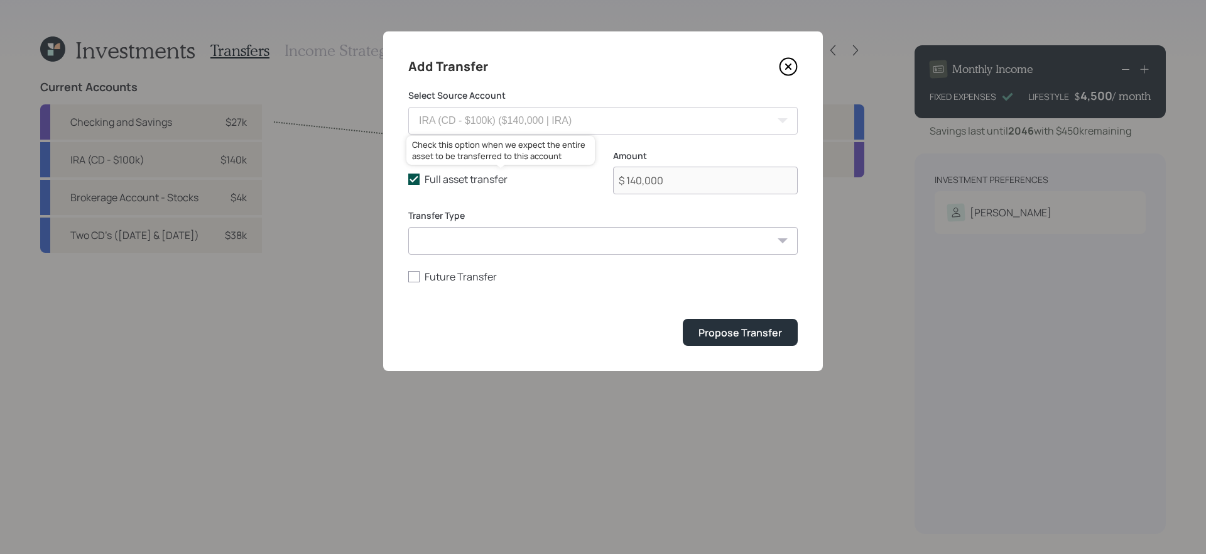
click at [423, 178] on label "Full asset transfer" at bounding box center [500, 179] width 185 height 14
click at [408, 179] on input "Full asset transfer" at bounding box center [408, 179] width 1 height 1
checkbox input "false"
click at [689, 176] on input "$ 140,000" at bounding box center [705, 181] width 185 height 28
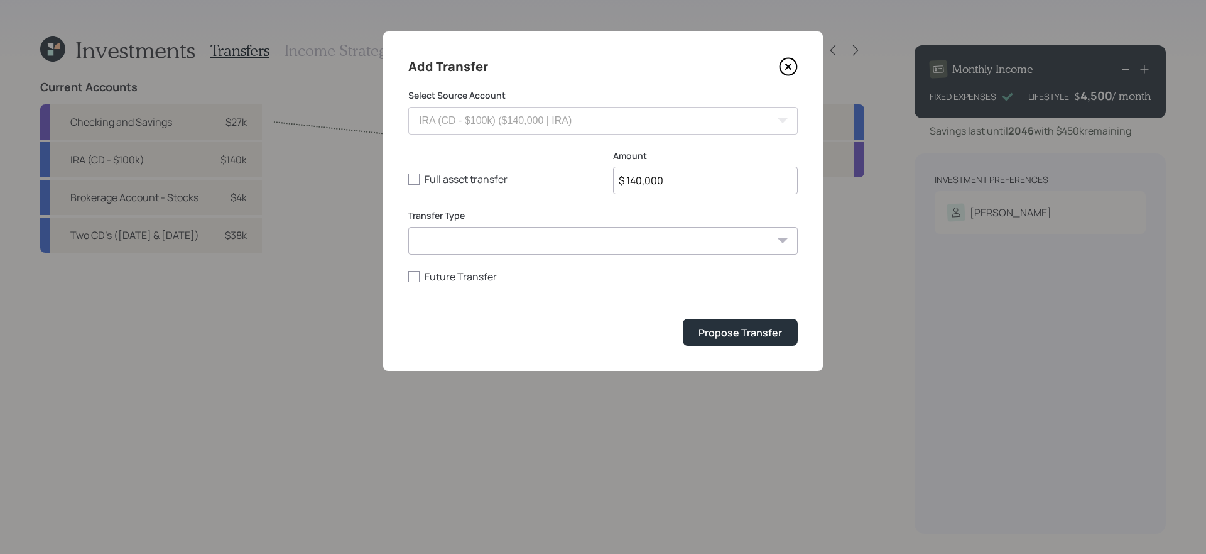
click at [689, 176] on input "$ 140,000" at bounding box center [705, 181] width 185 height 28
type input "$ 40,000"
click at [683, 319] on button "Propose Transfer" at bounding box center [740, 332] width 115 height 27
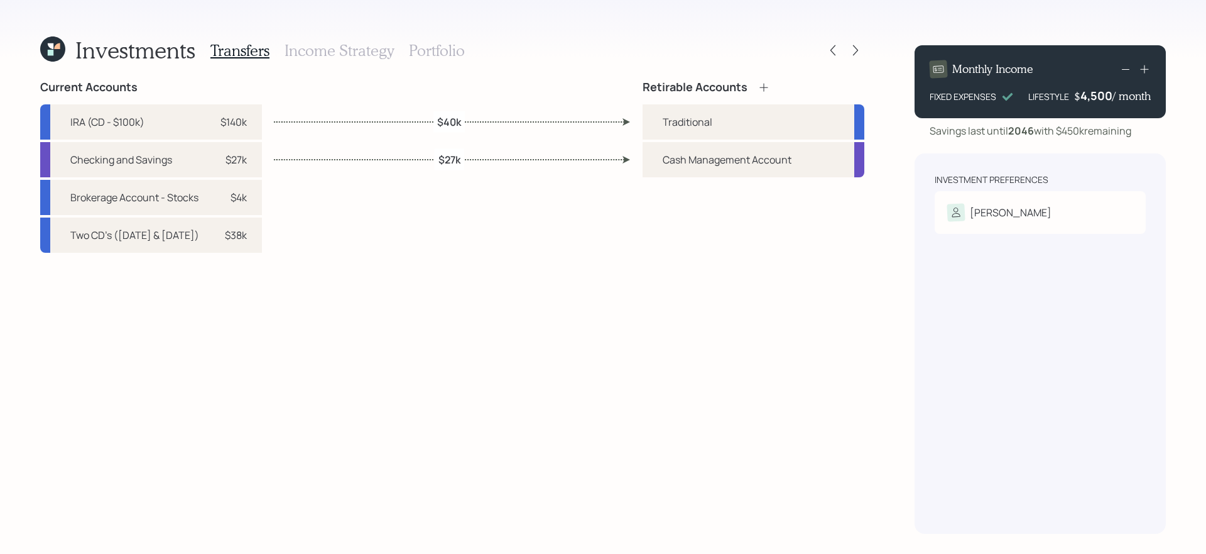
click at [765, 87] on icon at bounding box center [764, 87] width 8 height 8
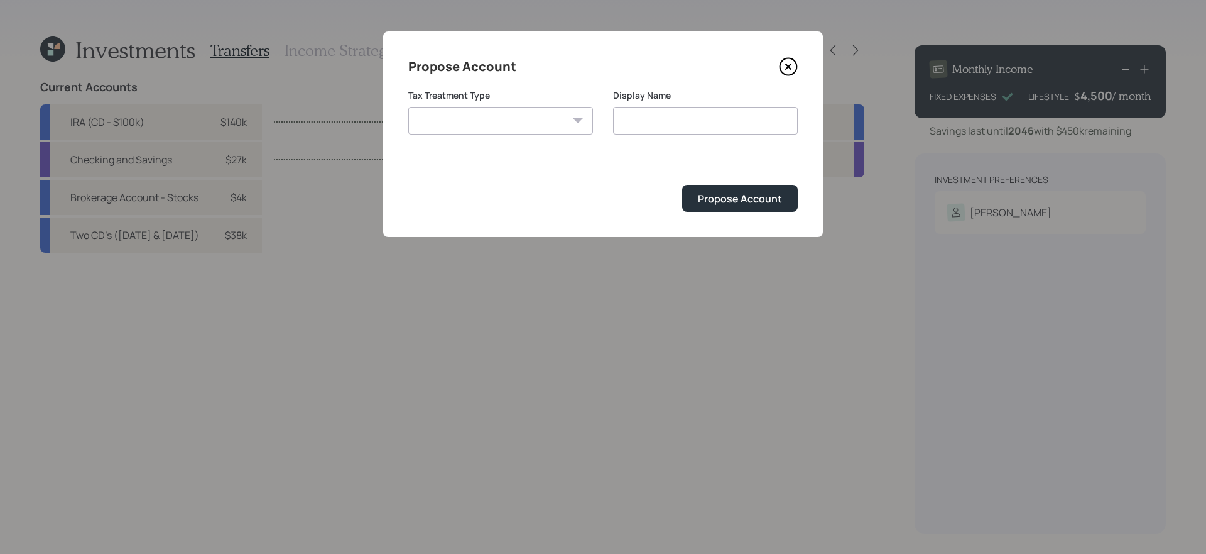
click at [555, 121] on select "[PERSON_NAME] Taxable Traditional" at bounding box center [500, 121] width 185 height 28
select select "taxable"
click at [408, 107] on select "[PERSON_NAME] Taxable Traditional" at bounding box center [500, 121] width 185 height 28
type input "Taxable"
click at [759, 202] on div "Propose Account" at bounding box center [740, 199] width 84 height 14
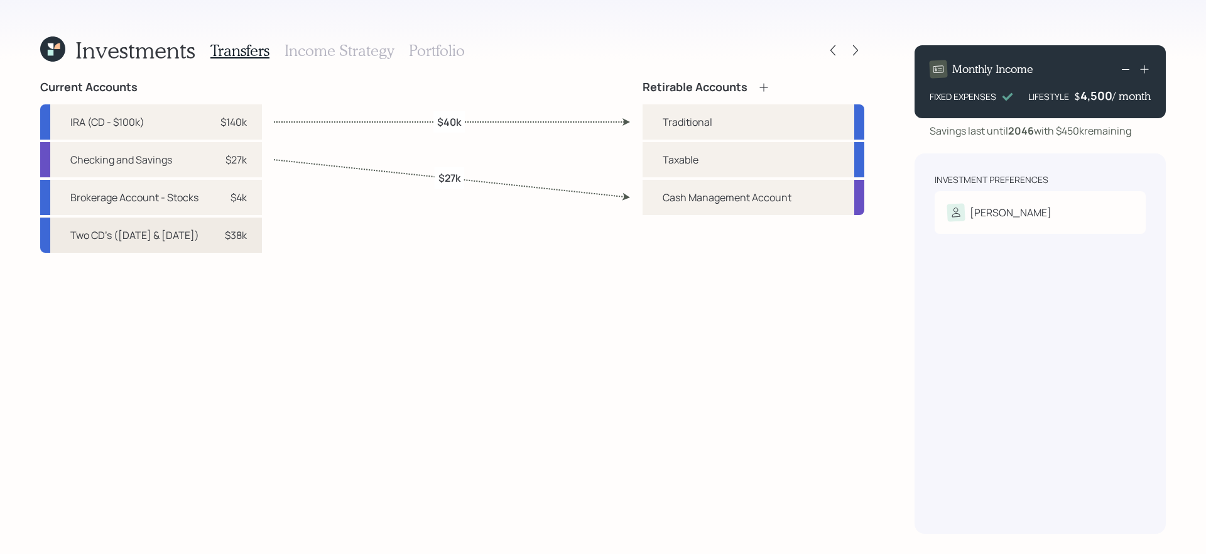
click at [182, 241] on div "Two CD's ([DATE] & [DATE])" at bounding box center [134, 234] width 129 height 15
click at [711, 158] on div "Taxable" at bounding box center [754, 159] width 222 height 35
select select "80dc7f37-b39d-4b79-a25c-05697f875a71"
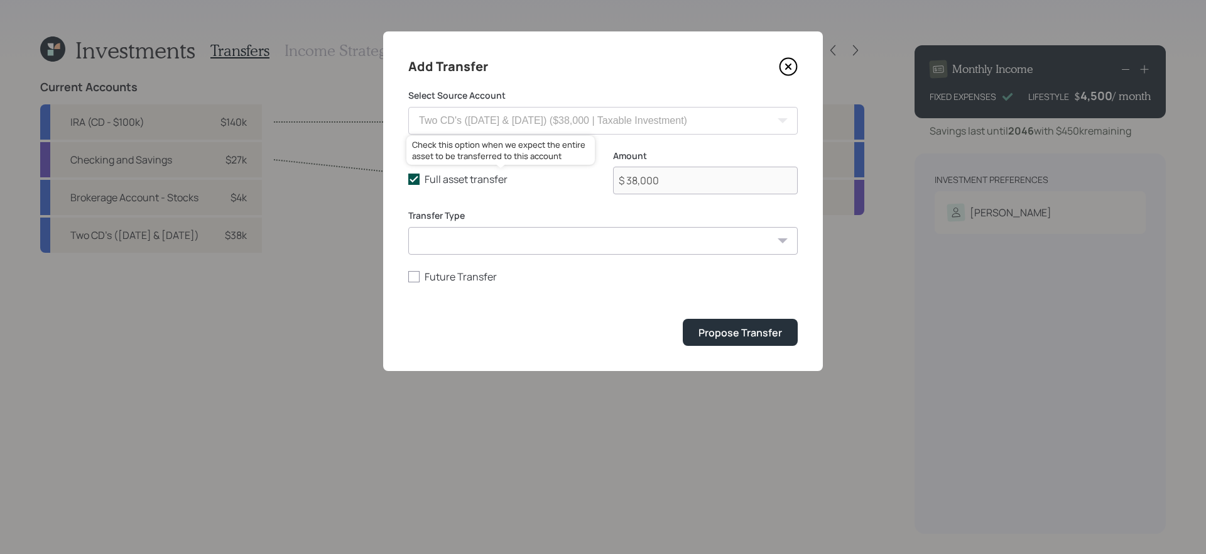
click at [427, 183] on label "Full asset transfer" at bounding box center [500, 179] width 185 height 14
click at [408, 180] on input "Full asset transfer" at bounding box center [408, 179] width 1 height 1
checkbox input "false"
click at [670, 183] on input "$ 38,000" at bounding box center [705, 181] width 185 height 28
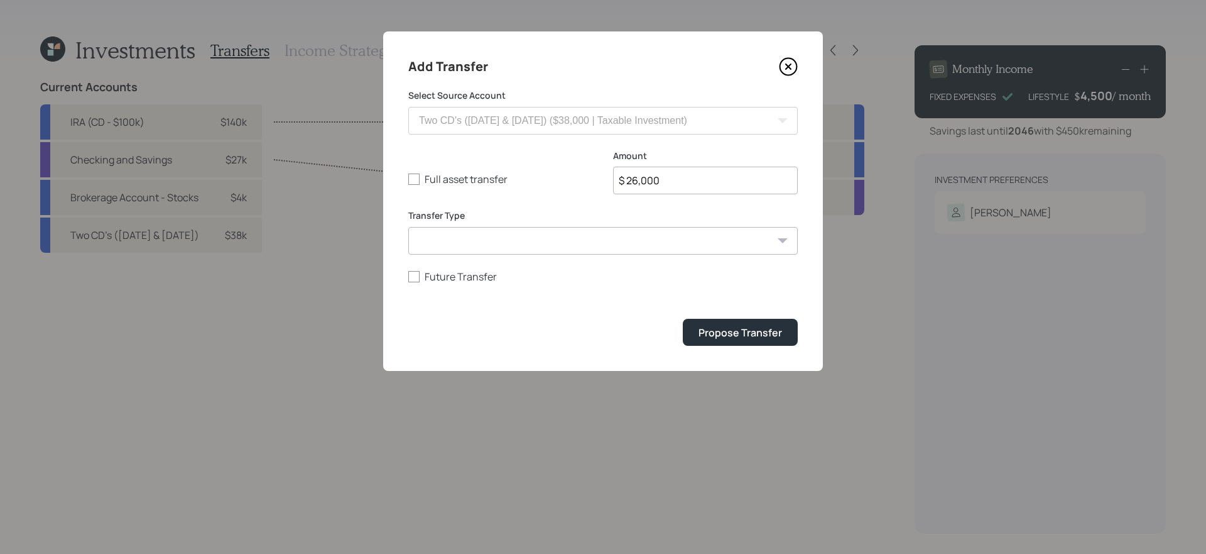
type input "$ 26,000"
click at [683, 319] on button "Propose Transfer" at bounding box center [740, 332] width 115 height 27
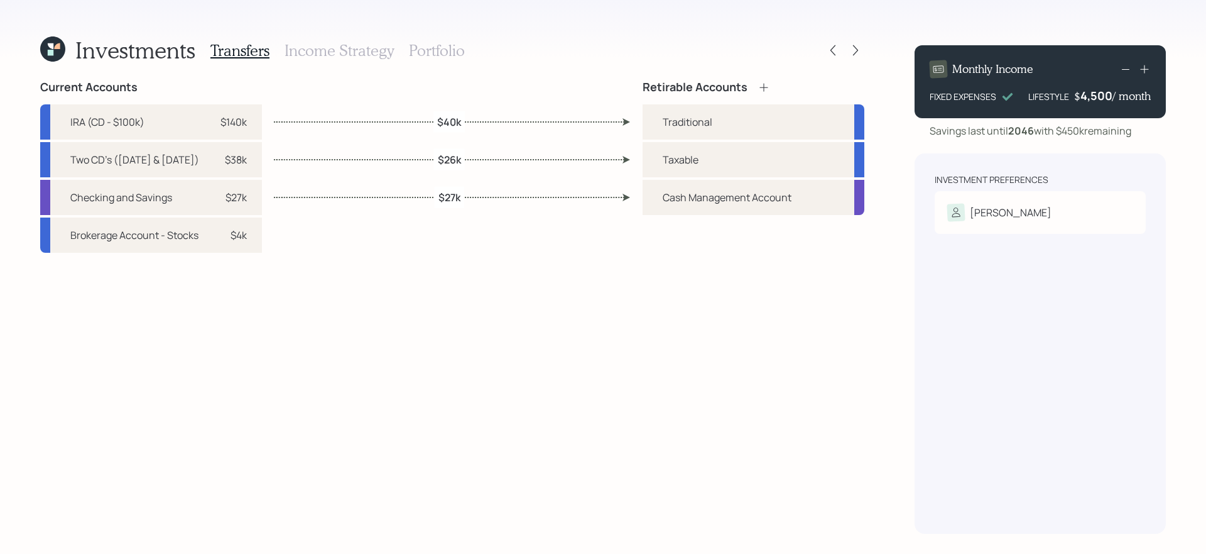
click at [341, 52] on h3 "Income Strategy" at bounding box center [339, 50] width 109 height 18
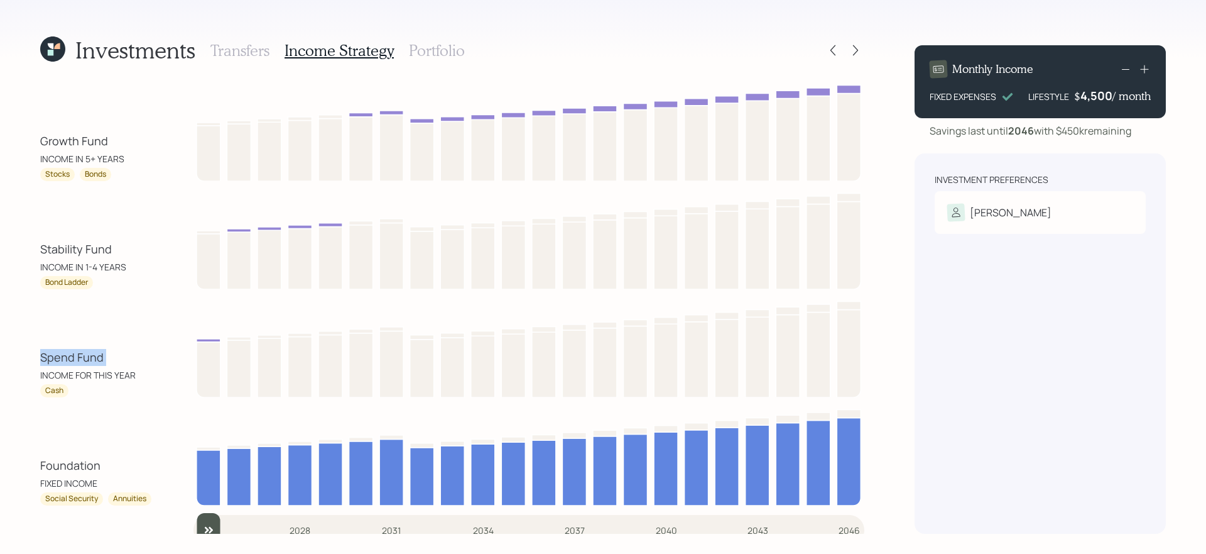
drag, startPoint x: 25, startPoint y: 363, endPoint x: 111, endPoint y: 358, distance: 86.2
click at [111, 358] on div "Investments Transfers Income Strategy Portfolio Growth Fund INCOME IN 5+ YEARS …" at bounding box center [603, 277] width 1206 height 554
click at [72, 247] on div "Stability Fund" at bounding box center [76, 249] width 72 height 17
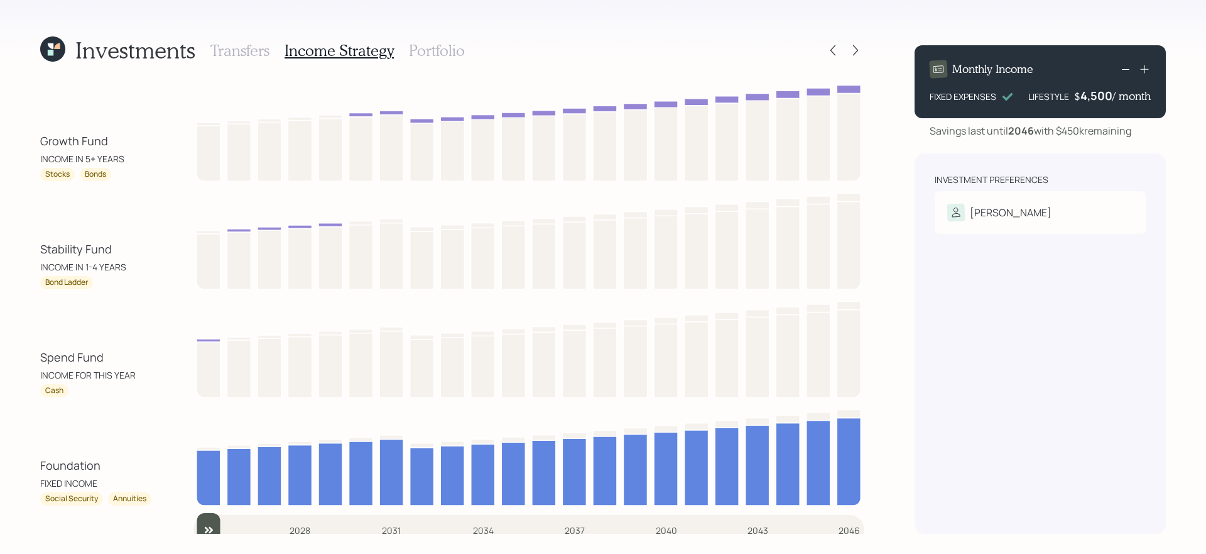
click at [31, 363] on div "Investments Transfers Income Strategy Portfolio Growth Fund INCOME IN 5+ YEARS …" at bounding box center [603, 277] width 1206 height 554
drag, startPoint x: 31, startPoint y: 363, endPoint x: 146, endPoint y: 359, distance: 115.0
click at [146, 359] on div "Investments Transfers Income Strategy Portfolio Growth Fund INCOME IN 5+ YEARS …" at bounding box center [603, 277] width 1206 height 554
drag, startPoint x: 40, startPoint y: 254, endPoint x: 146, endPoint y: 244, distance: 106.6
click at [146, 244] on div "Stability Fund INCOME IN 1-4 YEARS" at bounding box center [96, 257] width 113 height 33
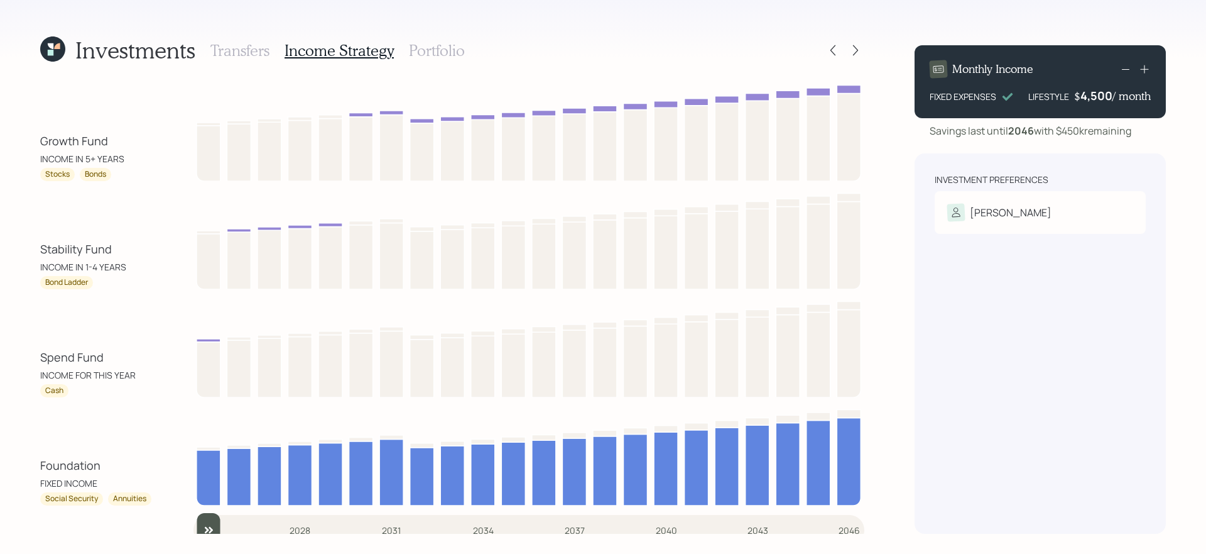
click at [72, 354] on div "Spend Fund" at bounding box center [71, 357] width 63 height 17
click at [72, 244] on div "Stability Fund" at bounding box center [76, 249] width 72 height 17
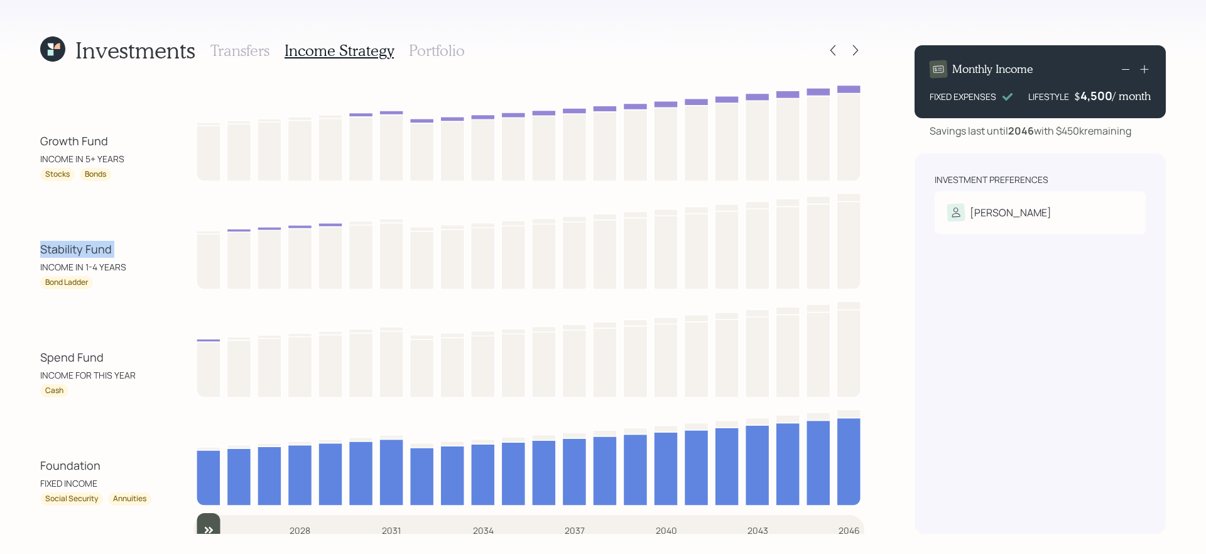
click at [72, 244] on div "Stability Fund" at bounding box center [76, 249] width 72 height 17
click at [63, 365] on div "Spend Fund" at bounding box center [71, 357] width 63 height 17
drag, startPoint x: 20, startPoint y: 243, endPoint x: 166, endPoint y: 376, distance: 197.9
click at [166, 376] on div "Investments Transfers Income Strategy Portfolio Growth Fund INCOME IN 5+ YEARS …" at bounding box center [603, 277] width 1206 height 554
click at [57, 193] on div "Stability Fund INCOME IN 1-4 YEARS Bond Ladder" at bounding box center [452, 239] width 824 height 101
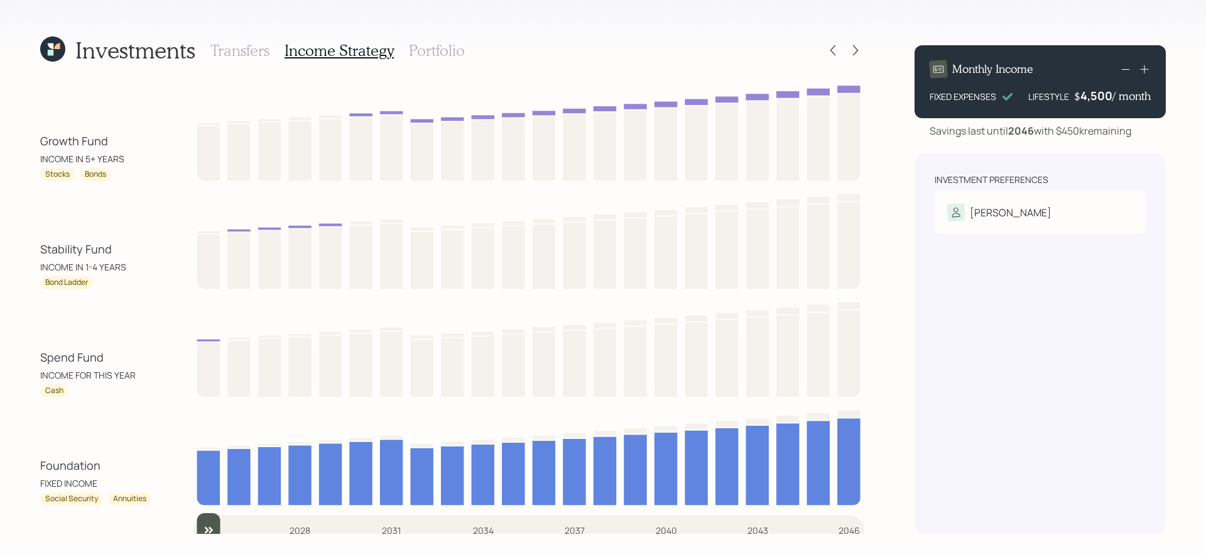
click at [71, 141] on div "Growth Fund" at bounding box center [74, 141] width 68 height 17
click at [98, 152] on div "INCOME IN 5+ YEARS" at bounding box center [82, 158] width 84 height 13
click at [445, 43] on h3 "Portfolio" at bounding box center [437, 50] width 56 height 18
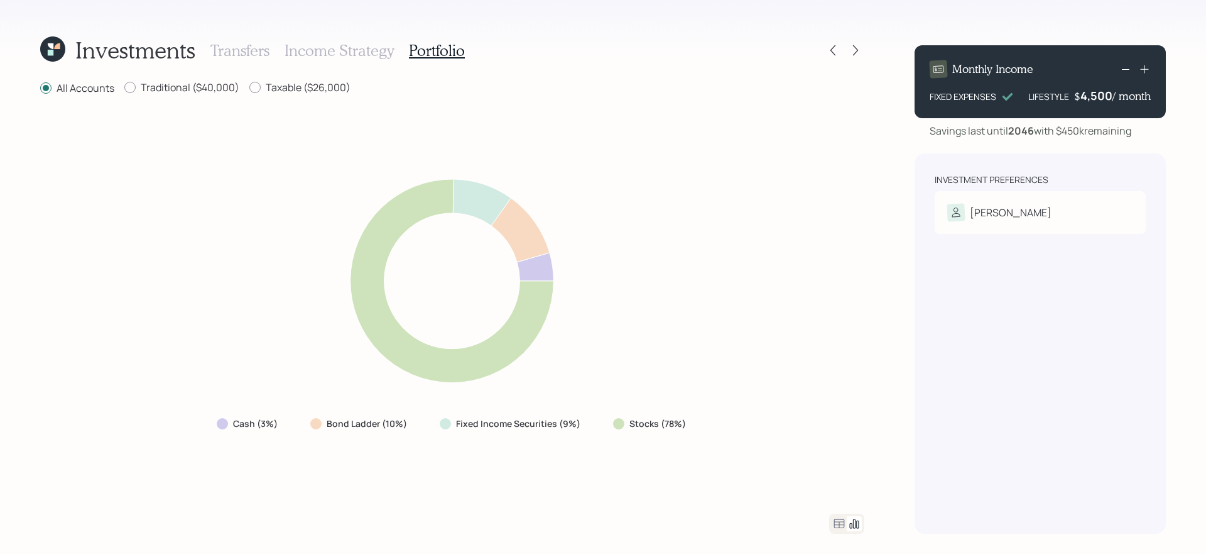
drag, startPoint x: 596, startPoint y: 424, endPoint x: 721, endPoint y: 409, distance: 125.9
click at [721, 409] on div "Cash (3%) Bond Ladder (10%) Fixed Income Securities (9%) Stocks (78%)" at bounding box center [452, 304] width 824 height 387
drag, startPoint x: 586, startPoint y: 429, endPoint x: 270, endPoint y: 440, distance: 316.3
click at [270, 440] on div "Cash (3%) Bond Ladder (10%) Fixed Income Securities (9%) Stocks (78%)" at bounding box center [452, 304] width 824 height 387
drag, startPoint x: 287, startPoint y: 429, endPoint x: 167, endPoint y: 426, distance: 120.7
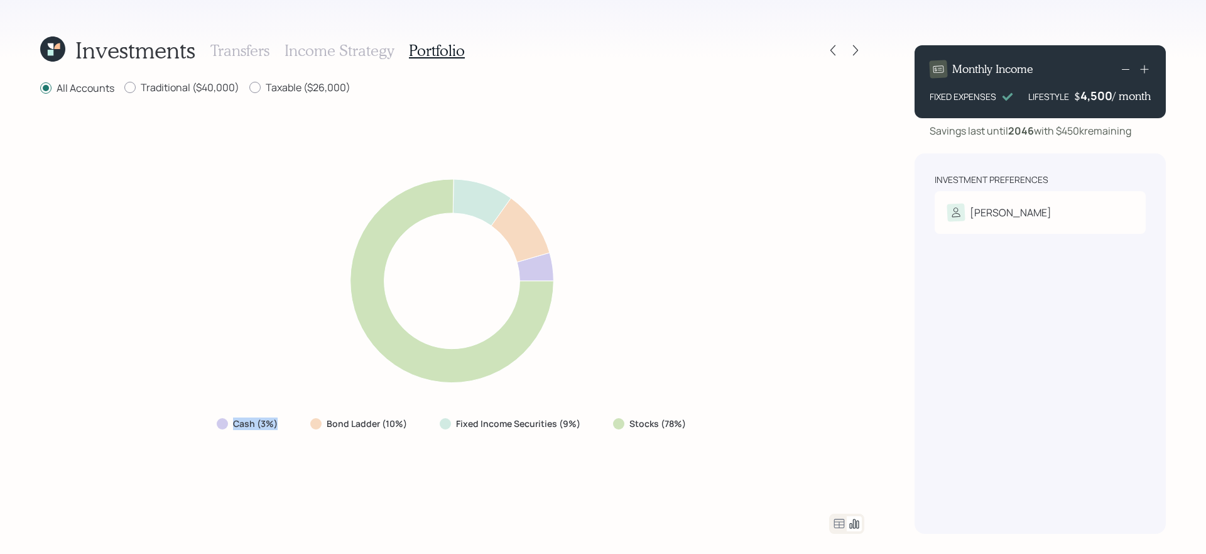
click at [167, 426] on div "Cash (3%) Bond Ladder (10%) Fixed Income Securities (9%) Stocks (78%)" at bounding box center [452, 304] width 824 height 387
click at [212, 91] on label "Traditional ($40,000)" at bounding box center [181, 87] width 115 height 14
click at [124, 88] on input "Traditional ($40,000)" at bounding box center [124, 87] width 1 height 1
radio input "true"
radio input "false"
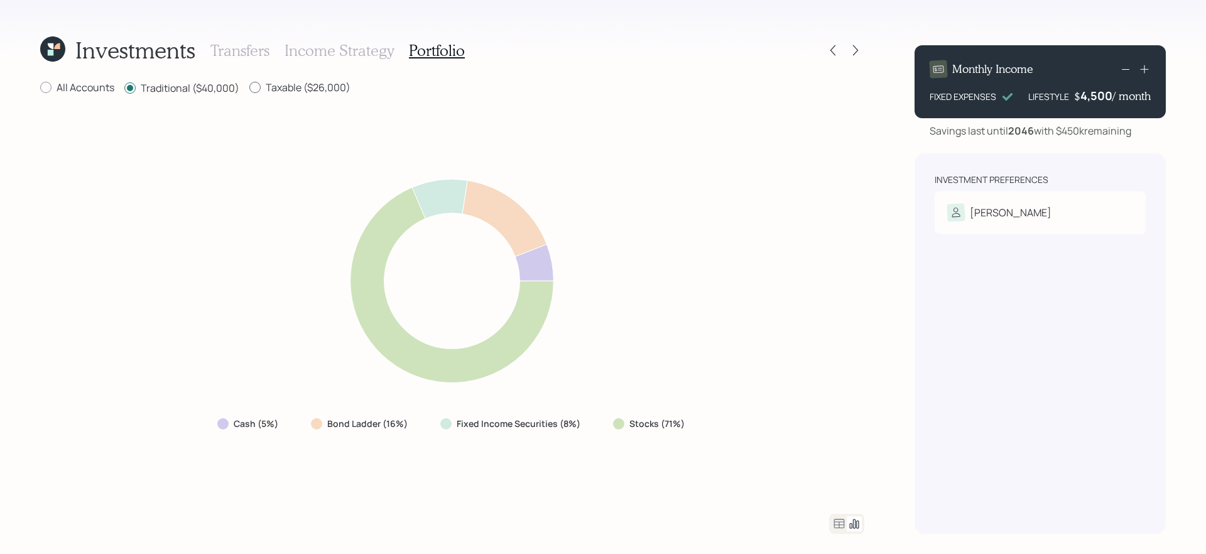
click at [309, 87] on label "Taxable ($26,000)" at bounding box center [299, 87] width 101 height 14
click at [249, 87] on input "Taxable ($26,000)" at bounding box center [249, 87] width 1 height 1
radio input "true"
radio input "false"
click at [74, 87] on label "All Accounts" at bounding box center [77, 87] width 74 height 14
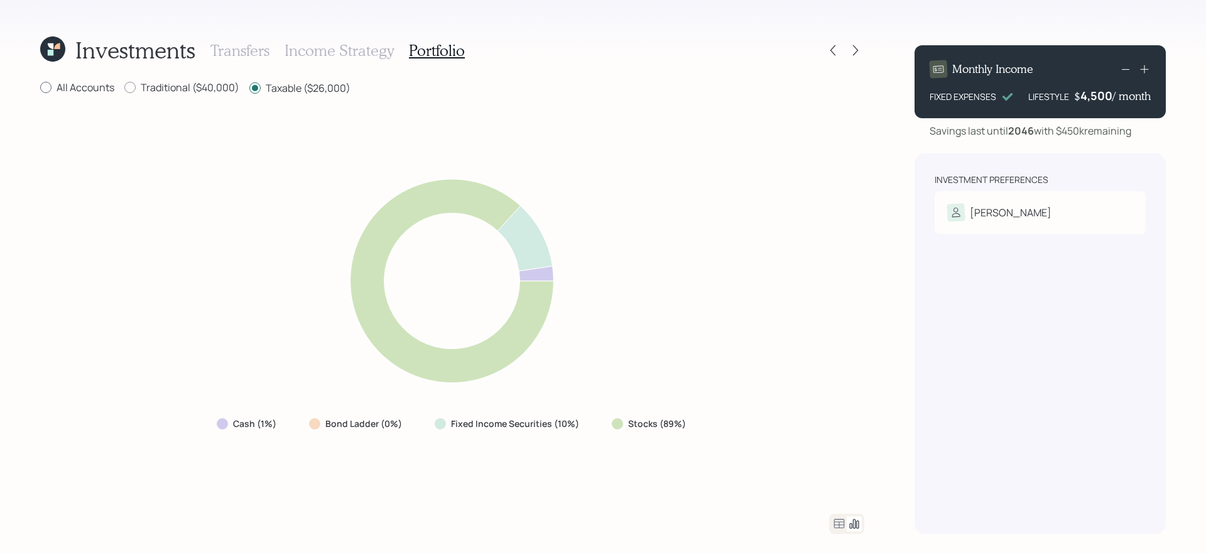
click at [40, 87] on input "All Accounts" at bounding box center [40, 87] width 1 height 1
radio input "true"
radio input "false"
click at [837, 467] on icon at bounding box center [839, 522] width 11 height 9
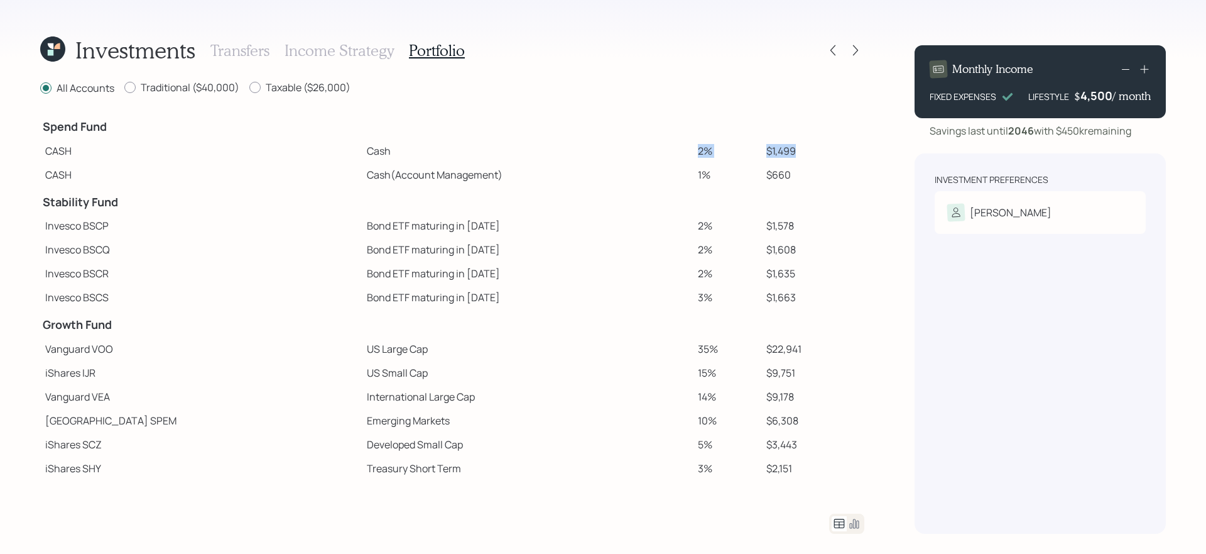
drag, startPoint x: 814, startPoint y: 161, endPoint x: 601, endPoint y: 150, distance: 213.9
click at [601, 150] on tr "CASH Cash 2% $1,499" at bounding box center [452, 151] width 824 height 24
click at [731, 269] on td "2%" at bounding box center [727, 273] width 68 height 24
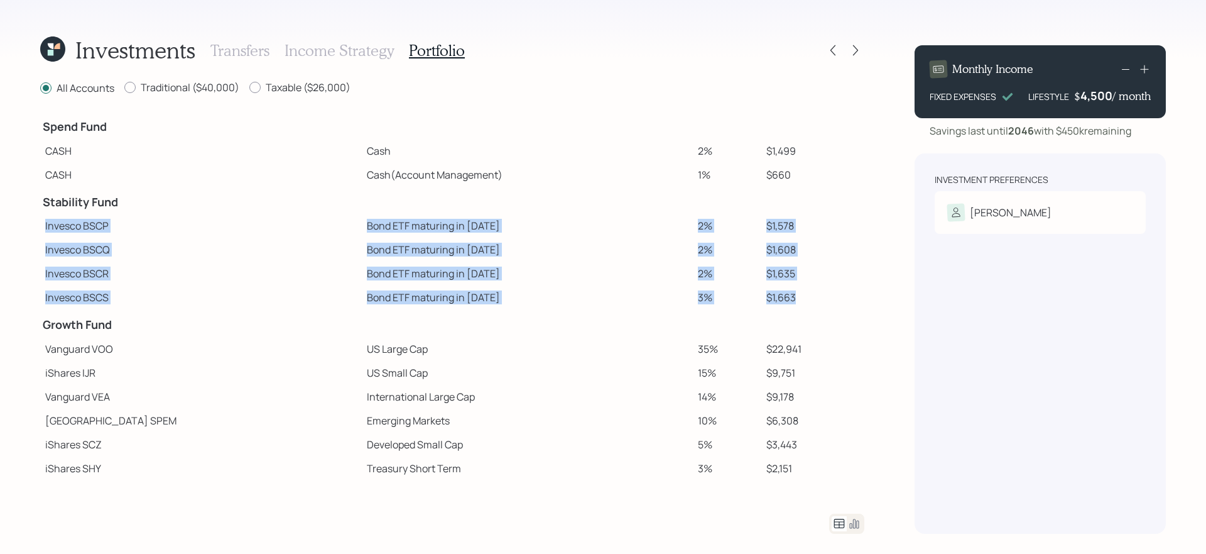
drag, startPoint x: 797, startPoint y: 292, endPoint x: 45, endPoint y: 224, distance: 755.2
click at [45, 224] on tbody "Spend Fund CASH Cash 2% $1,499 CASH Cash (Account Management) 1% $660 Stability…" at bounding box center [452, 343] width 824 height 464
click at [762, 238] on td "$1,608" at bounding box center [813, 250] width 103 height 24
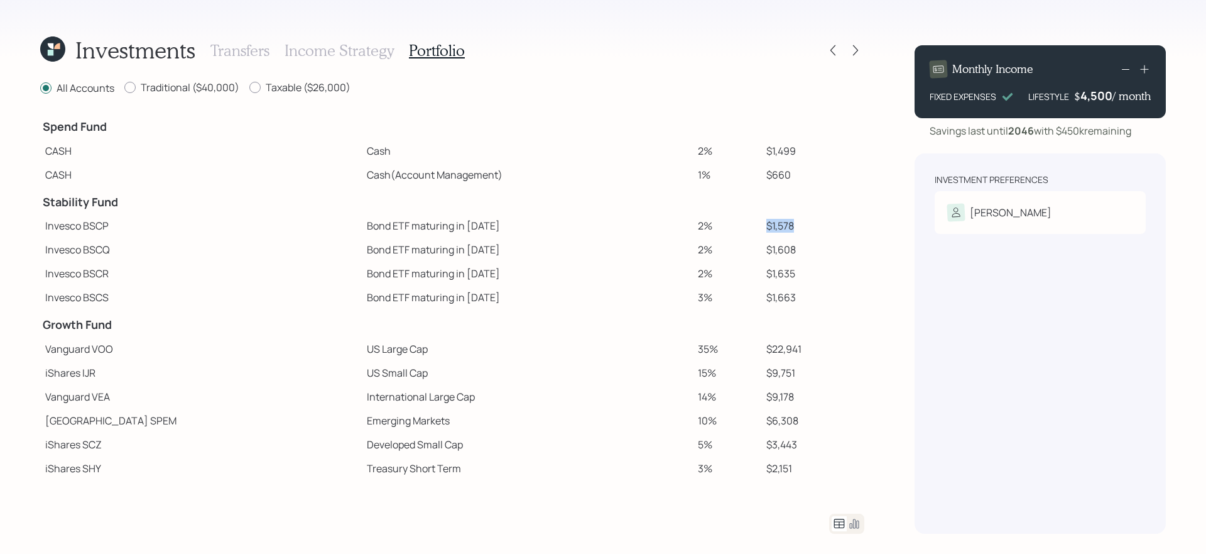
drag, startPoint x: 740, startPoint y: 229, endPoint x: 808, endPoint y: 222, distance: 68.8
click at [808, 222] on tr "Invesco BSCP Bond ETF maturing in [DATE] 2% $1,578" at bounding box center [452, 226] width 824 height 24
click at [802, 279] on td "$1,635" at bounding box center [813, 273] width 103 height 24
click at [794, 292] on td "$1,663" at bounding box center [813, 297] width 103 height 24
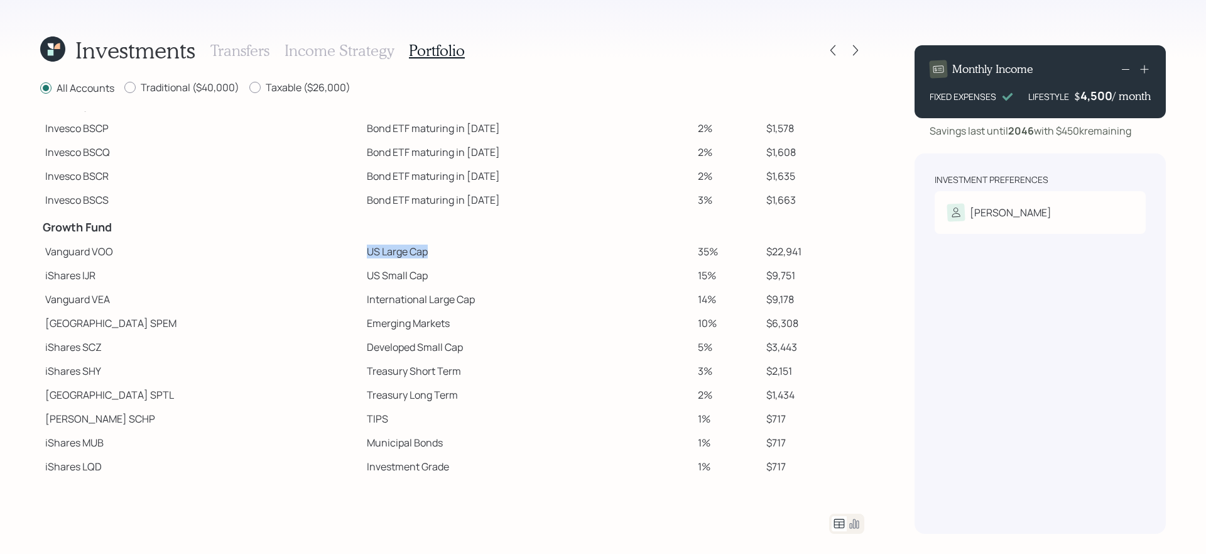
drag, startPoint x: 282, startPoint y: 252, endPoint x: 406, endPoint y: 253, distance: 123.8
click at [406, 253] on tr "Vanguard VOO US Large Cap 35% $22,941" at bounding box center [452, 251] width 824 height 24
click at [588, 347] on td "Developed Small Cap" at bounding box center [528, 347] width 332 height 24
drag, startPoint x: 263, startPoint y: 275, endPoint x: 740, endPoint y: 281, distance: 477.6
click at [740, 281] on tr "iShares IJR US Small Cap 15% $9,751" at bounding box center [452, 275] width 824 height 24
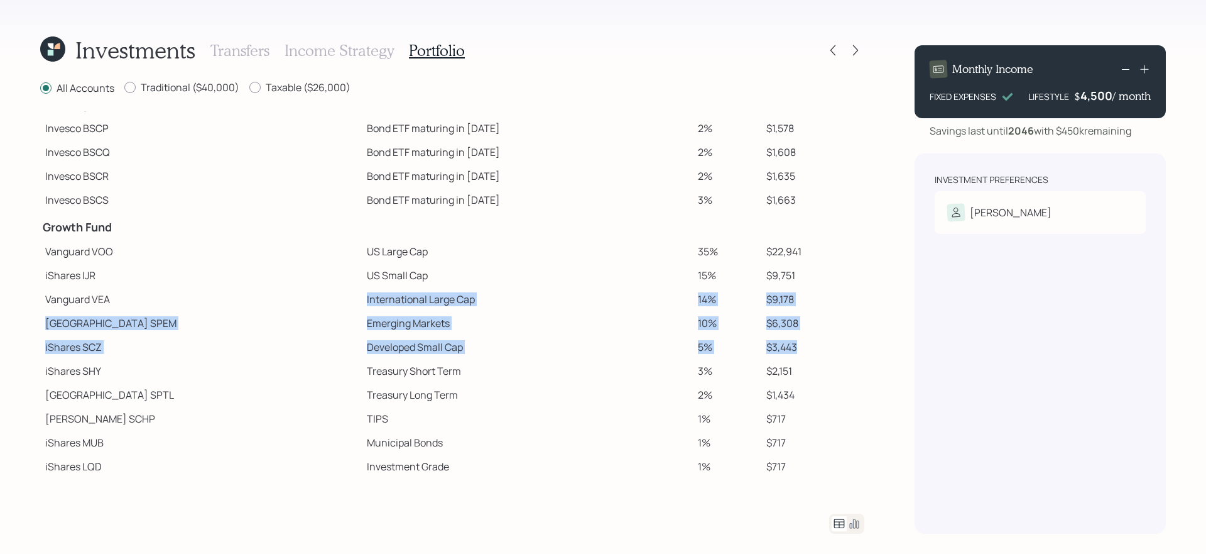
drag, startPoint x: 286, startPoint y: 302, endPoint x: 823, endPoint y: 344, distance: 538.9
click at [823, 344] on tbody "Spend Fund CASH Cash 2% $1,499 CASH Cash (Account Management) 1% $660 Stability…" at bounding box center [452, 246] width 824 height 464
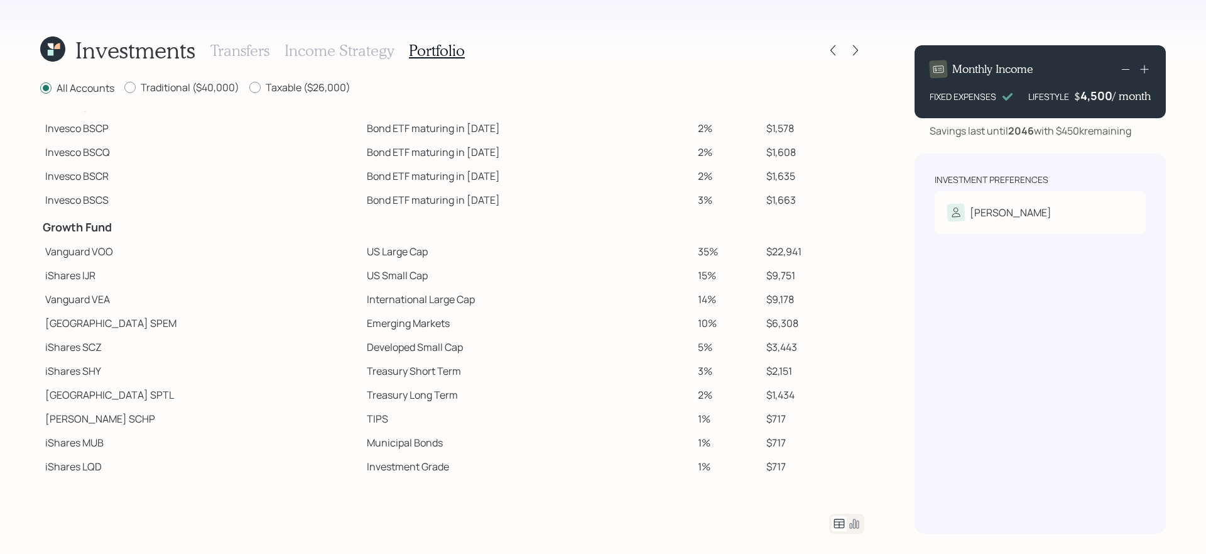
click at [792, 366] on td "$2,151" at bounding box center [813, 371] width 103 height 24
click at [856, 51] on icon at bounding box center [856, 50] width 13 height 13
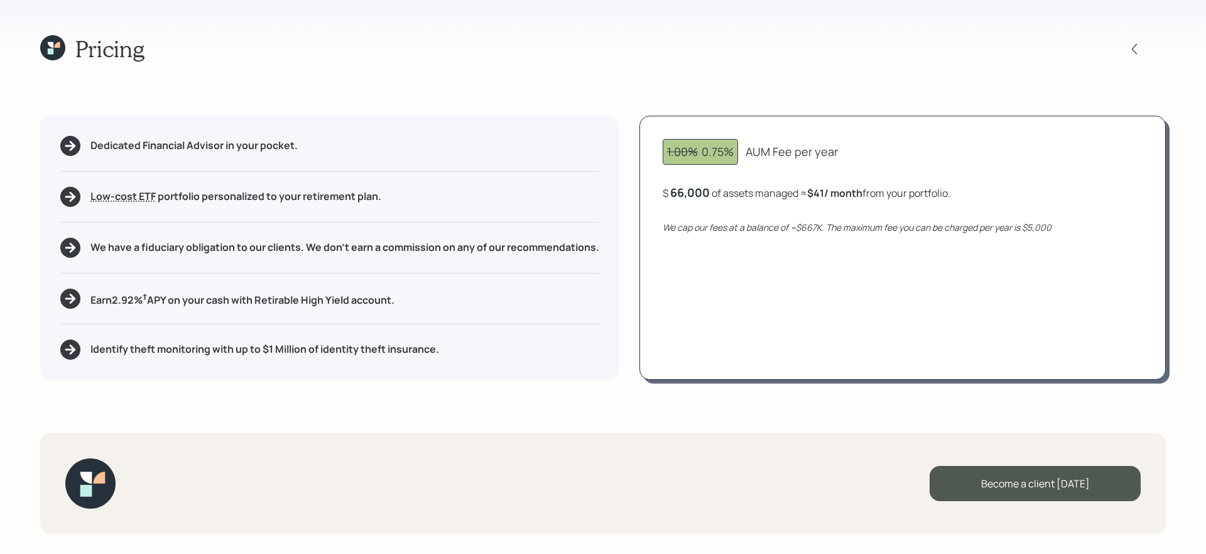
click at [276, 301] on h5 "Earn 2.92 % † APY on your cash with Retirable High Yield account." at bounding box center [242, 299] width 304 height 16
click at [262, 346] on h5 "Identify theft monitoring with up to $1 Million of identity theft insurance." at bounding box center [264, 349] width 349 height 12
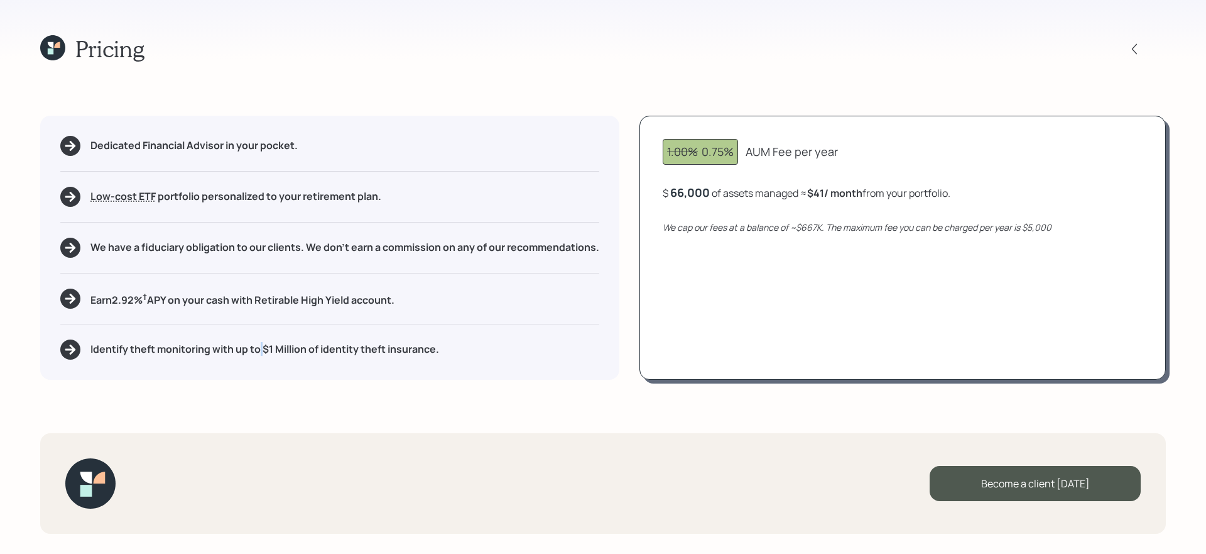
click at [262, 346] on h5 "Identify theft monitoring with up to $1 Million of identity theft insurance." at bounding box center [264, 349] width 349 height 12
click at [256, 388] on div "Pricing Dedicated Financial Advisor in your pocket. Low-cost ETF Retirable uses…" at bounding box center [603, 277] width 1206 height 554
click at [318, 348] on h5 "Identify theft monitoring with up to $1 Million of identity theft insurance." at bounding box center [264, 349] width 349 height 12
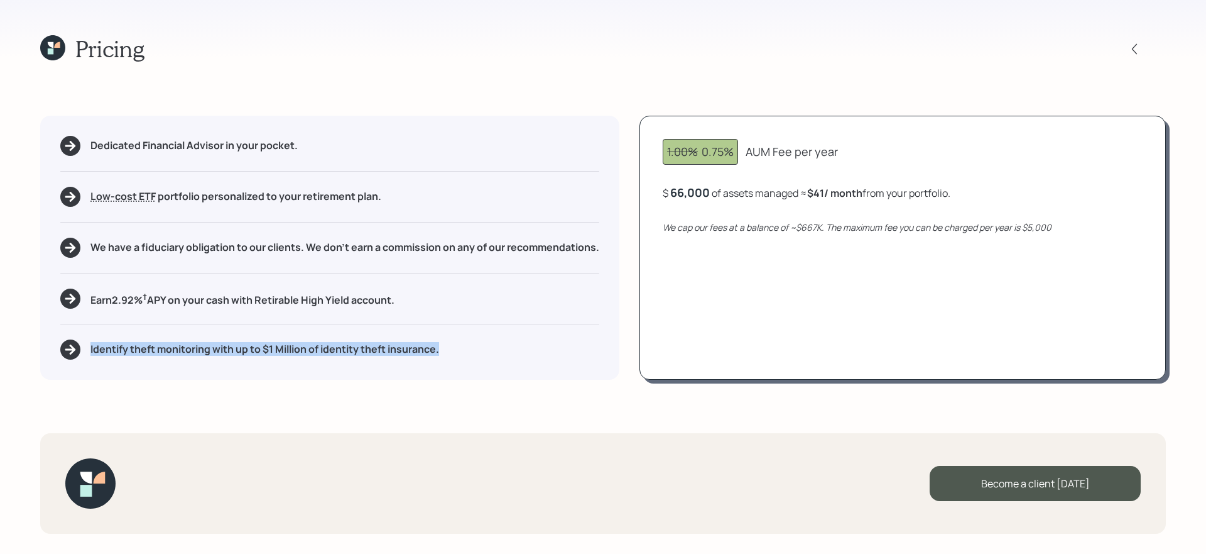
click at [432, 393] on div "Pricing Dedicated Financial Advisor in your pocket. Low-cost ETF Retirable uses…" at bounding box center [603, 277] width 1206 height 554
click at [53, 45] on icon at bounding box center [52, 47] width 25 height 25
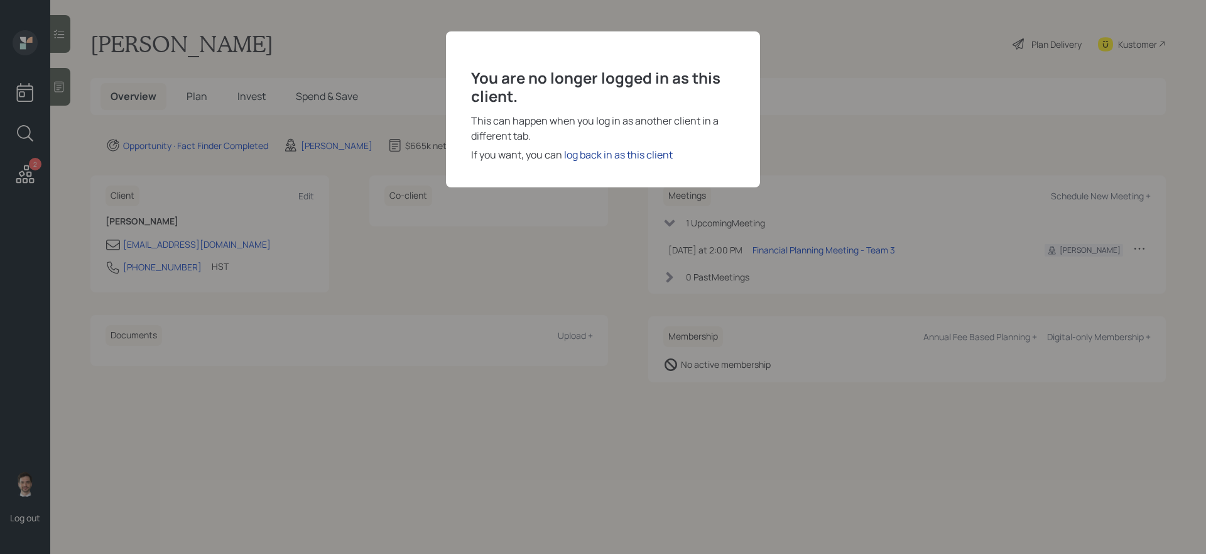
click at [581, 152] on div "log back in as this client" at bounding box center [618, 154] width 109 height 15
